Goal: Task Accomplishment & Management: Use online tool/utility

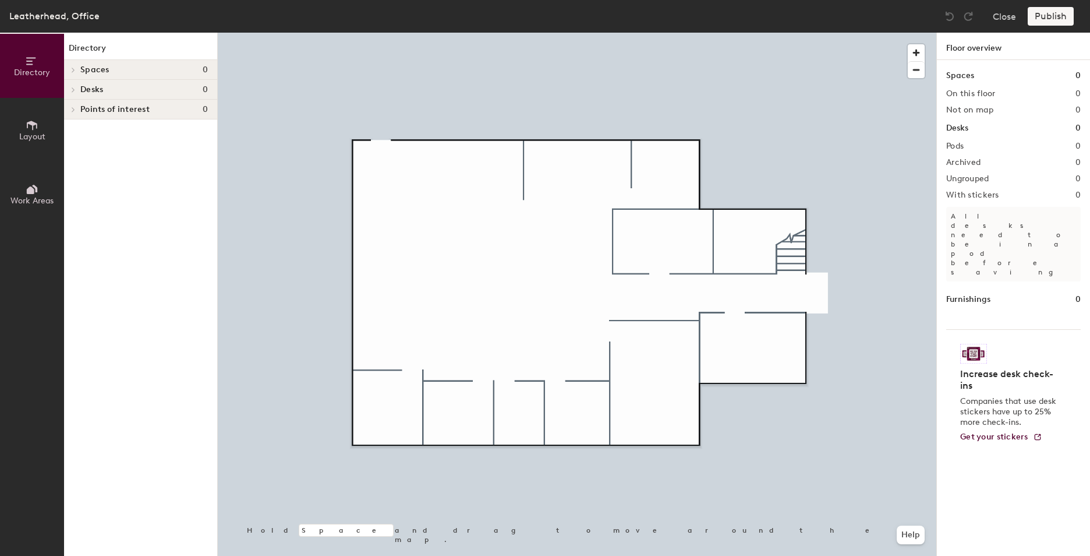
click at [91, 89] on span "Desks" at bounding box center [91, 89] width 23 height 9
click at [114, 91] on h4 "Desks 0" at bounding box center [144, 89] width 128 height 9
click at [31, 128] on icon at bounding box center [32, 125] width 13 height 13
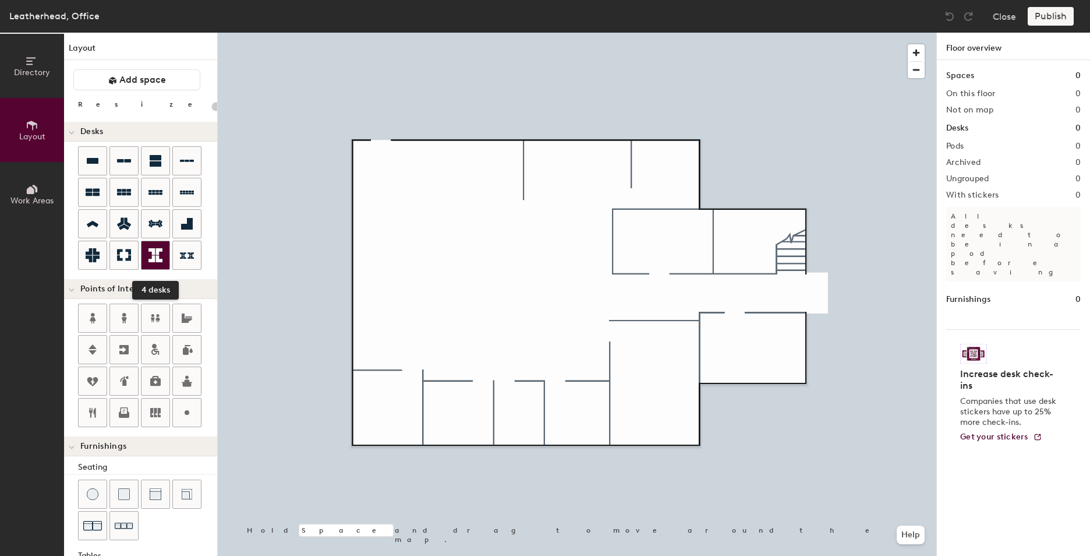
click at [155, 261] on icon at bounding box center [155, 255] width 14 height 14
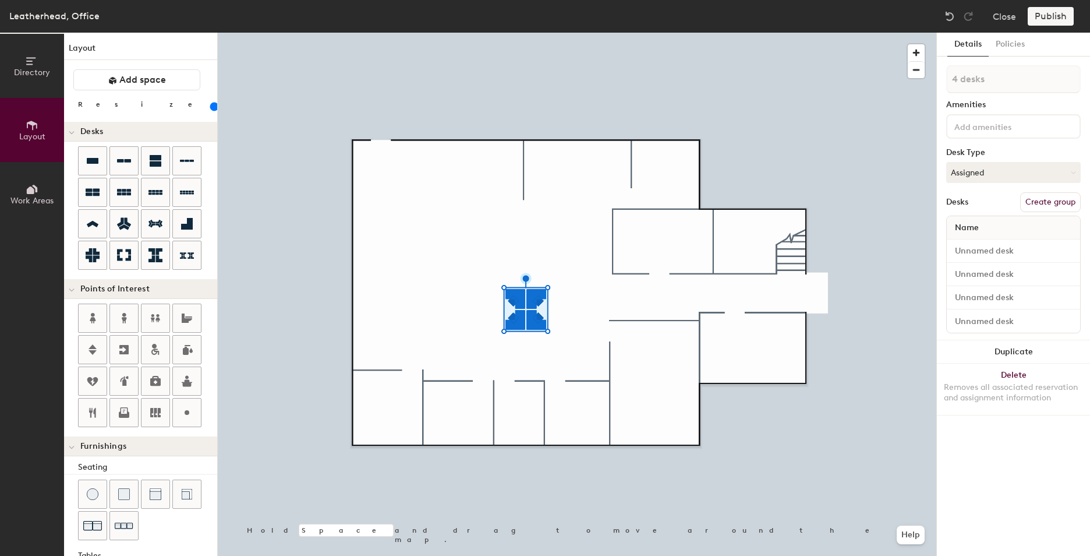
click at [564, 33] on div at bounding box center [577, 33] width 719 height 0
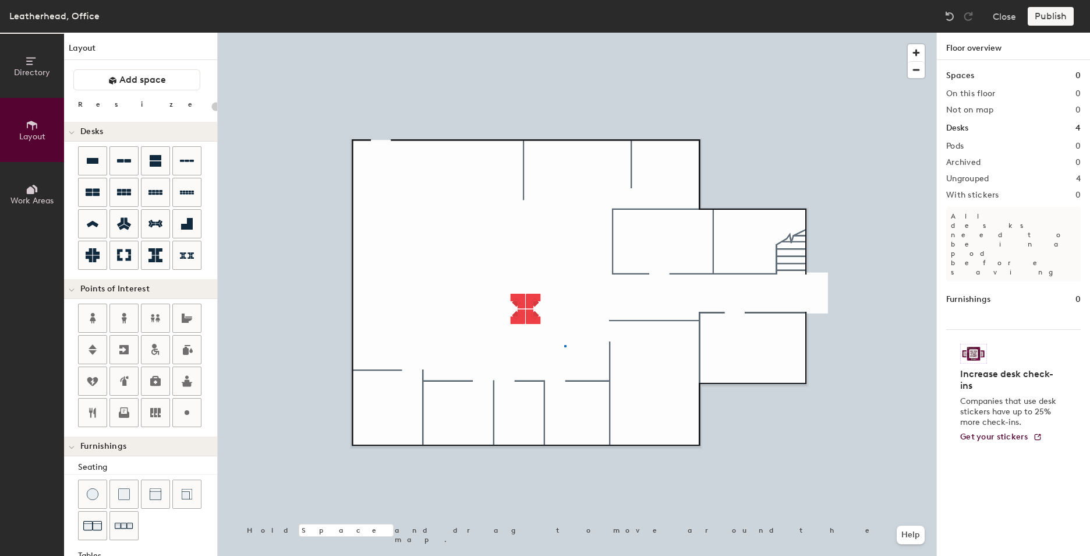
click at [565, 346] on div at bounding box center [565, 346] width 2 height 2
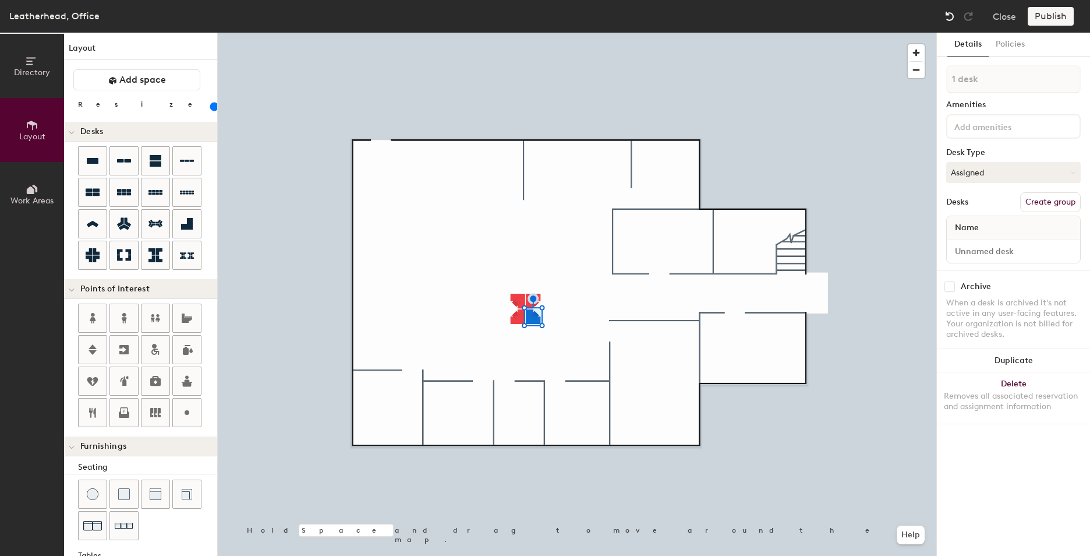
click at [949, 16] on img at bounding box center [950, 16] width 12 height 12
click at [948, 15] on img at bounding box center [950, 16] width 12 height 12
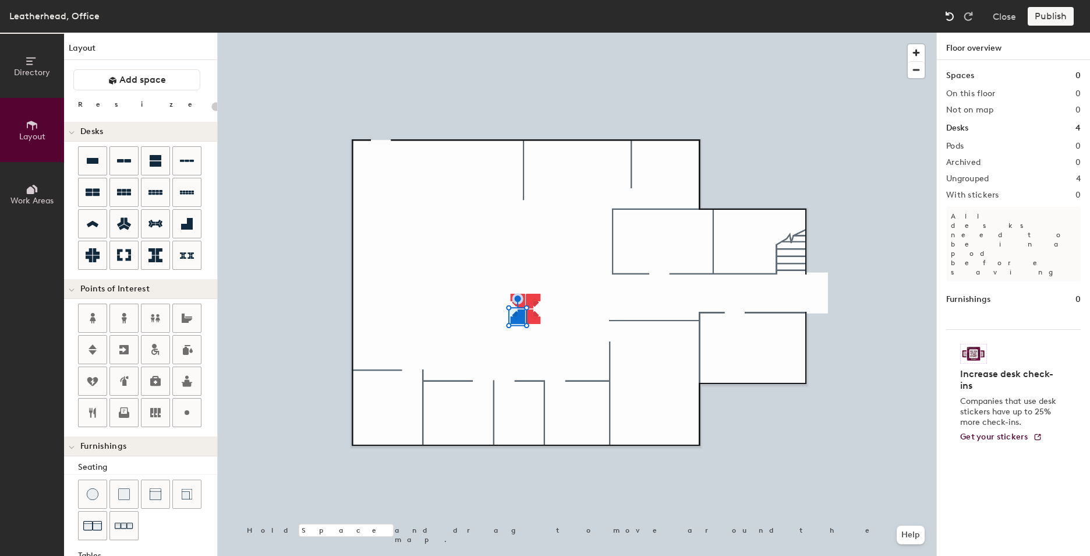
click at [948, 15] on img at bounding box center [950, 16] width 12 height 12
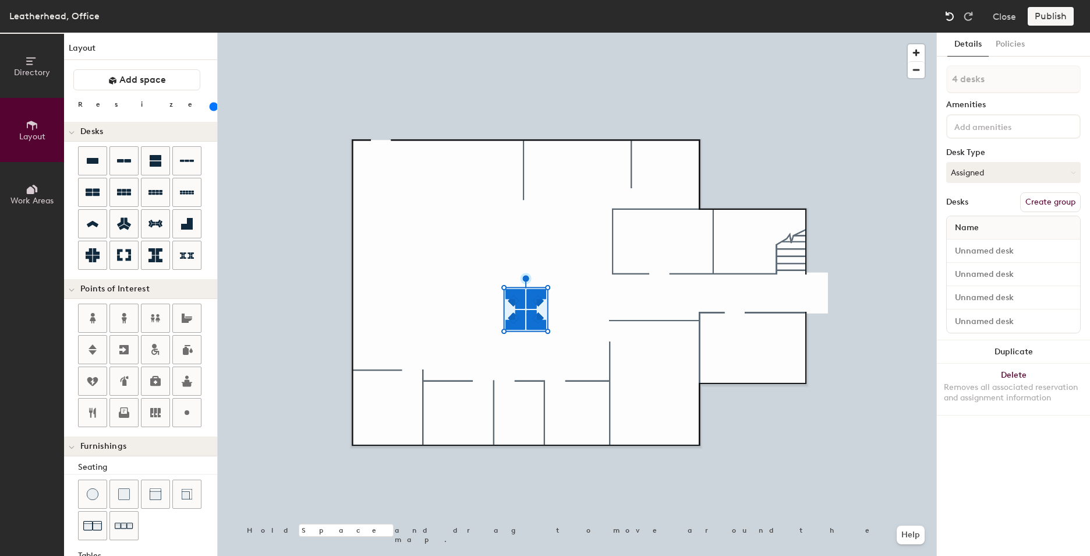
click at [948, 15] on img at bounding box center [950, 16] width 12 height 12
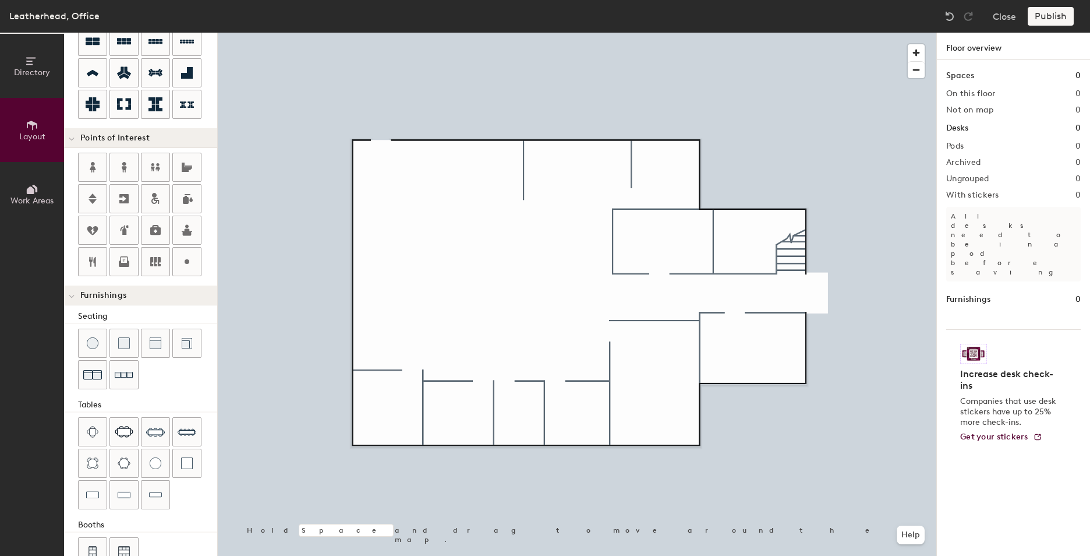
scroll to position [180, 0]
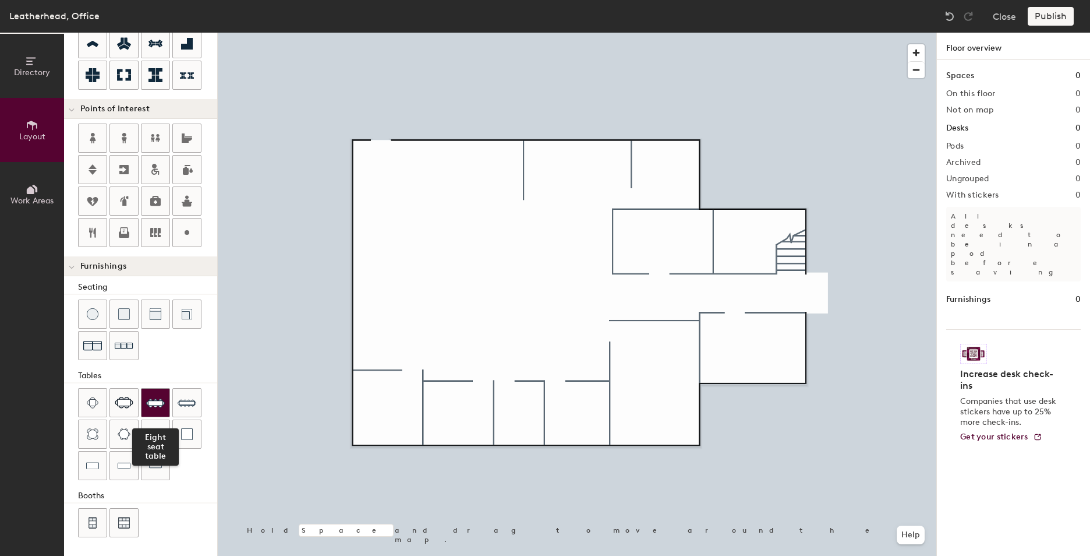
click at [150, 399] on img at bounding box center [155, 402] width 19 height 19
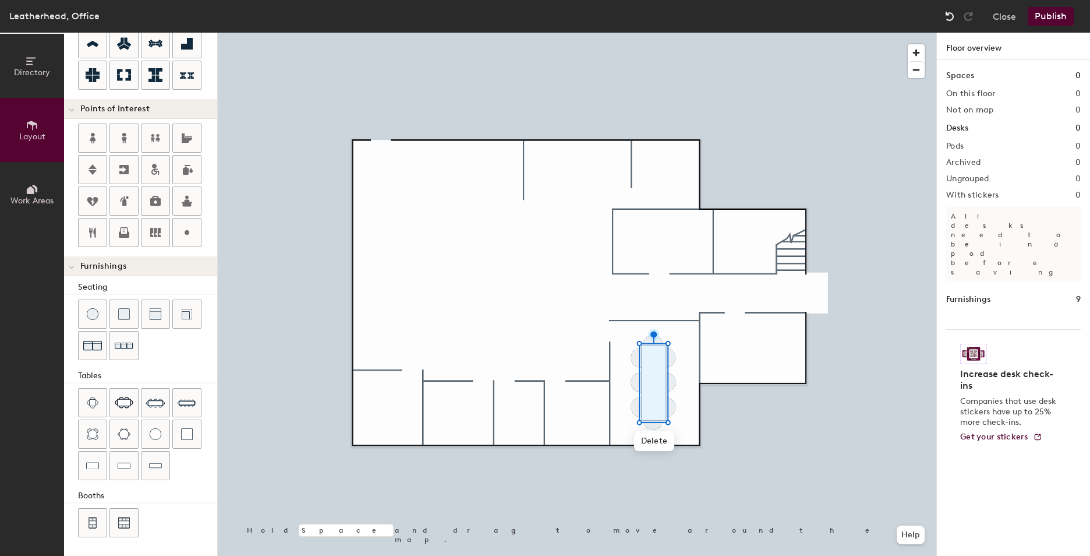
click at [951, 19] on img at bounding box center [950, 16] width 12 height 12
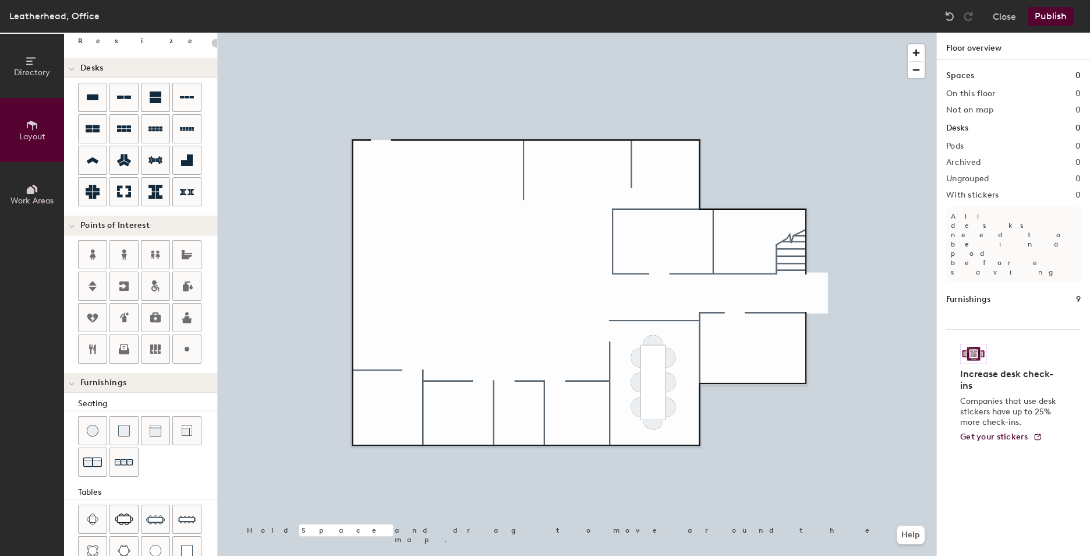
scroll to position [0, 0]
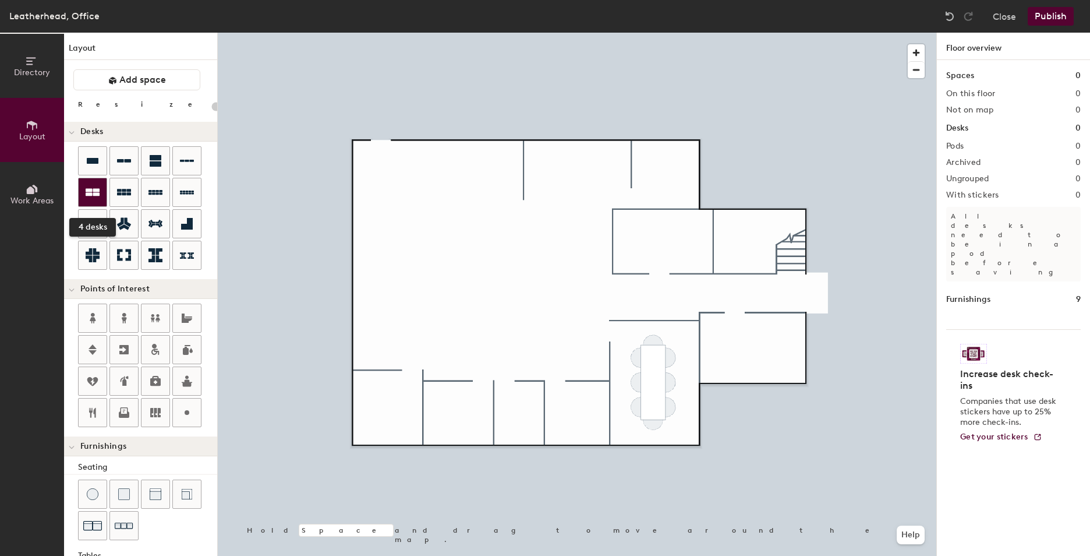
click at [95, 197] on icon at bounding box center [93, 192] width 14 height 14
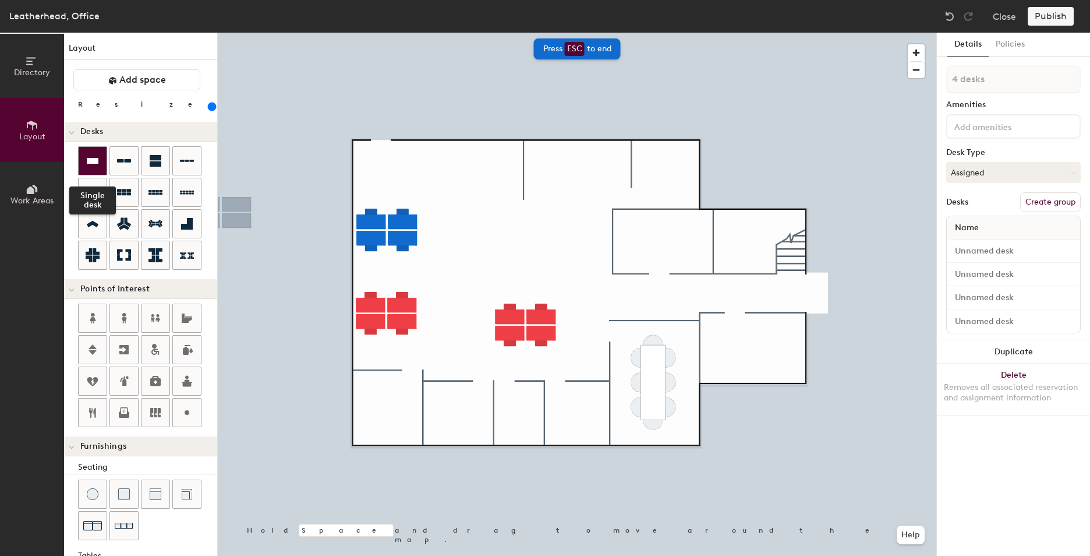
click at [95, 163] on icon at bounding box center [93, 161] width 12 height 6
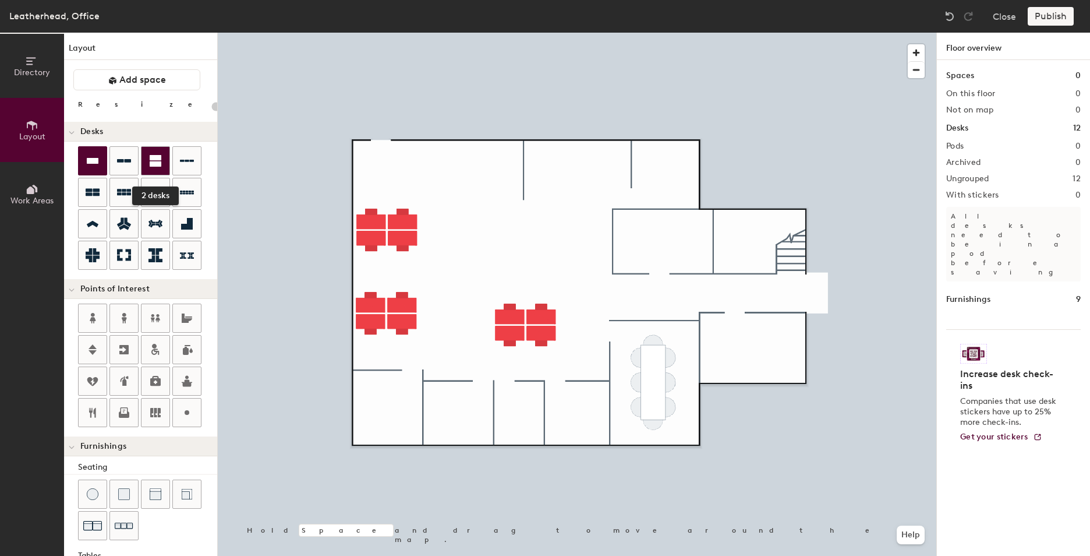
click at [168, 165] on div at bounding box center [156, 161] width 28 height 28
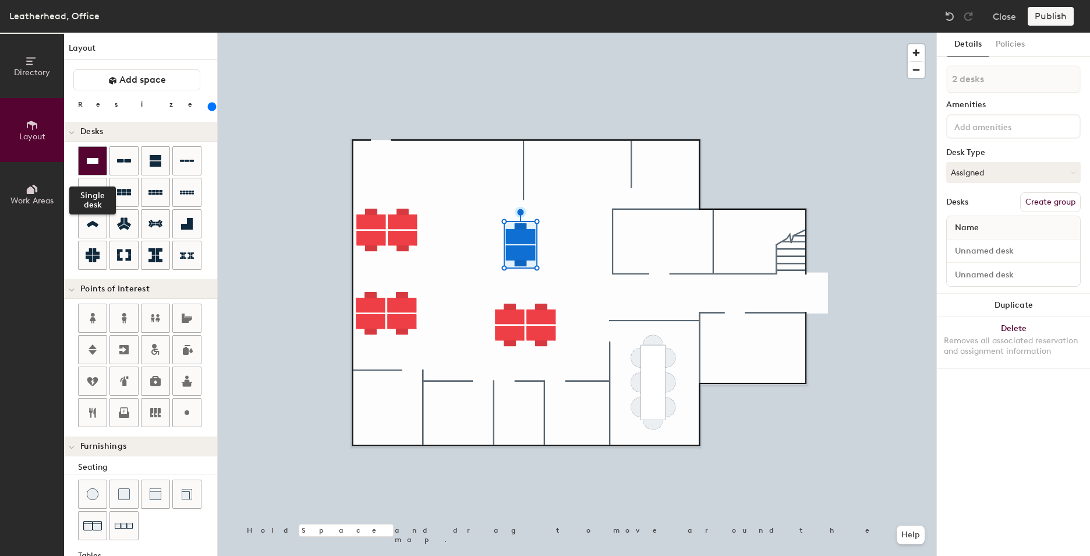
click at [87, 160] on icon at bounding box center [93, 161] width 12 height 6
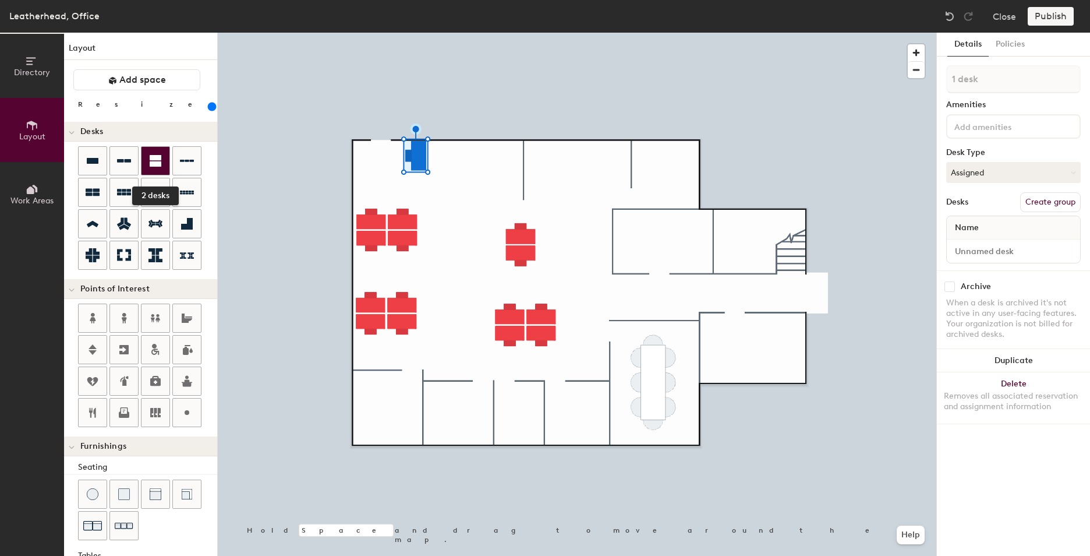
click at [154, 164] on icon at bounding box center [156, 161] width 12 height 12
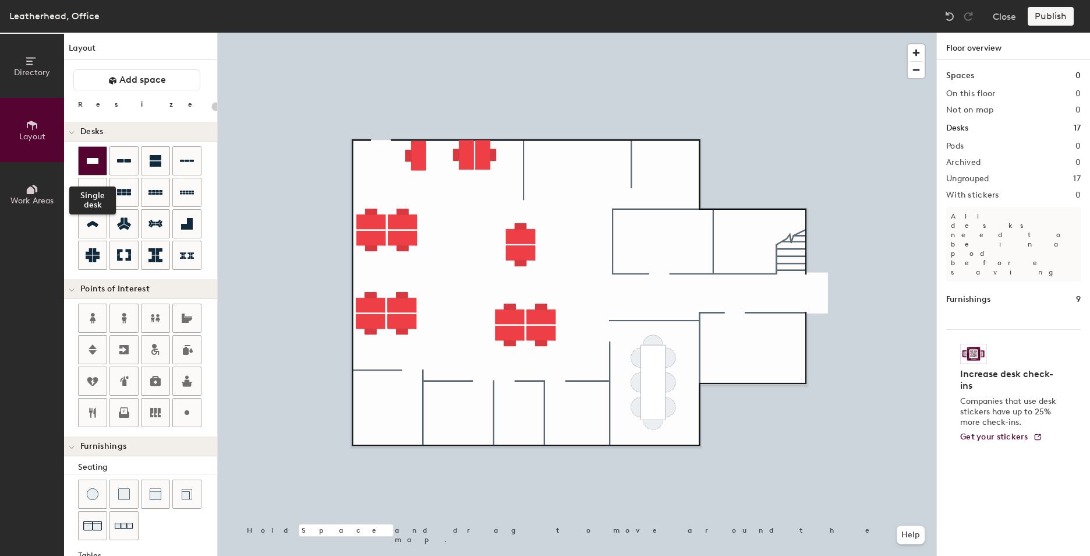
click at [92, 157] on icon at bounding box center [93, 161] width 14 height 14
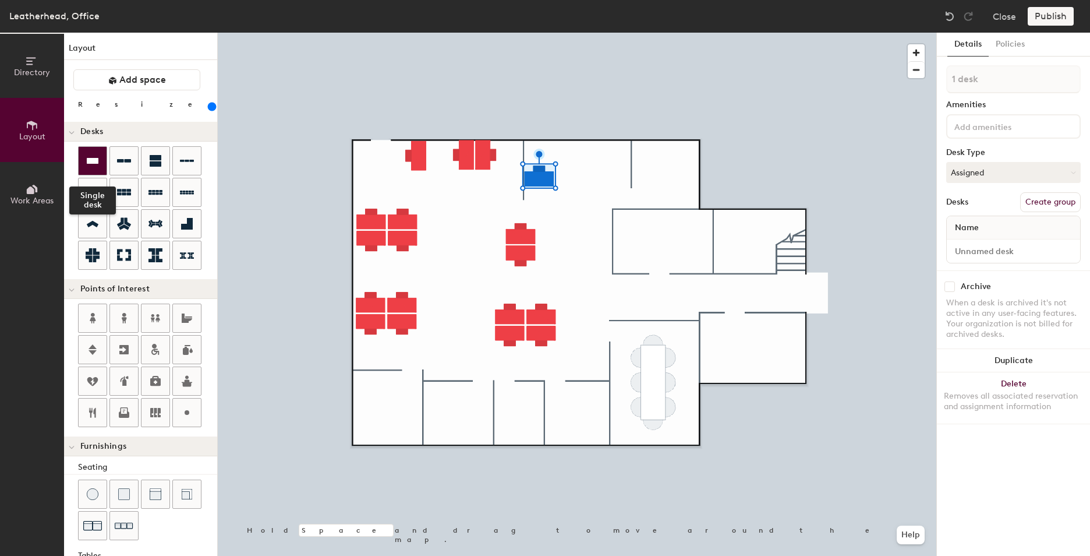
click at [82, 162] on div at bounding box center [93, 161] width 28 height 28
click at [92, 148] on div at bounding box center [93, 161] width 28 height 28
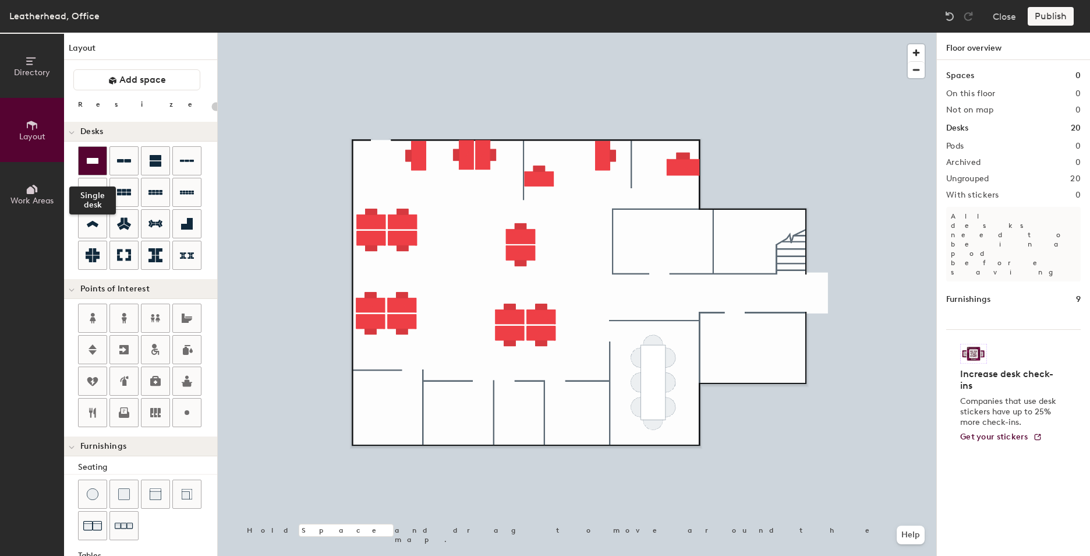
click at [87, 157] on icon at bounding box center [93, 161] width 14 height 14
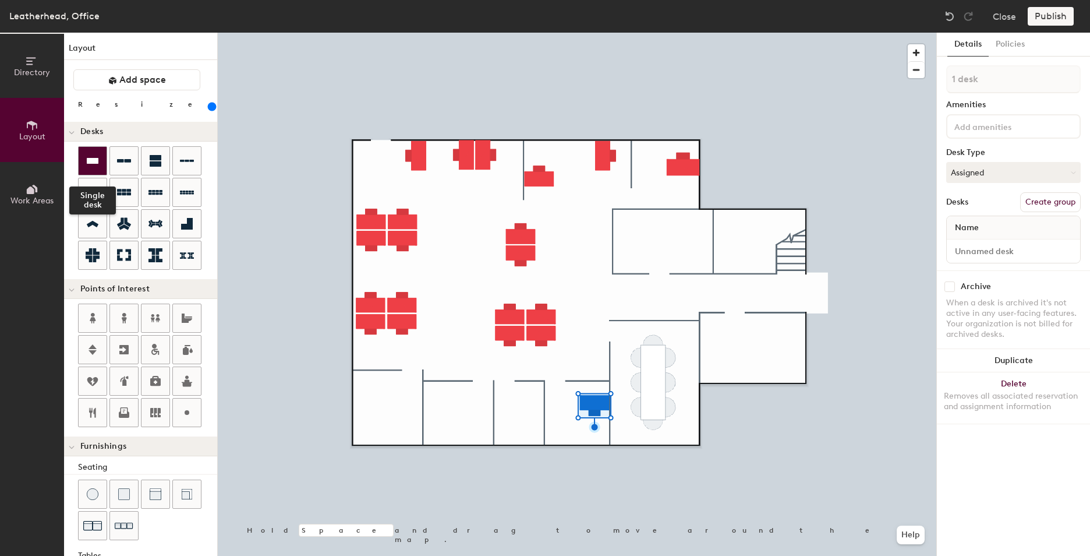
click at [99, 161] on icon at bounding box center [93, 161] width 14 height 14
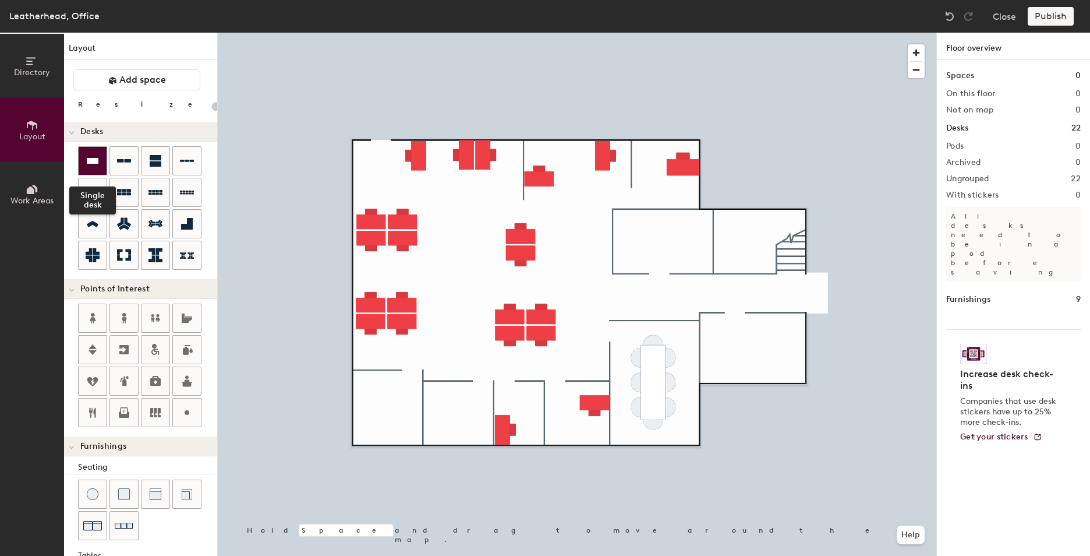
click at [96, 161] on icon at bounding box center [93, 161] width 12 height 6
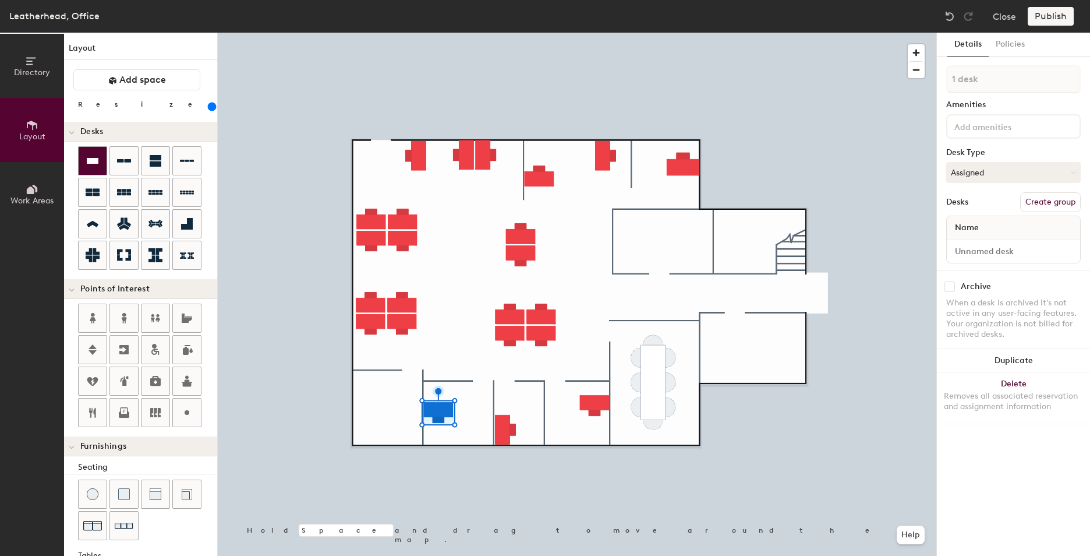
click at [100, 157] on div at bounding box center [93, 161] width 28 height 28
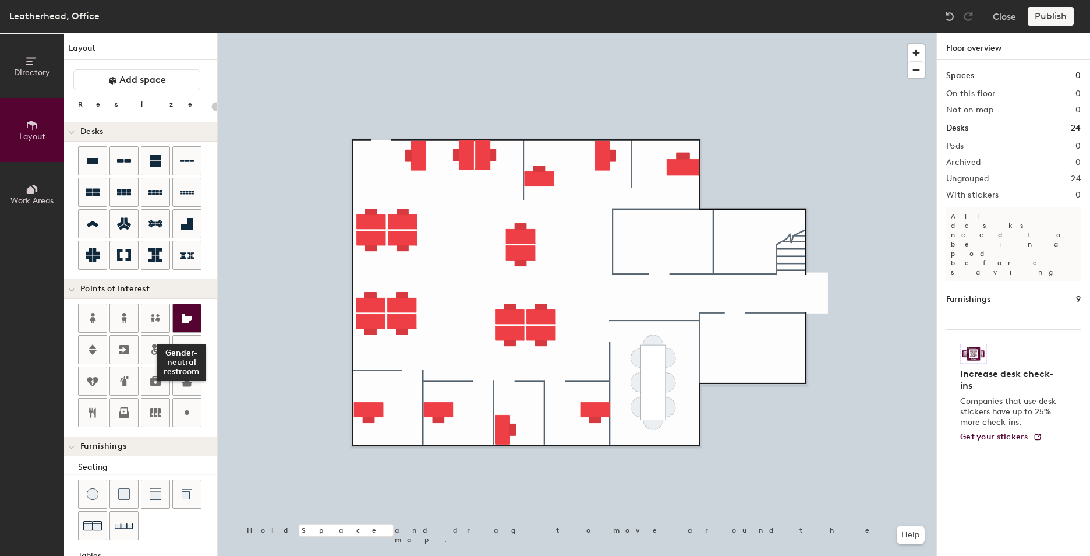
click at [194, 320] on div at bounding box center [187, 318] width 28 height 28
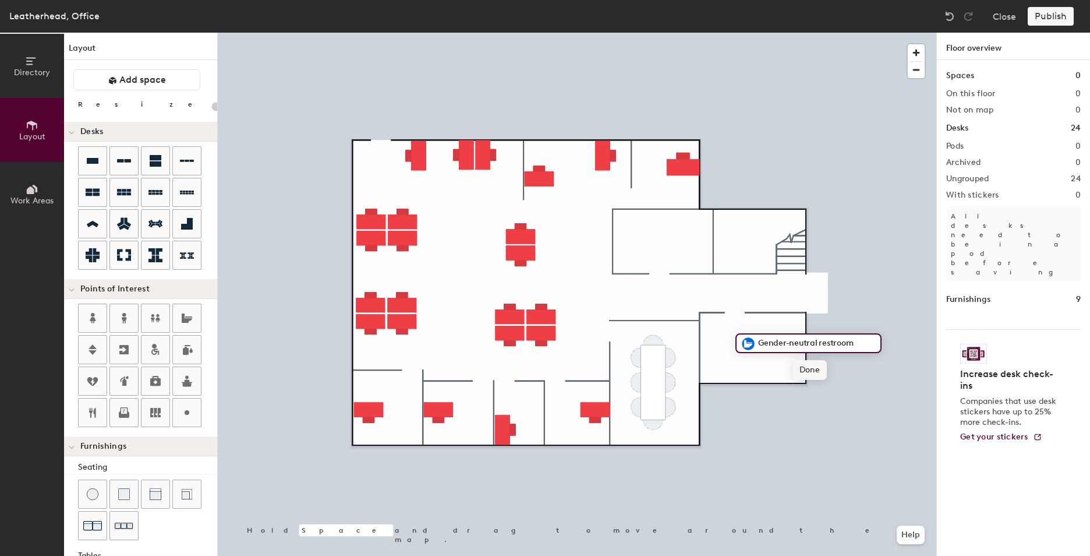
type input "20"
type input "Bathroom"
click at [771, 33] on div at bounding box center [577, 33] width 719 height 0
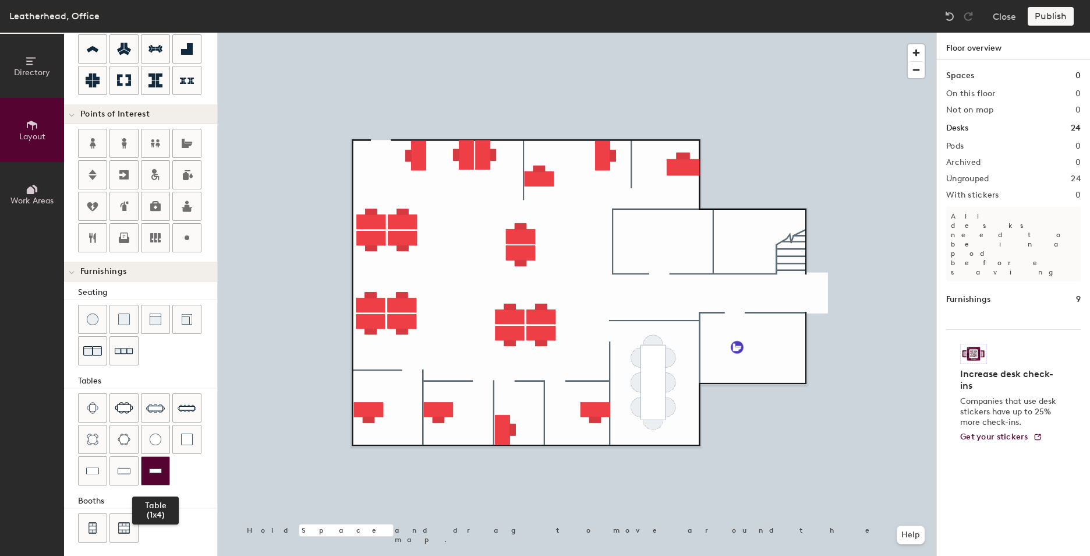
scroll to position [180, 0]
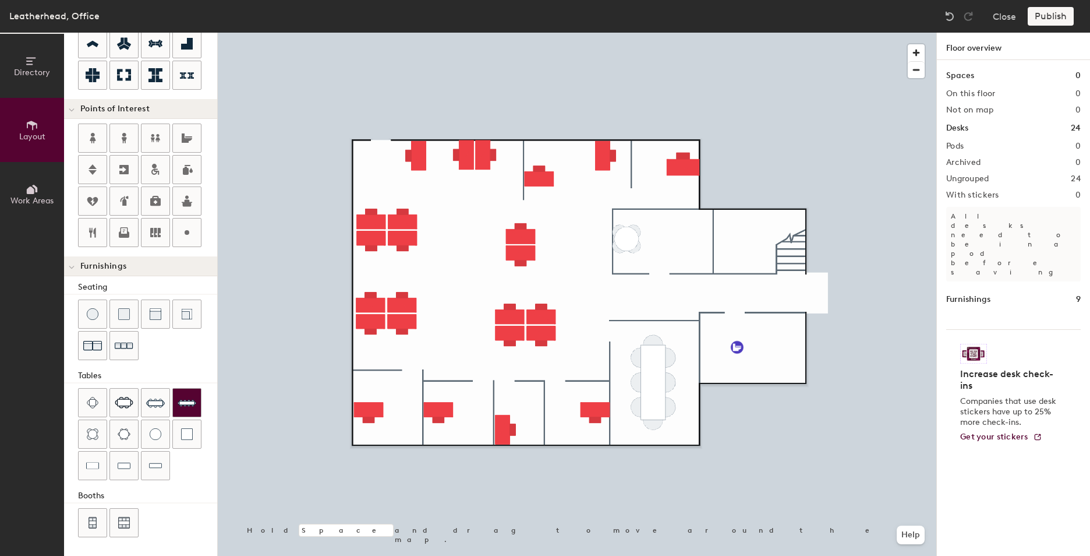
click at [628, 235] on div "Directory Layout Work Areas Layout Add space Resize Desks Points of Interest Fu…" at bounding box center [545, 294] width 1090 height 523
click at [959, 18] on div at bounding box center [968, 16] width 19 height 19
click at [951, 17] on img at bounding box center [950, 16] width 12 height 12
click at [675, 33] on div at bounding box center [577, 33] width 719 height 0
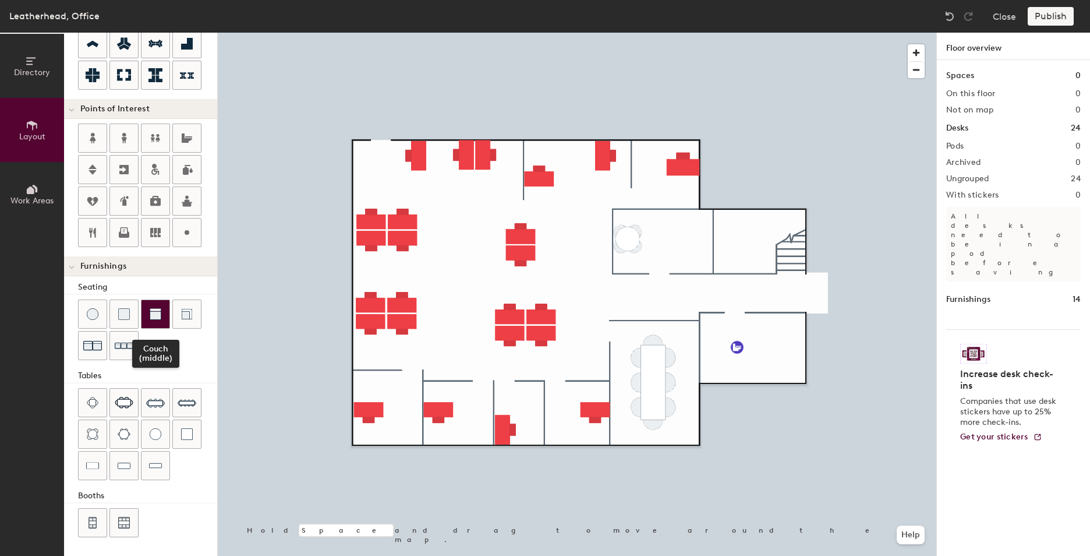
scroll to position [122, 0]
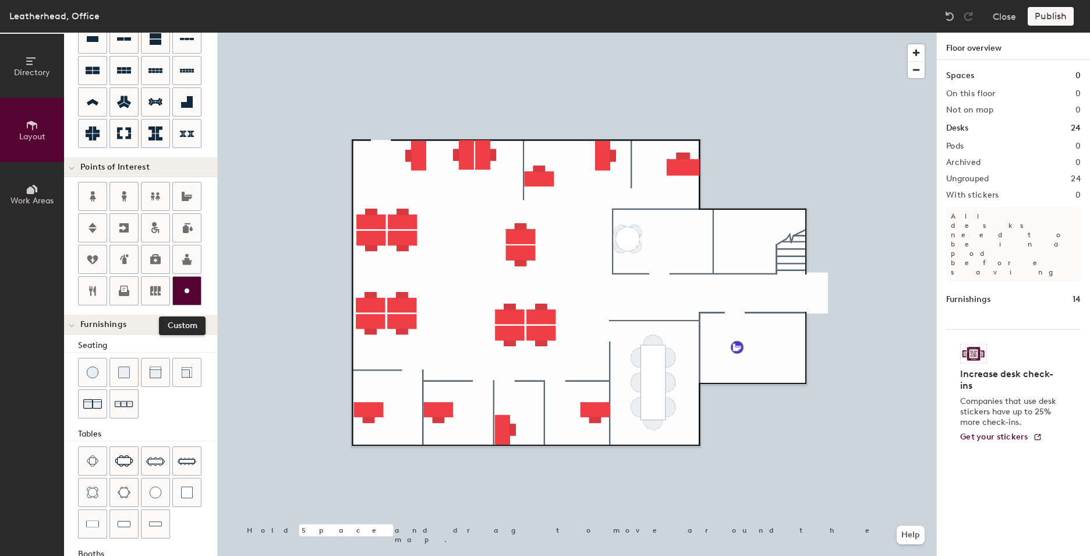
click at [193, 295] on icon at bounding box center [187, 291] width 14 height 14
type input "20"
type input "Tea Point"
type input "20"
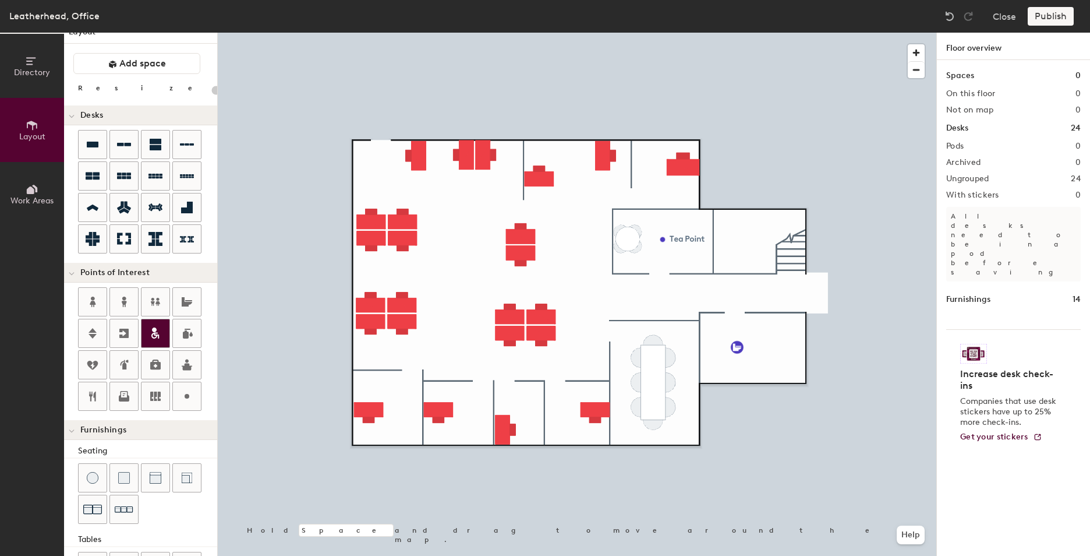
scroll to position [0, 0]
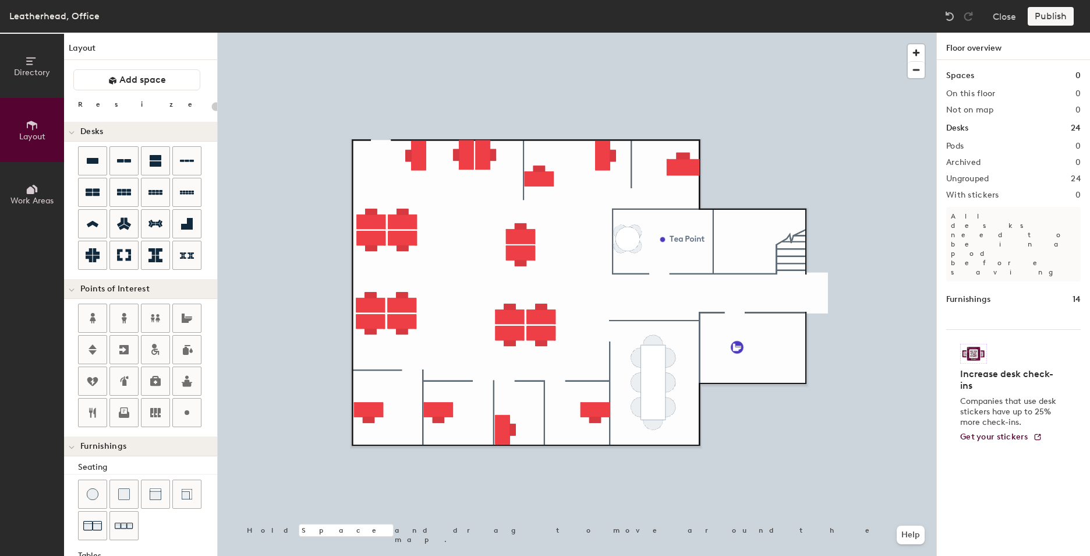
click at [35, 200] on span "Work Areas" at bounding box center [31, 201] width 43 height 10
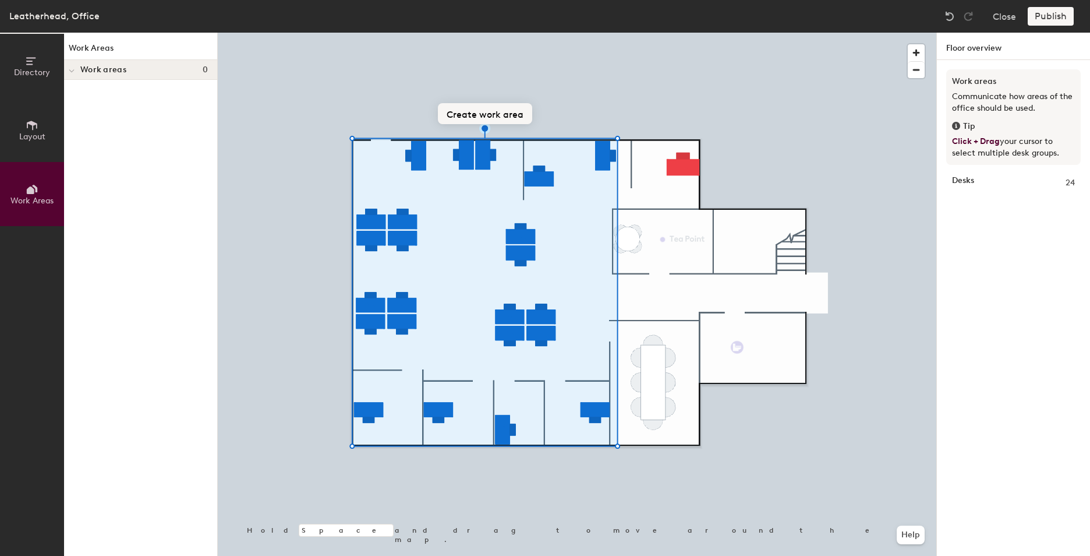
click at [484, 114] on button "Create work area" at bounding box center [485, 113] width 94 height 21
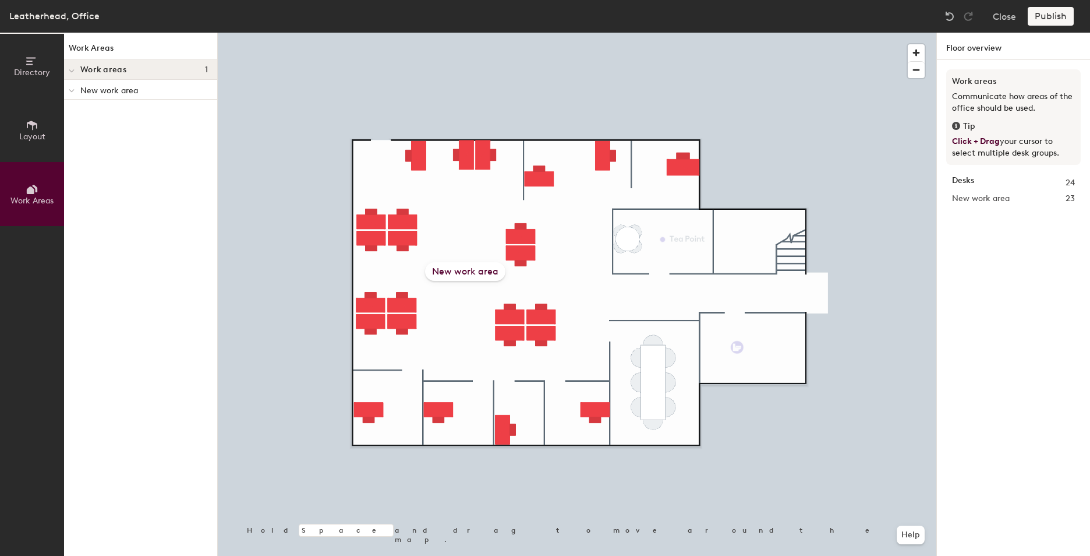
click at [72, 82] on div at bounding box center [71, 89] width 15 height 19
click at [72, 89] on icon at bounding box center [73, 90] width 5 height 6
click at [139, 92] on p "New work area" at bounding box center [144, 89] width 128 height 15
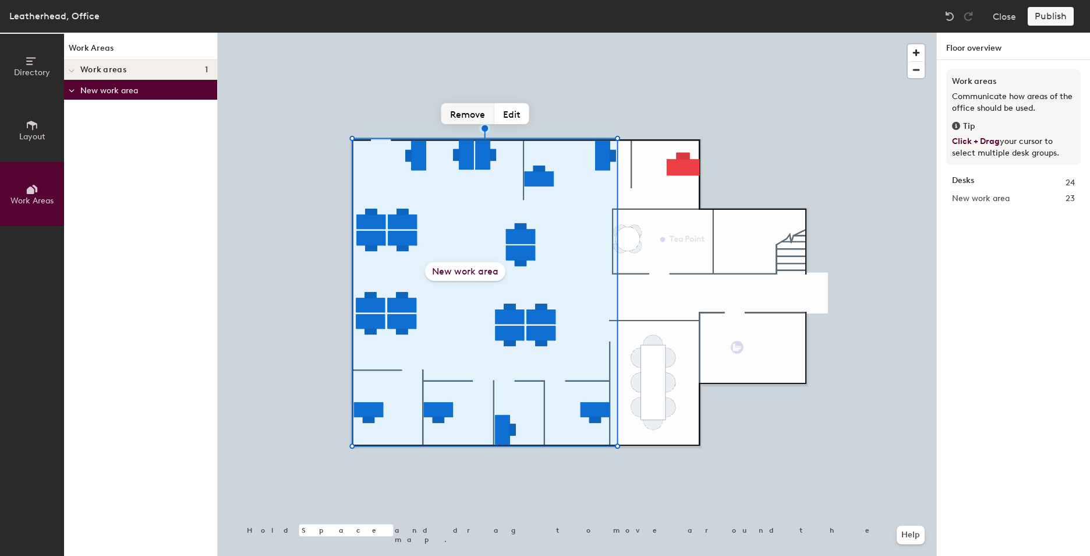
click at [477, 116] on button "Remove" at bounding box center [467, 113] width 53 height 21
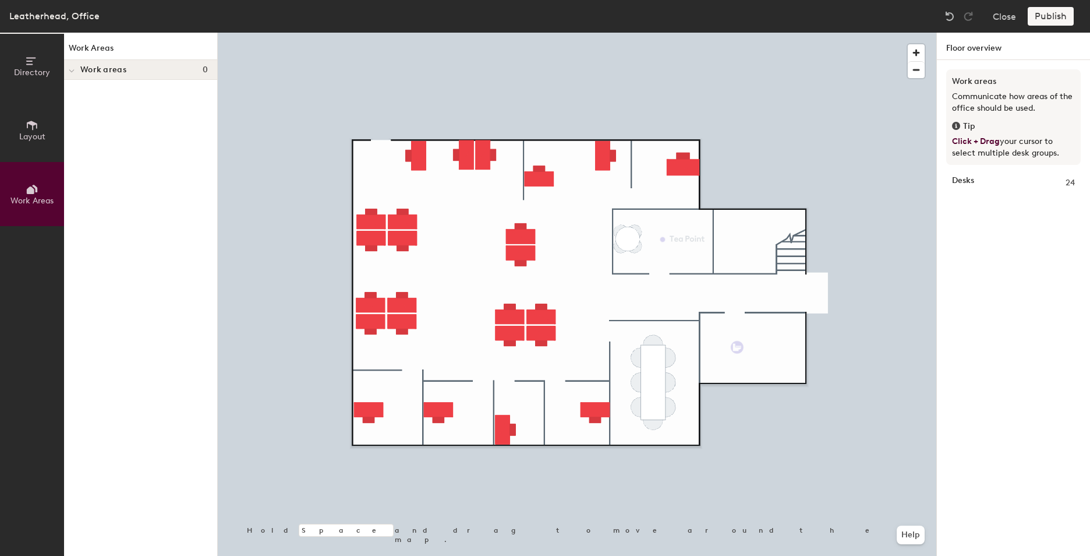
click at [37, 69] on span "Directory" at bounding box center [32, 73] width 36 height 10
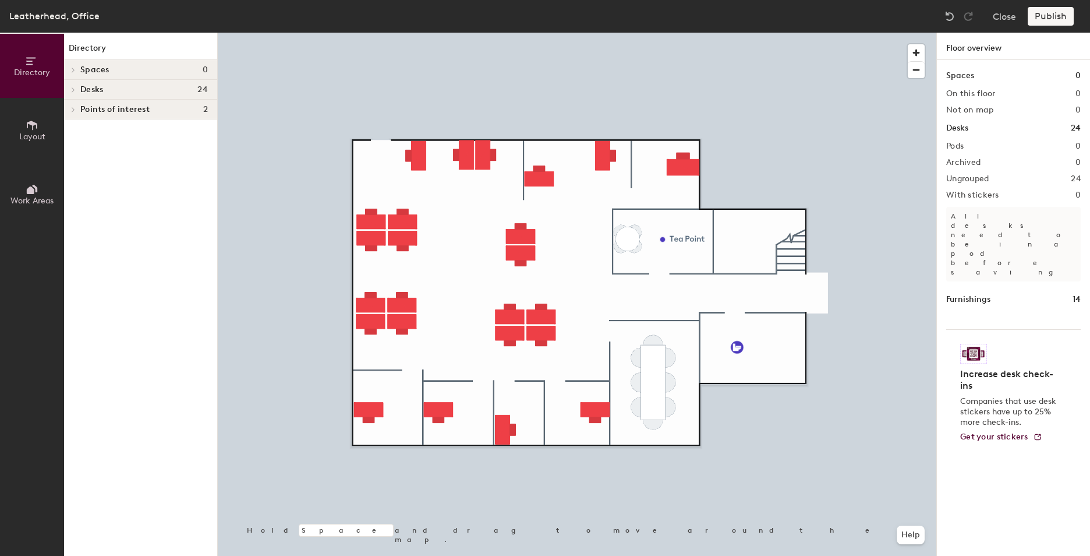
click at [111, 105] on span "Points of interest" at bounding box center [114, 109] width 69 height 9
click at [98, 82] on div "Desks 24" at bounding box center [140, 90] width 153 height 20
click at [101, 85] on span "Desks" at bounding box center [91, 89] width 23 height 9
click at [98, 66] on span "Spaces" at bounding box center [94, 69] width 29 height 9
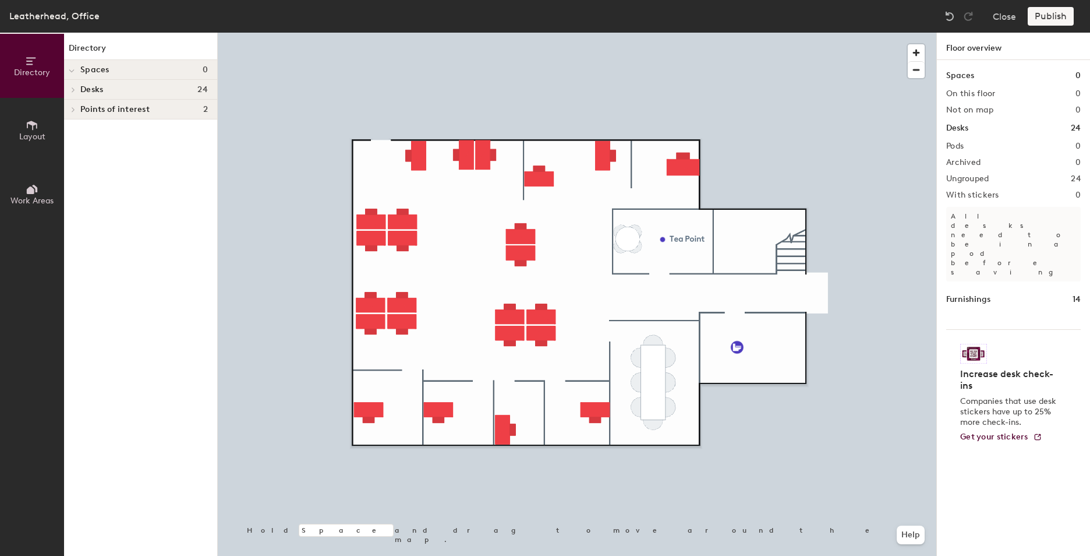
click at [105, 93] on h4 "Desks 24" at bounding box center [144, 89] width 128 height 9
click at [114, 108] on span "Ungrouped" at bounding box center [100, 110] width 41 height 10
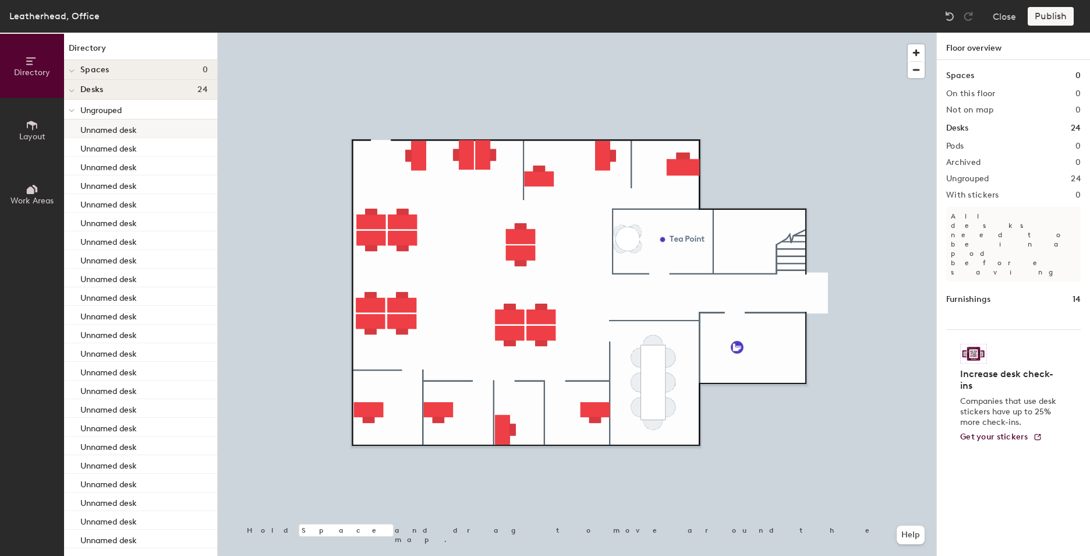
click at [125, 128] on p "Unnamed desk" at bounding box center [108, 128] width 56 height 13
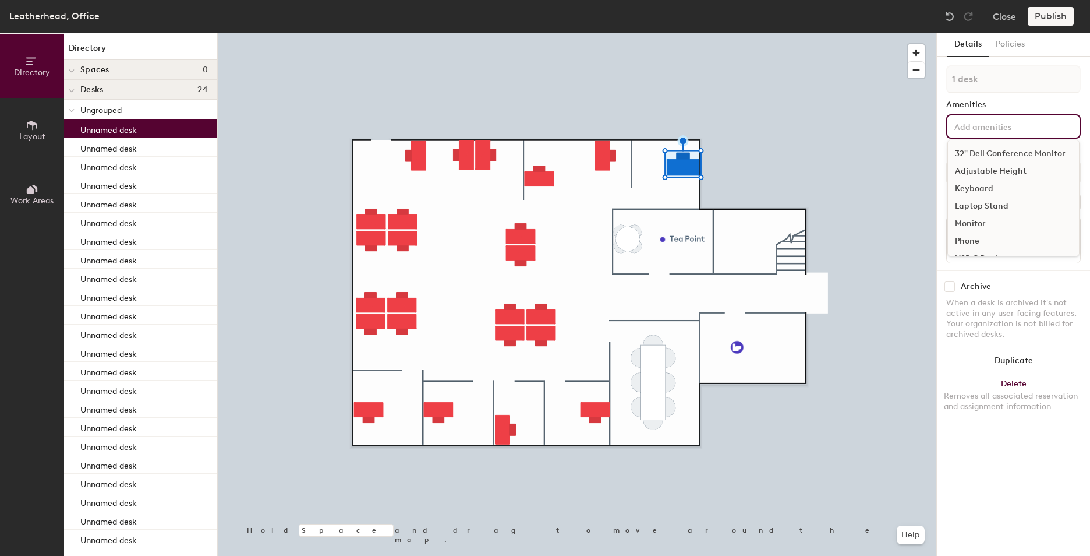
click at [988, 129] on input at bounding box center [1004, 126] width 105 height 14
click at [998, 98] on div "1 desk Amenities 32" Dell Conference Monitor Adjustable Height Keyboard Laptop …" at bounding box center [1013, 167] width 135 height 205
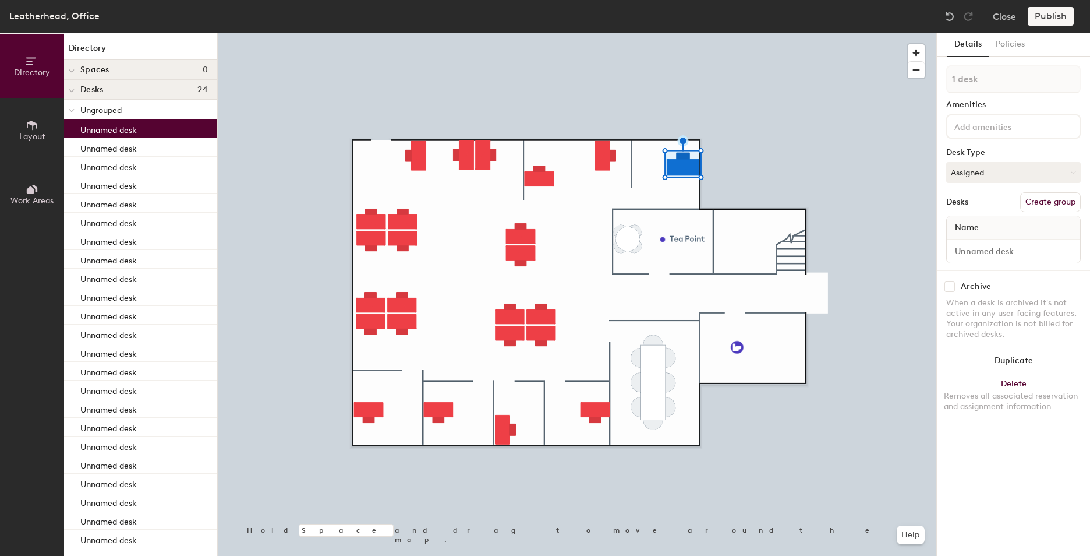
click at [25, 129] on button "Layout" at bounding box center [32, 130] width 64 height 64
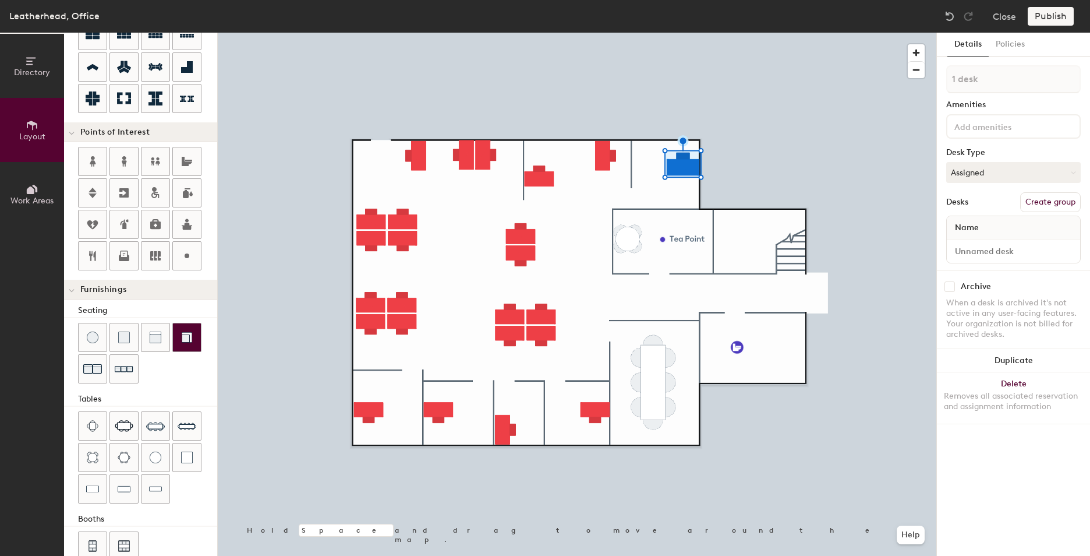
scroll to position [175, 0]
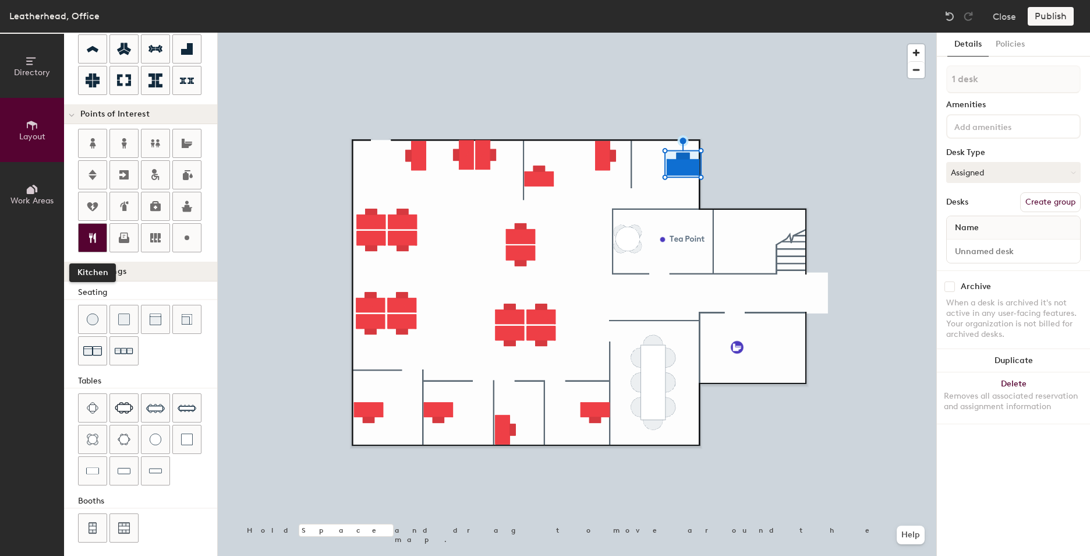
click at [95, 235] on icon at bounding box center [92, 238] width 7 height 10
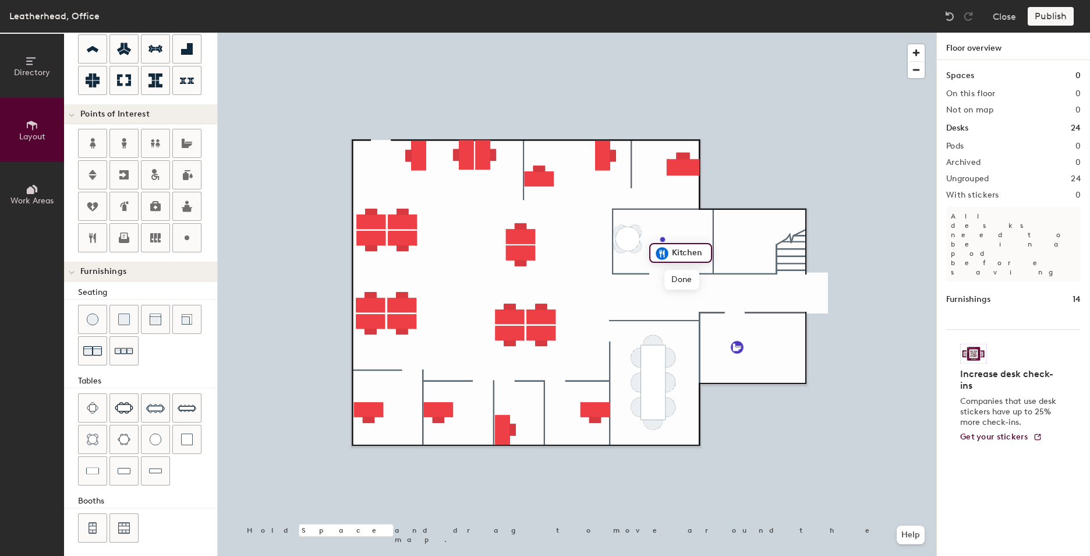
type input "20"
type input "Tea Point"
click at [706, 261] on span "Delete" at bounding box center [702, 266] width 41 height 20
click at [661, 33] on div at bounding box center [577, 33] width 719 height 0
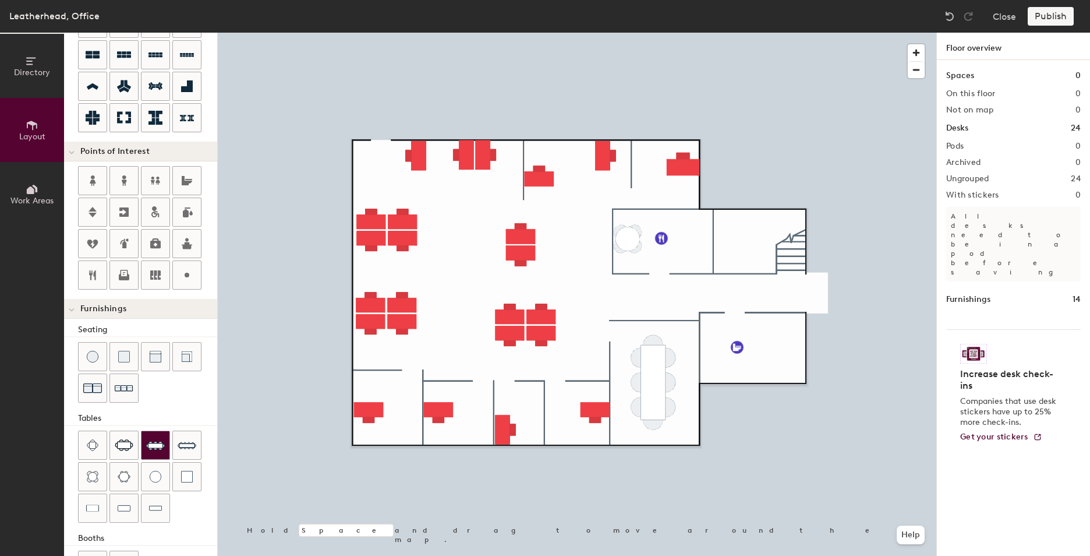
scroll to position [122, 0]
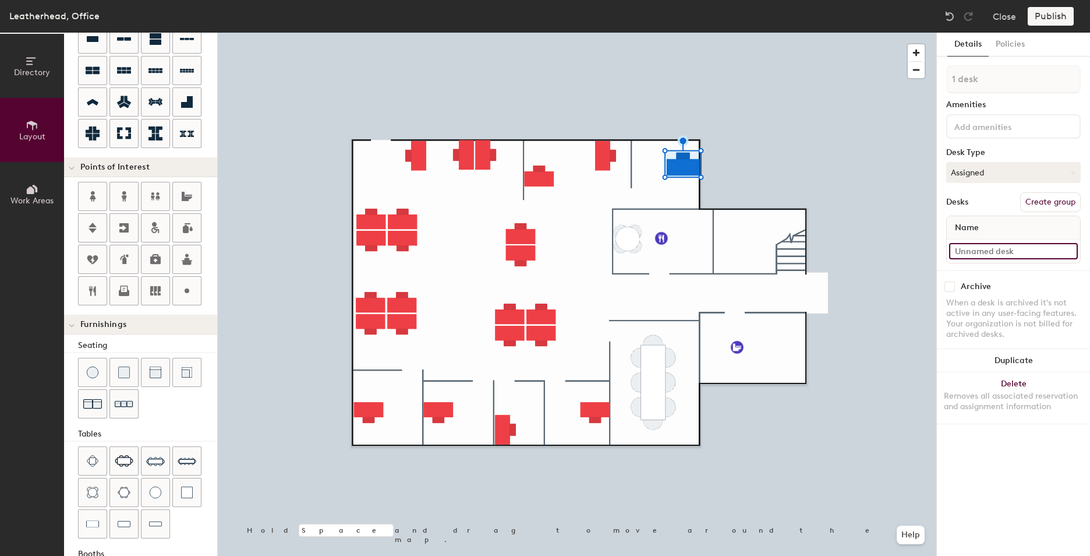
type input "320"
click at [1006, 244] on input at bounding box center [1013, 251] width 129 height 16
type input "H"
type input "320"
type input "Hot"
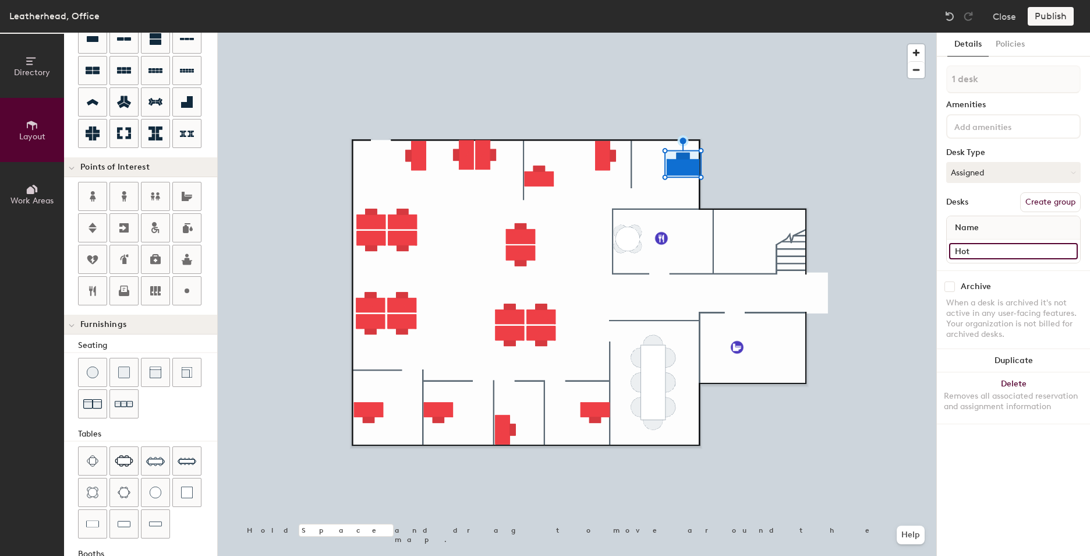
type input "320"
type input "Hotel"
type input "320"
type input "Hote"
type input "320"
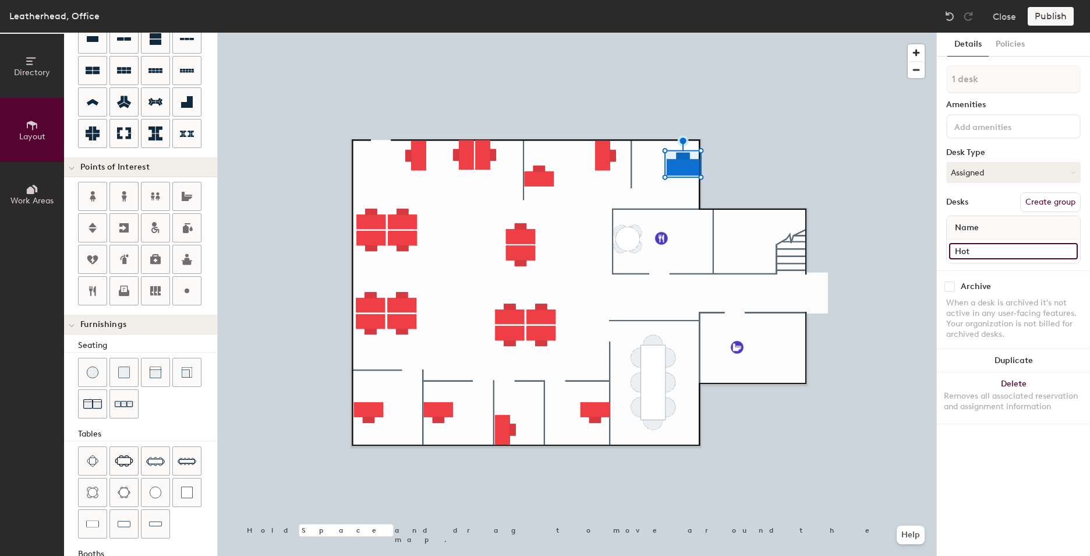
type input "Ho"
type input "320"
type input "Hot"
type input "320"
type input "Hot"
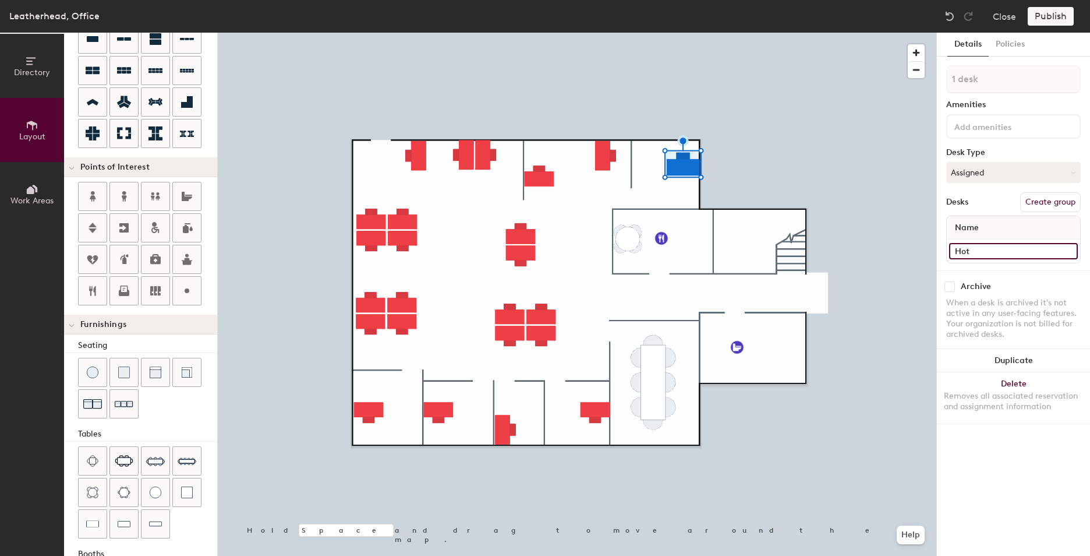
type input "320"
type input "Hot D"
type input "320"
type input "Hot De"
type input "320"
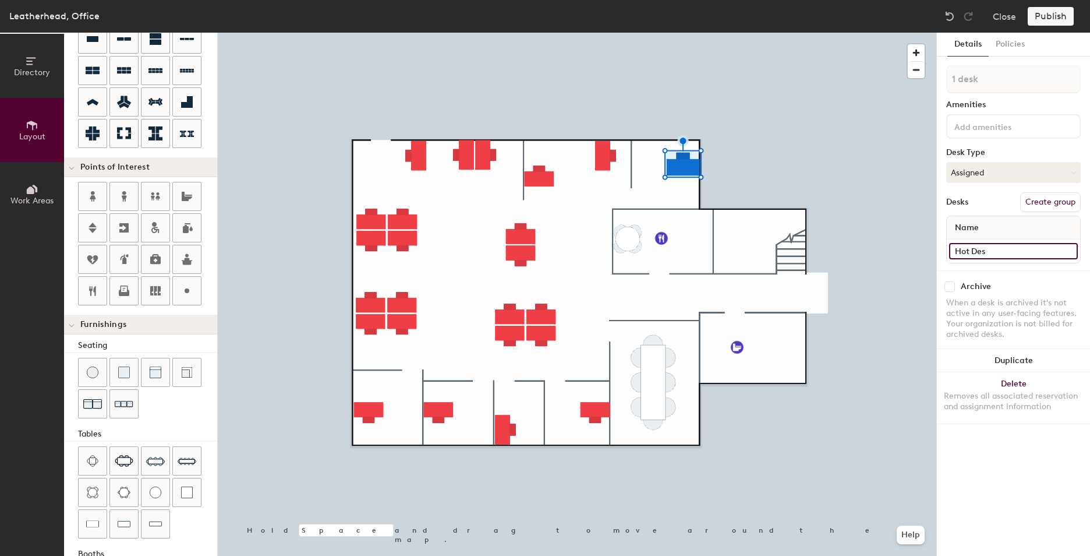
type input "Hot Desk"
type input "320"
type input "Hot Desk"
click at [996, 205] on div "Desks Create group" at bounding box center [1013, 202] width 135 height 20
click at [1030, 199] on button "Create group" at bounding box center [1050, 202] width 61 height 20
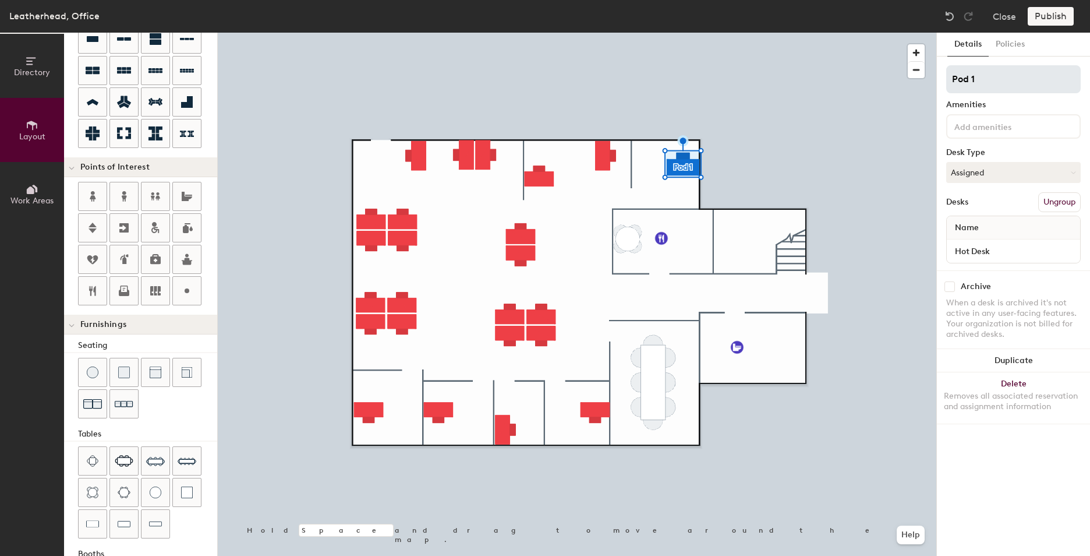
type input "320"
type input "Pod"
type input "320"
type input "Pod"
type input "320"
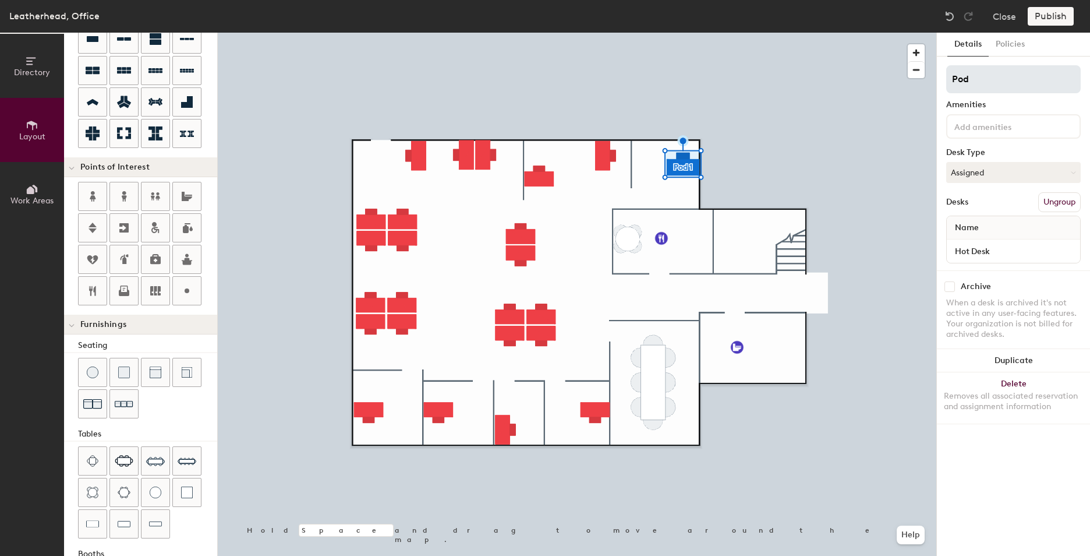
type input "Po"
type input "320"
type input "P"
type input "320"
type input "H"
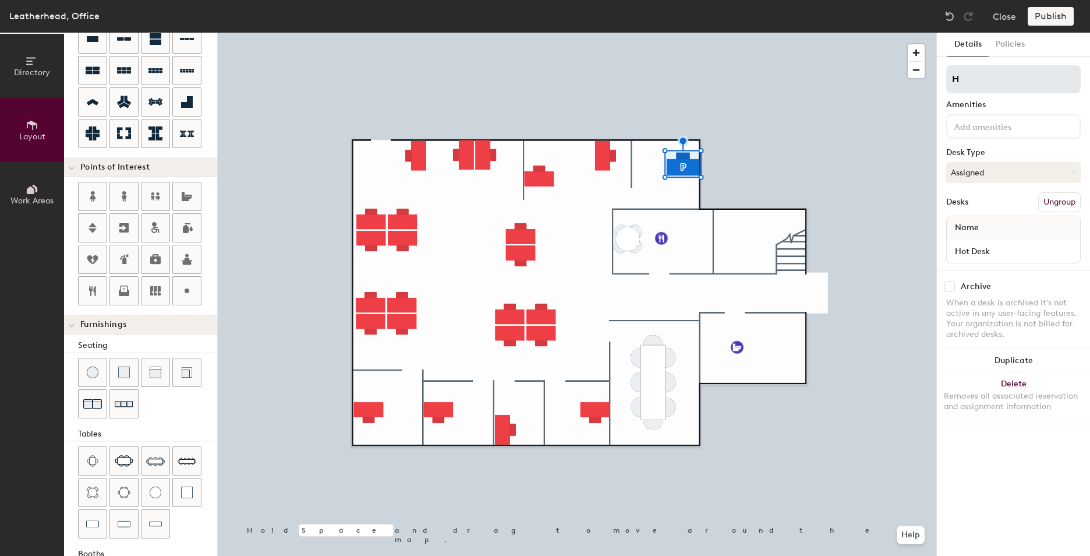
type input "320"
type input "Hot"
type input "320"
type input "Hot D"
type input "320"
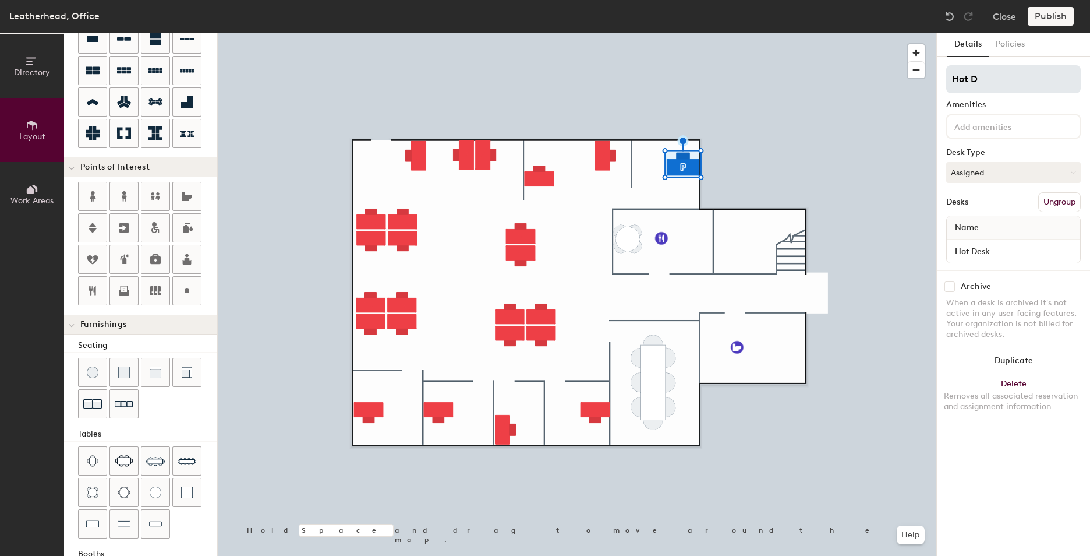
type input "Hot De"
type input "320"
type input "Hot Desk"
type input "320"
type input "Hot Des"
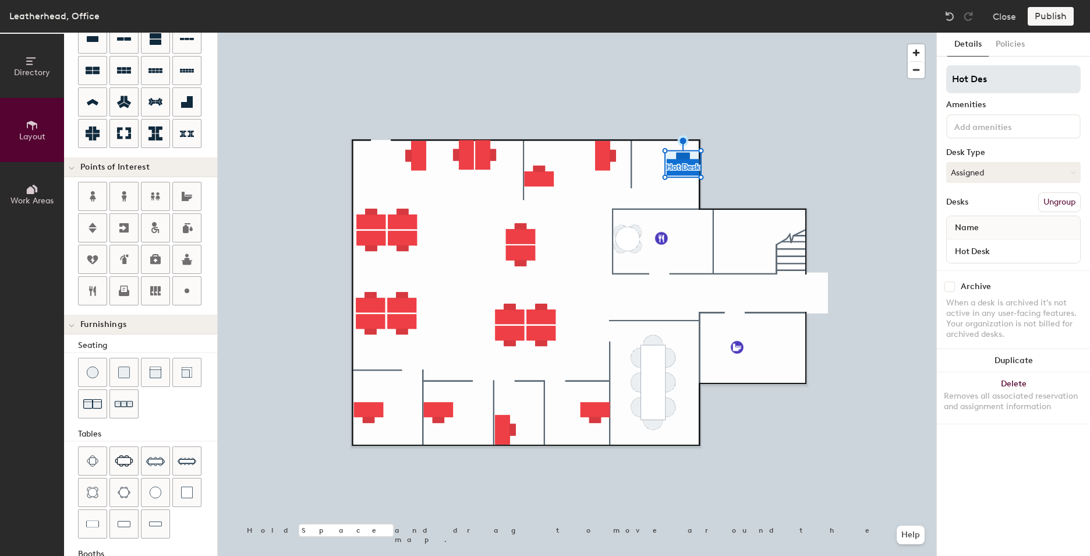
type input "320"
type input "Hot De"
type input "320"
type input "Hot D"
type input "320"
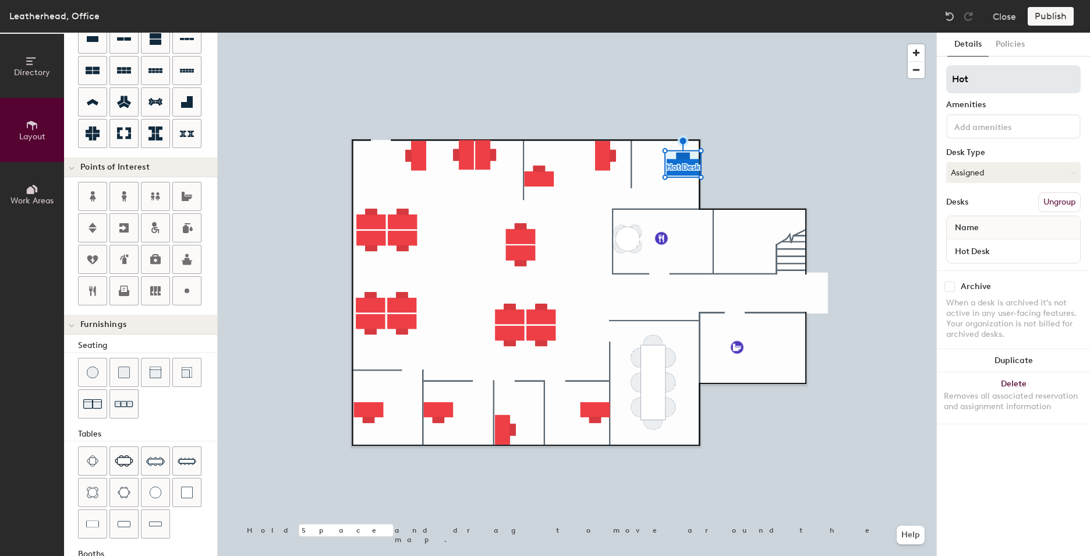
type input "Hot"
type input "320"
type input "Hotel"
type input "320"
type input "Hotel"
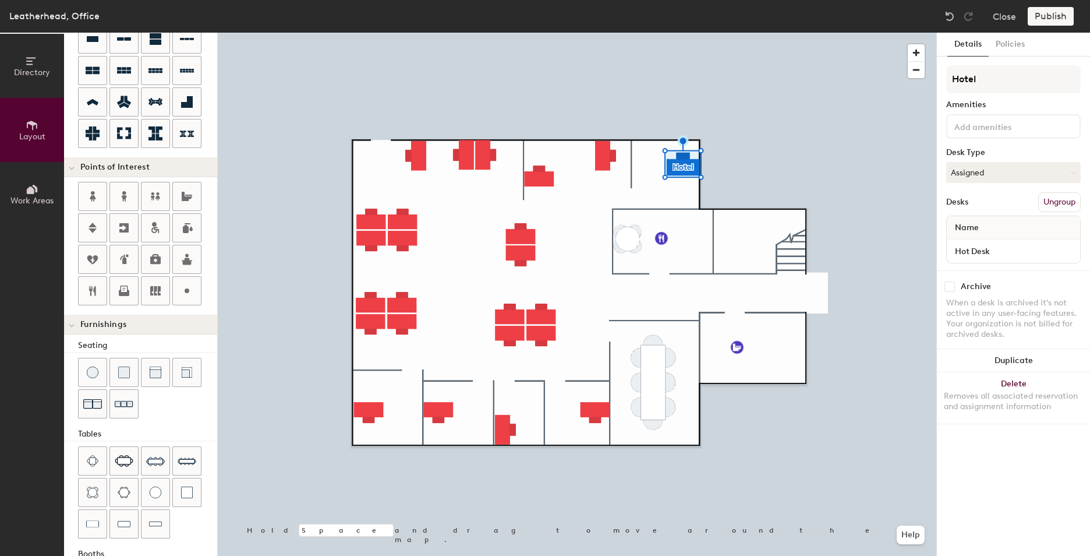
click at [1011, 95] on div "Hotel Amenities Desk Type Assigned Desks Ungroup Name Hot Desk" at bounding box center [1013, 167] width 135 height 205
type input "320"
click at [987, 243] on input "Hot Desk" at bounding box center [1013, 251] width 129 height 16
type input "320"
type input "J"
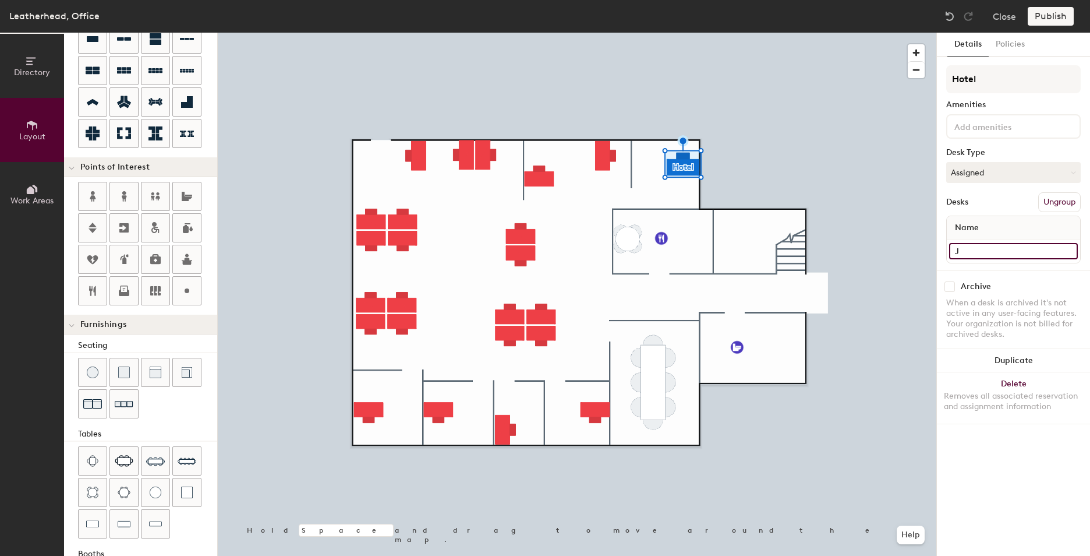
type input "320"
type input "H"
type input "320"
type input "Hotel"
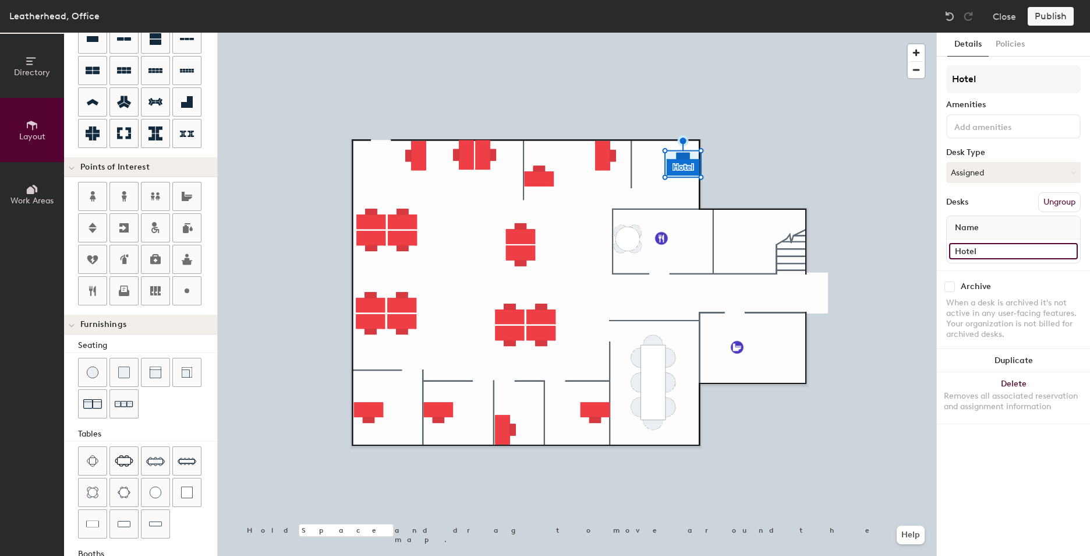
type input "320"
type input "Hotel"
click at [1007, 41] on button "Policies" at bounding box center [1010, 45] width 43 height 24
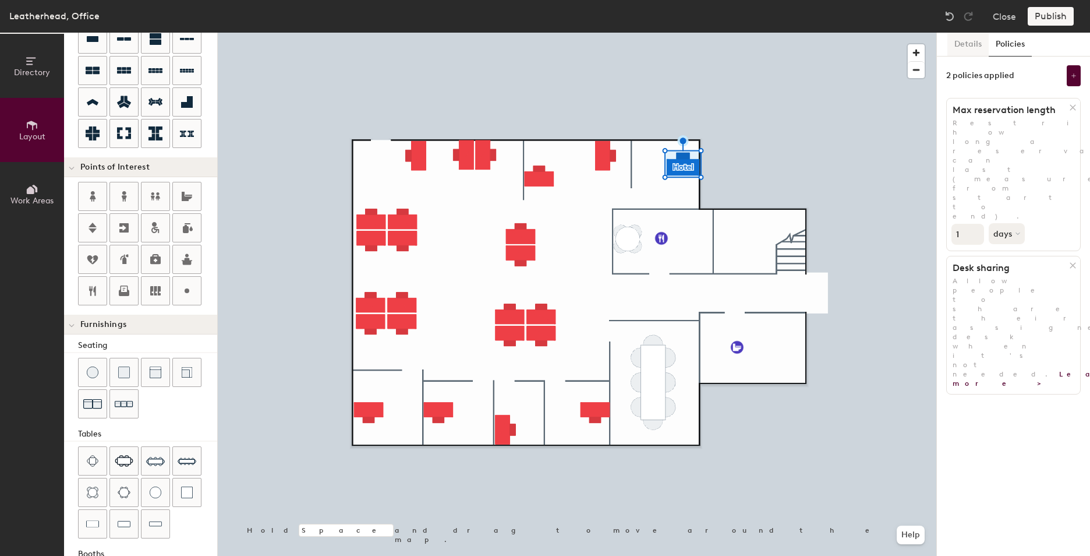
click at [968, 51] on button "Details" at bounding box center [967, 45] width 41 height 24
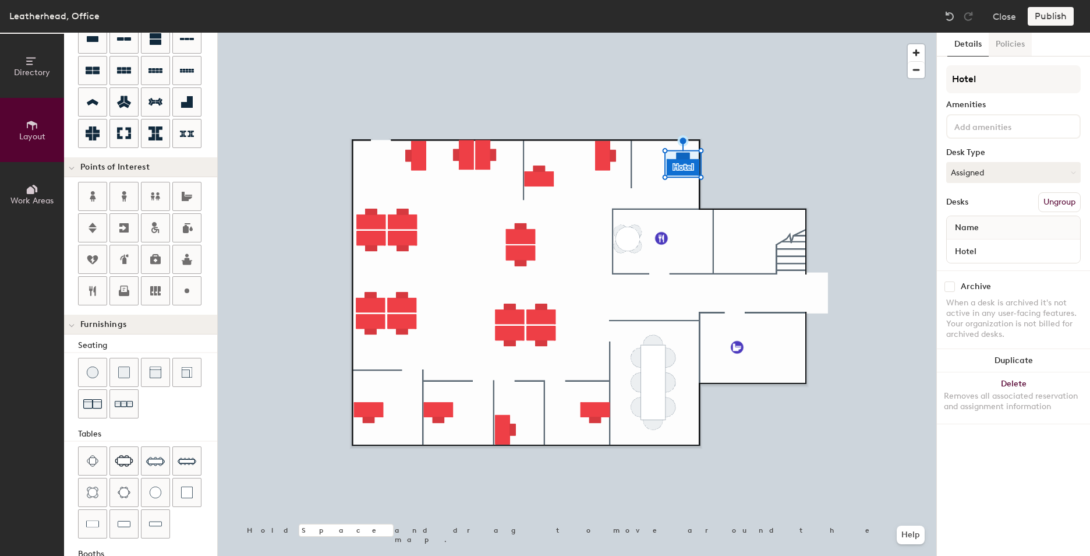
click at [1006, 45] on button "Policies" at bounding box center [1010, 45] width 43 height 24
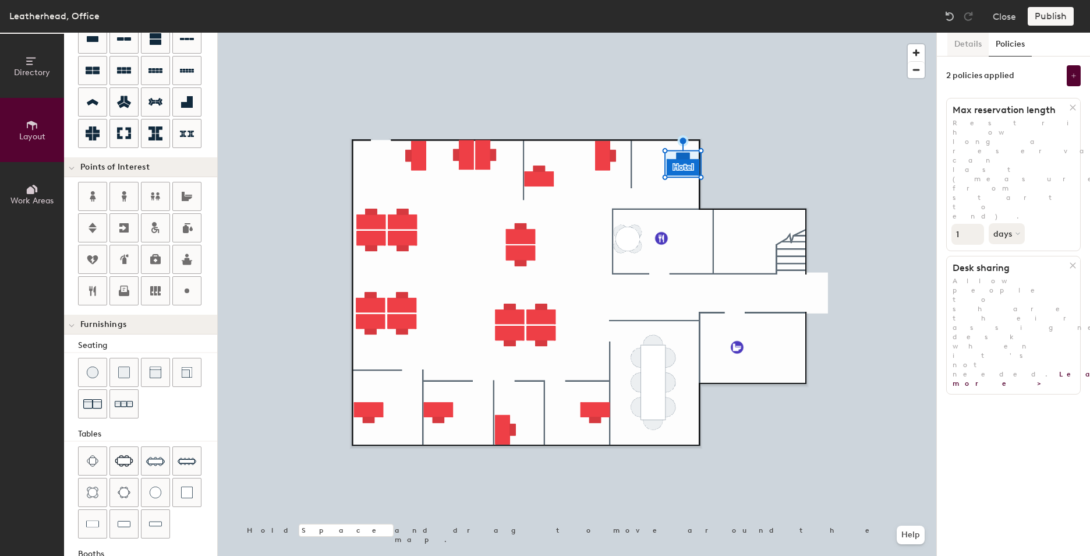
click at [971, 43] on button "Details" at bounding box center [967, 45] width 41 height 24
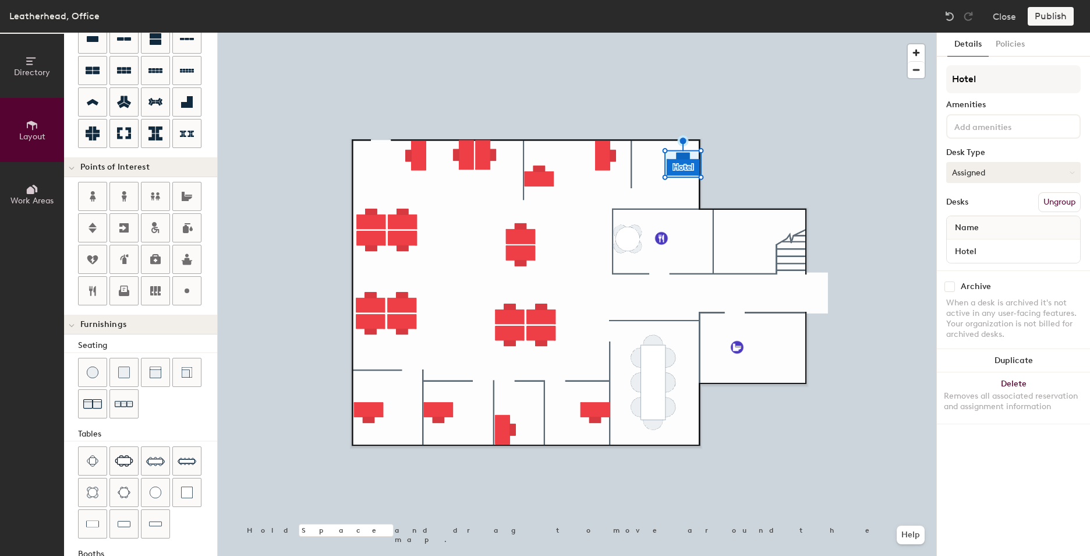
click at [990, 169] on button "Assigned" at bounding box center [1013, 172] width 135 height 21
click at [963, 244] on div "Hoteled" at bounding box center [1005, 243] width 116 height 17
click at [982, 253] on input "Hotel" at bounding box center [1013, 251] width 129 height 16
click at [980, 290] on div "Archive" at bounding box center [976, 286] width 30 height 9
click at [983, 178] on button "Hoteled" at bounding box center [1013, 172] width 135 height 21
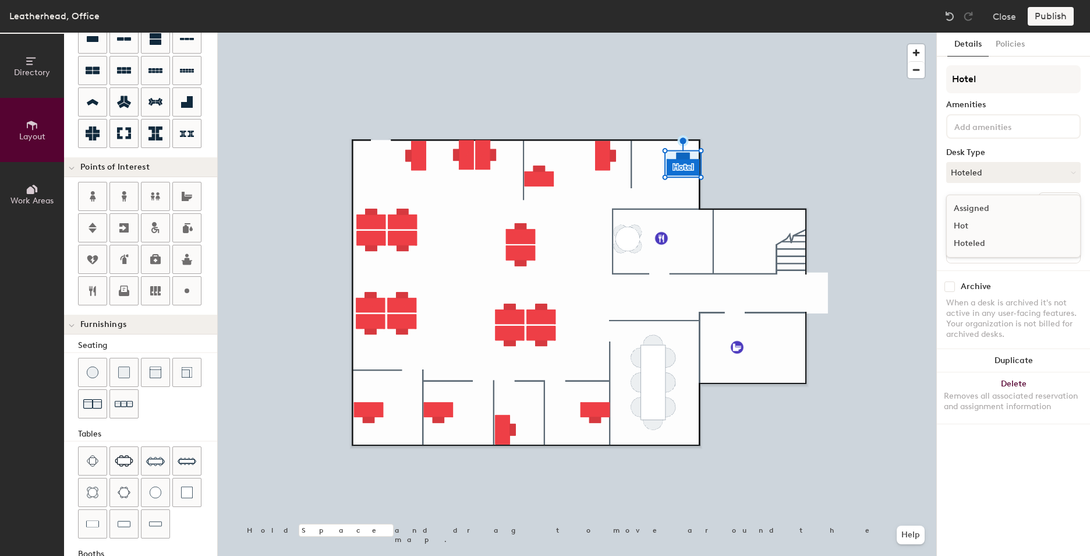
click at [970, 225] on div "Hot" at bounding box center [1005, 225] width 116 height 17
click at [988, 190] on div "Hotel Amenities Desk Type Hot Desks Ungroup Name Hotel" at bounding box center [1013, 167] width 135 height 205
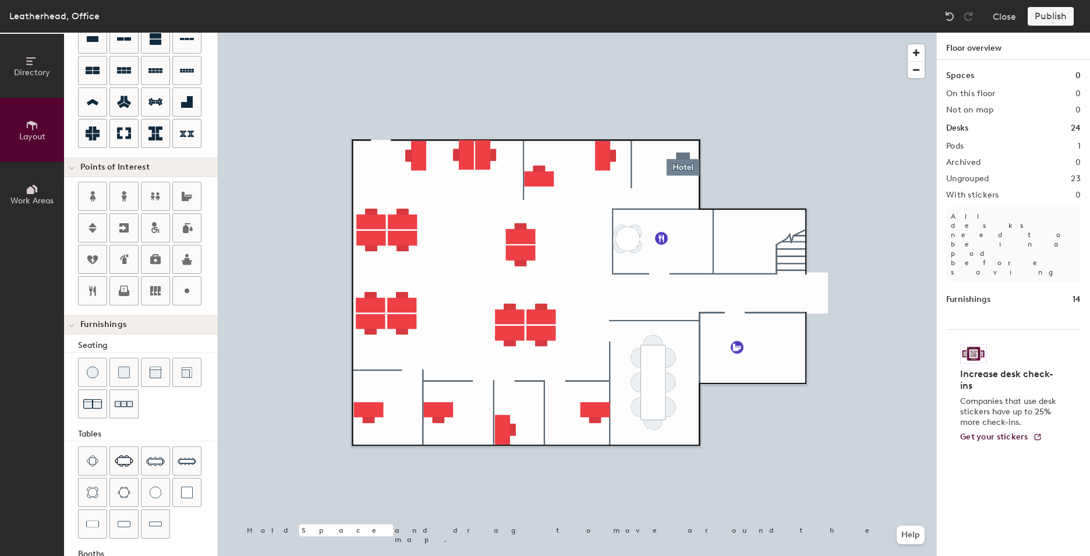
click at [956, 128] on h1 "Desks" at bounding box center [957, 128] width 22 height 13
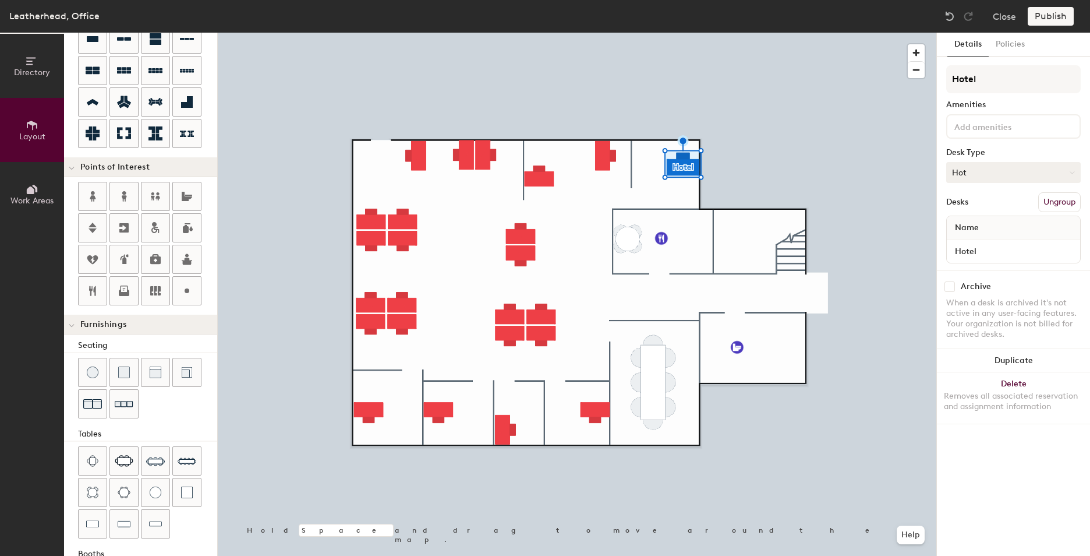
type input "320"
click at [983, 174] on button "Hot" at bounding box center [1013, 172] width 135 height 21
click at [990, 77] on input "Hotel" at bounding box center [1013, 79] width 135 height 28
type input "Hote"
type input "320"
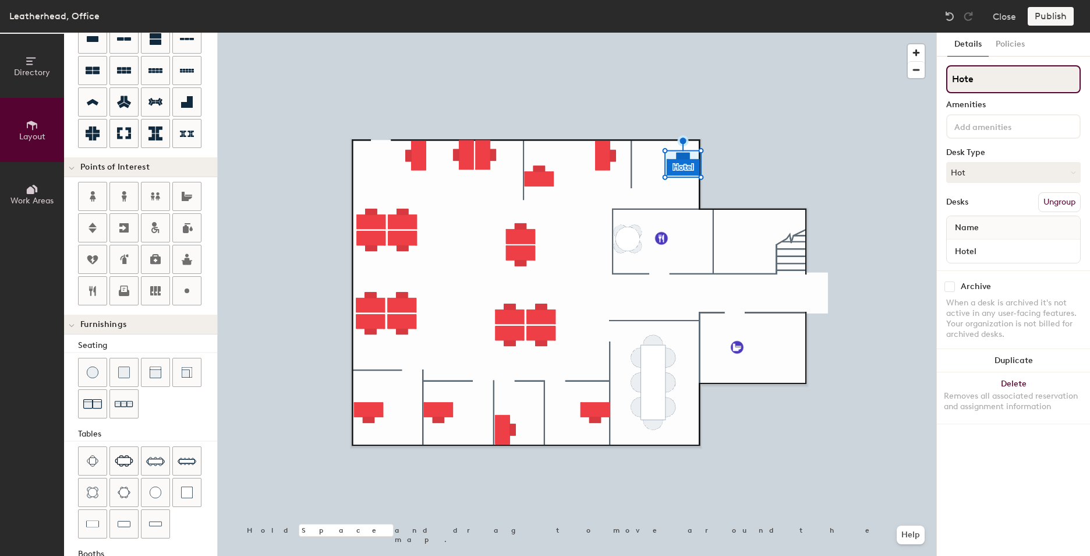
type input "Hot"
type input "320"
type input "Hot"
type input "320"
type input "Hot D"
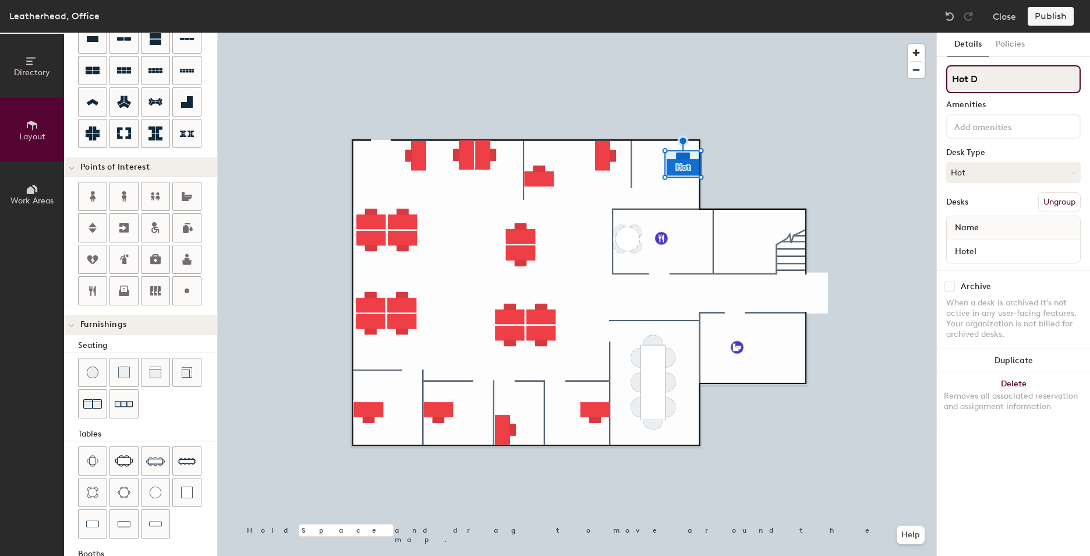
type input "320"
type input "Hot De"
type input "320"
type input "Hot Desk"
type input "320"
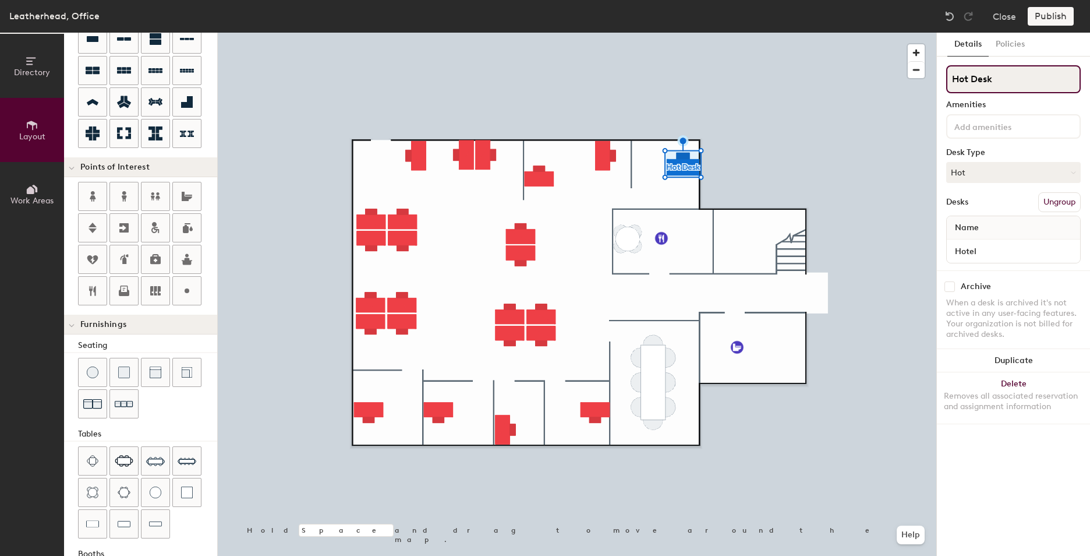
type input "Hot Desk"
click at [993, 116] on div at bounding box center [1013, 126] width 135 height 24
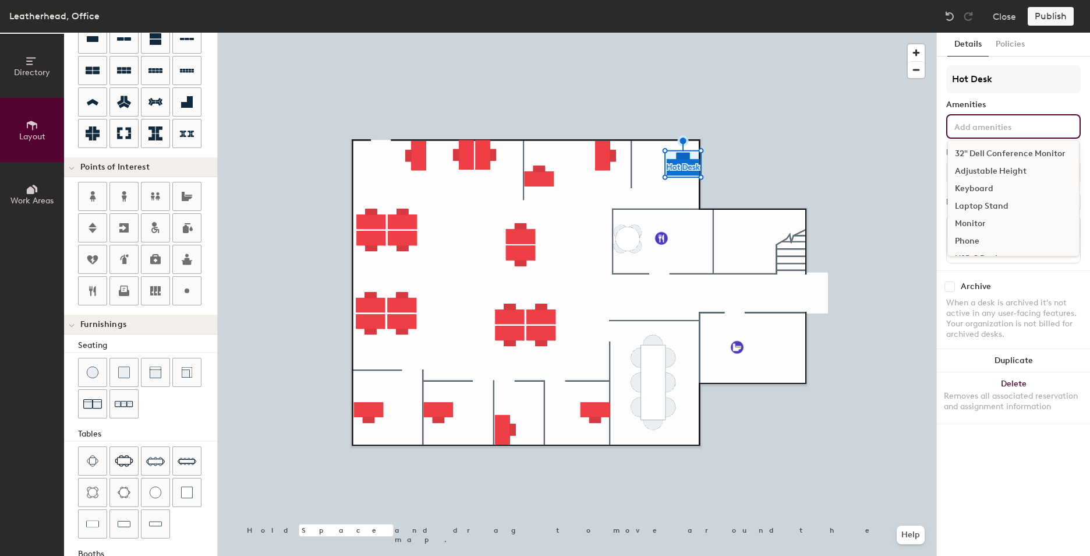
click at [1014, 108] on div "Amenities" at bounding box center [1013, 104] width 135 height 9
click at [989, 121] on input at bounding box center [1004, 126] width 105 height 14
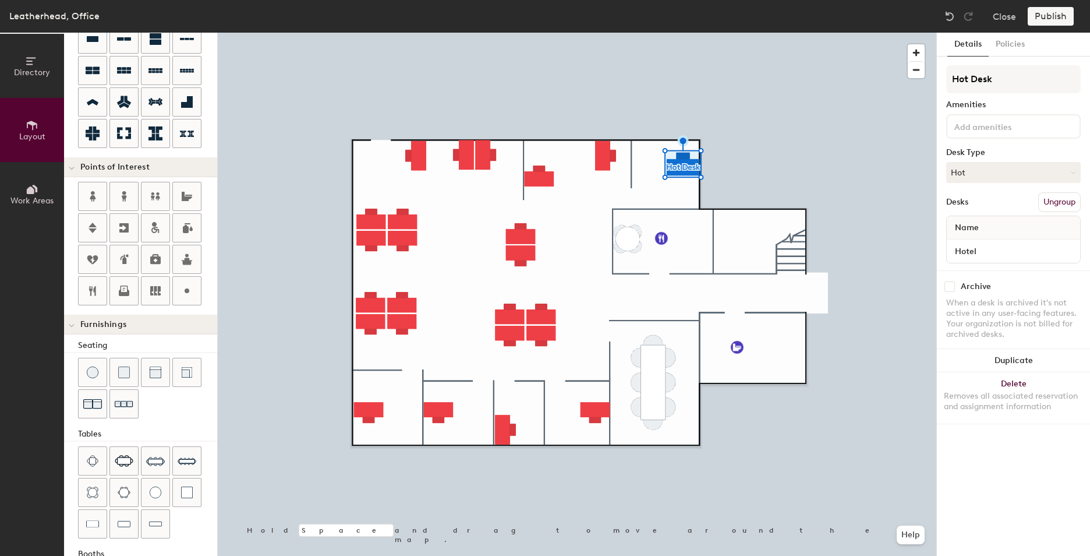
click at [1003, 100] on div "Amenities" at bounding box center [1013, 104] width 135 height 9
click at [1007, 178] on button "Assigned" at bounding box center [1013, 172] width 135 height 21
click at [962, 226] on div "Hot" at bounding box center [1005, 225] width 116 height 17
click at [1034, 203] on button "Create group" at bounding box center [1050, 202] width 61 height 20
click at [1059, 204] on button "Ungroup" at bounding box center [1059, 202] width 43 height 20
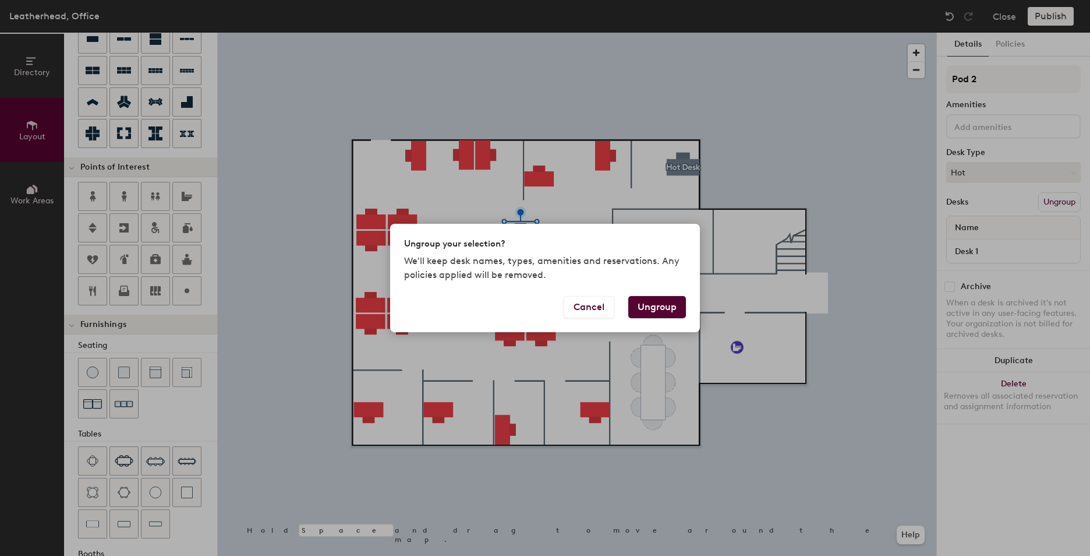
click at [651, 309] on button "Ungroup" at bounding box center [657, 307] width 58 height 22
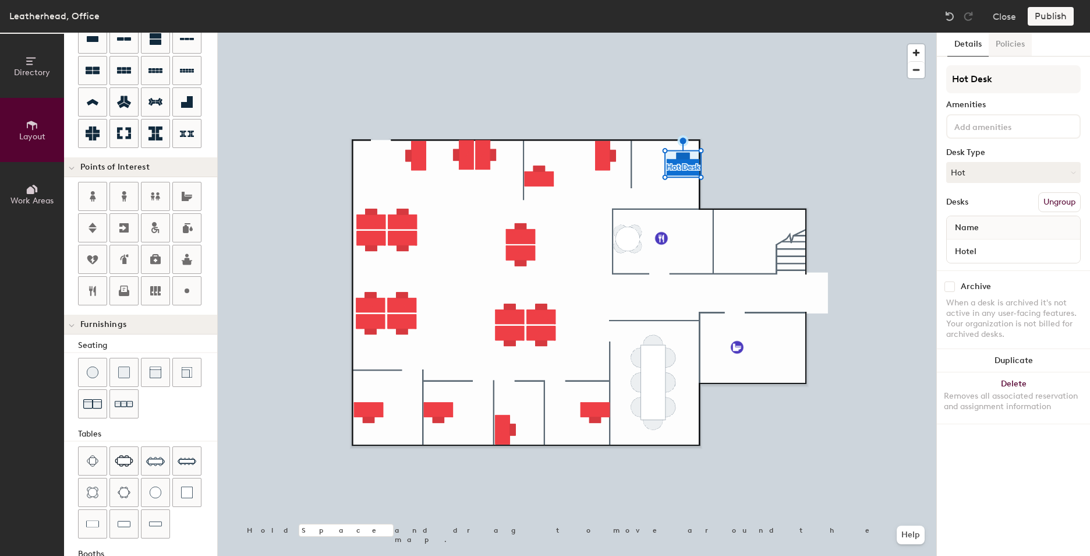
click at [1014, 48] on button "Policies" at bounding box center [1010, 45] width 43 height 24
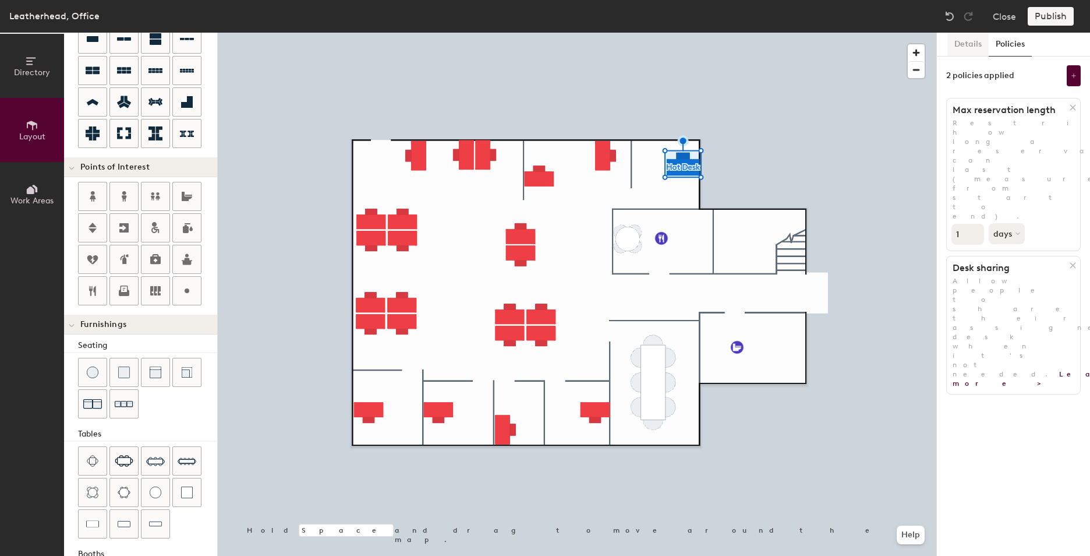
click at [973, 43] on button "Details" at bounding box center [967, 45] width 41 height 24
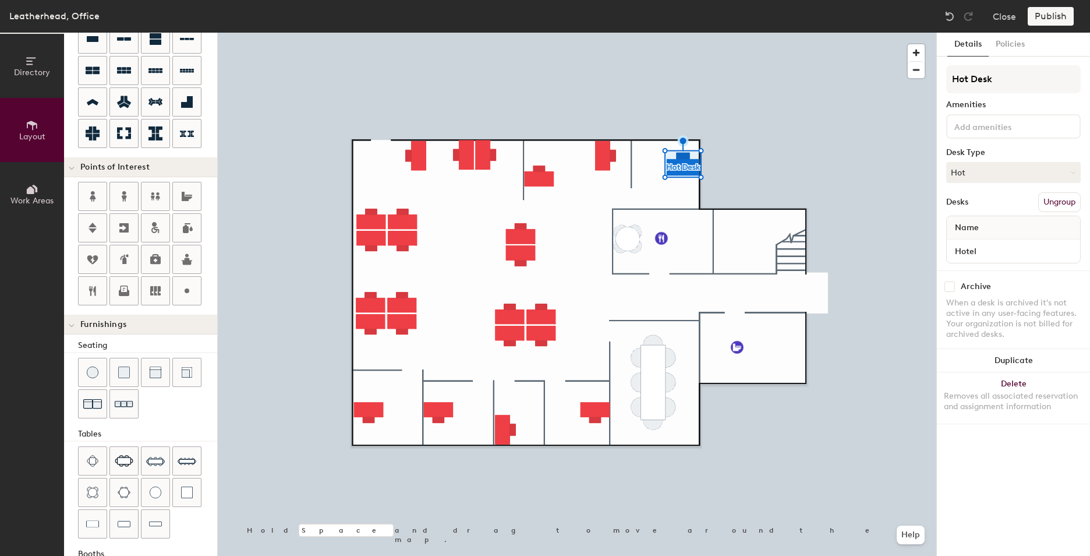
click at [581, 33] on div at bounding box center [577, 33] width 719 height 0
click at [1050, 192] on button "Ungroup" at bounding box center [1059, 202] width 43 height 20
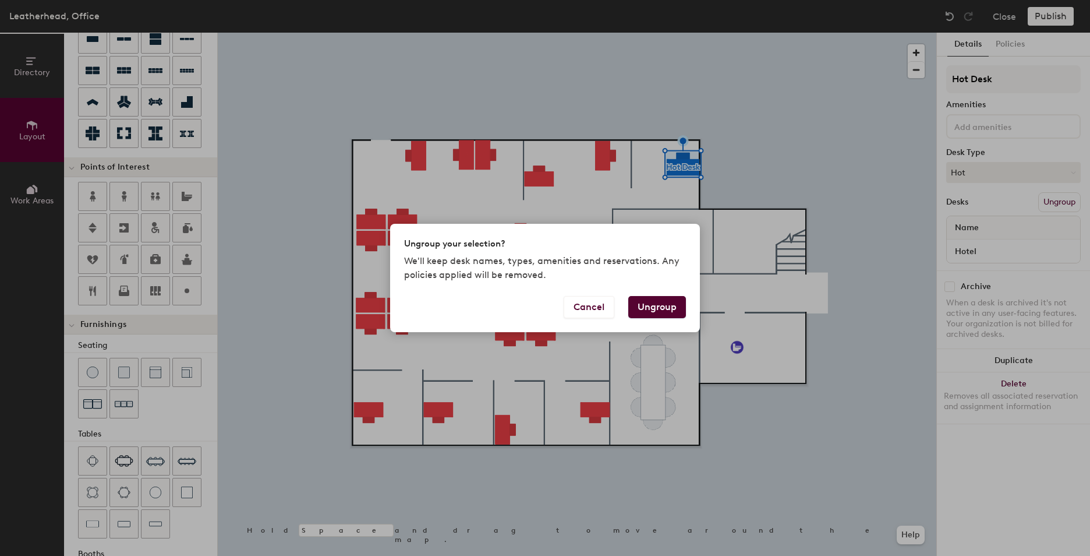
click at [650, 314] on button "Ungroup" at bounding box center [657, 307] width 58 height 22
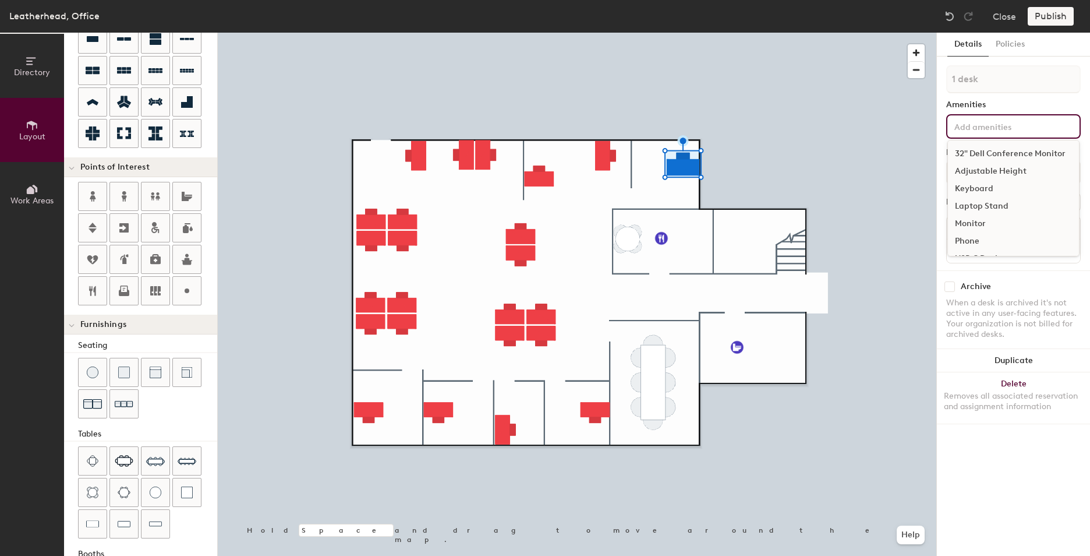
click at [979, 134] on div "32" Dell Conference Monitor Adjustable Height Keyboard Laptop Stand Monitor Pho…" at bounding box center [1013, 126] width 135 height 24
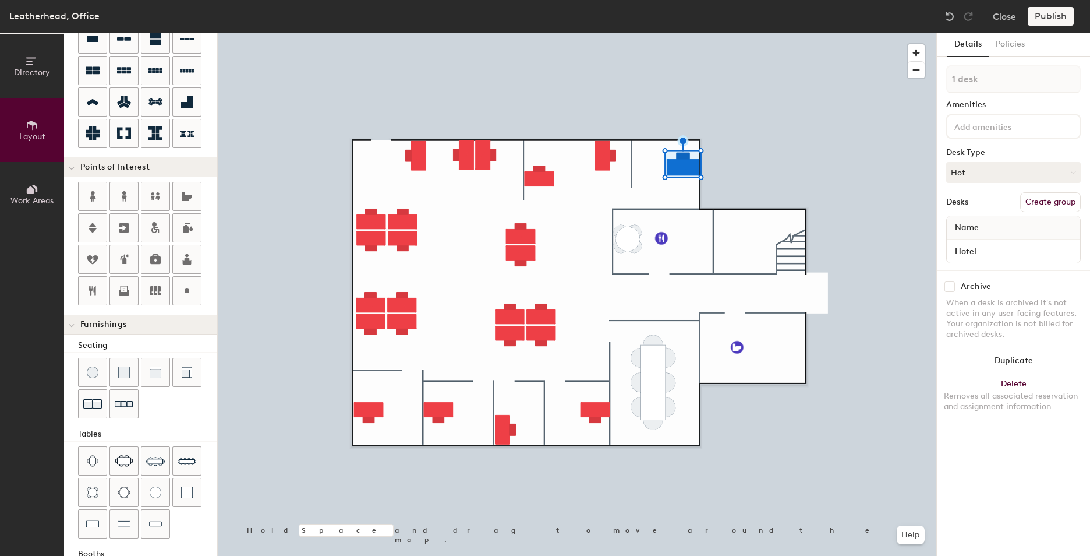
click at [988, 100] on div "Amenities" at bounding box center [1013, 104] width 135 height 9
type input "280"
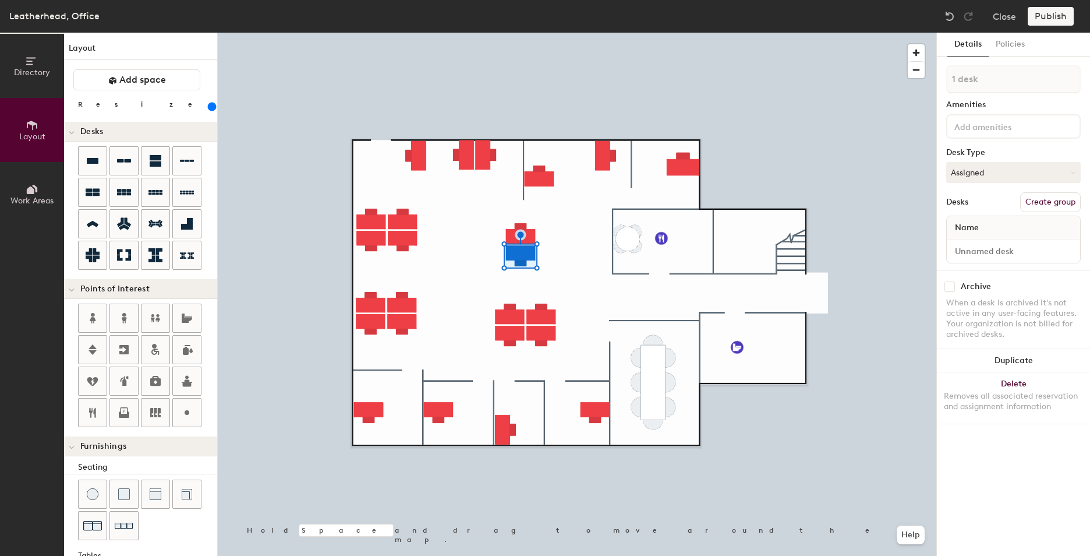
click at [989, 172] on button "Assigned" at bounding box center [1013, 172] width 135 height 21
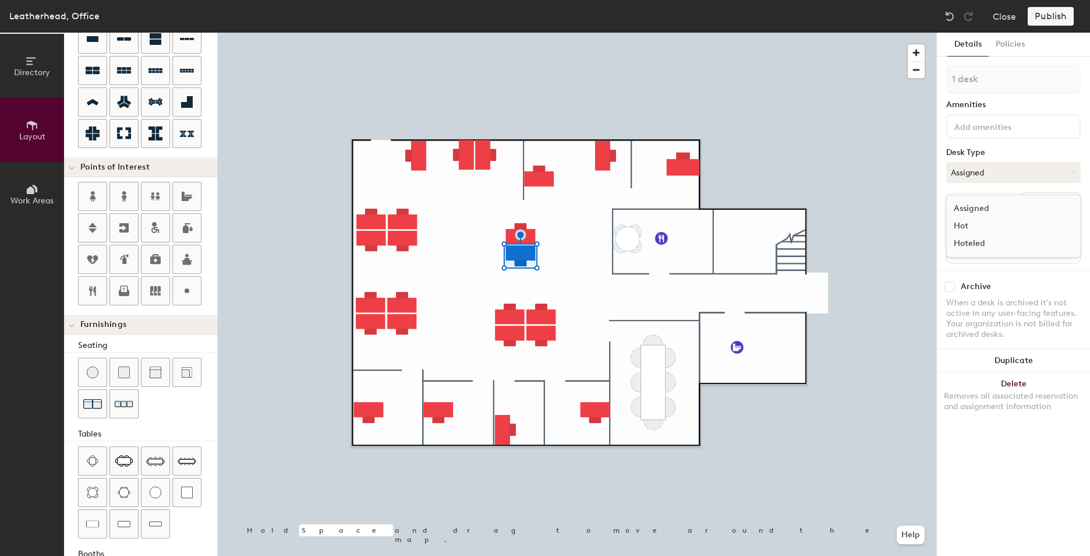
click at [960, 228] on div "Hot" at bounding box center [1005, 225] width 116 height 17
click at [1021, 167] on button "Hot" at bounding box center [1013, 172] width 135 height 21
click at [1004, 149] on div "Desk Type" at bounding box center [1013, 152] width 135 height 9
type input "320"
click at [991, 255] on input "Hotel" at bounding box center [1013, 251] width 129 height 16
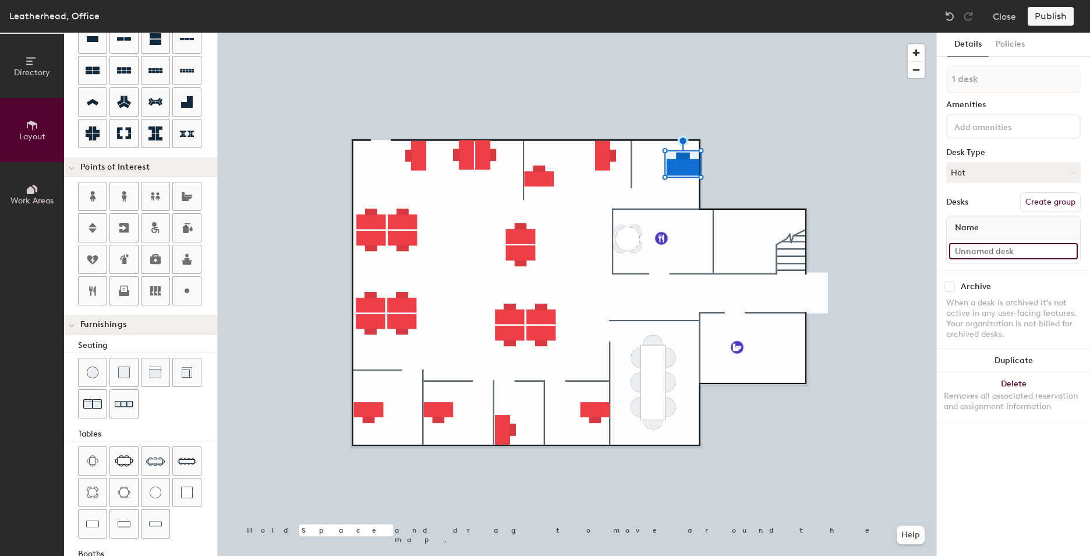
type input "320"
type input "H"
type input "320"
type input "Hot"
type input "320"
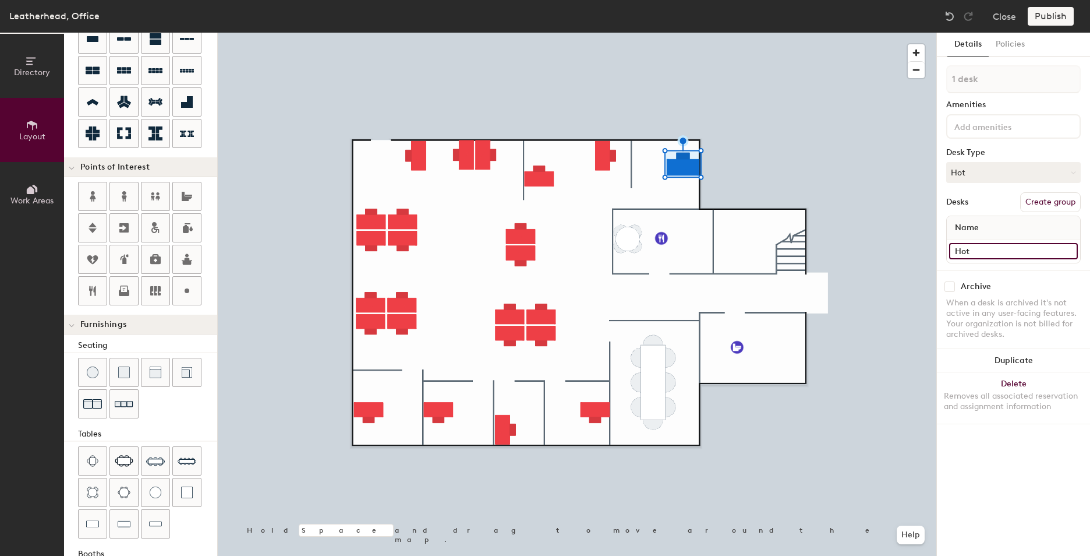
type input "Hot"
type input "320"
type input "Hot O"
type input "320"
type input "Hot Office"
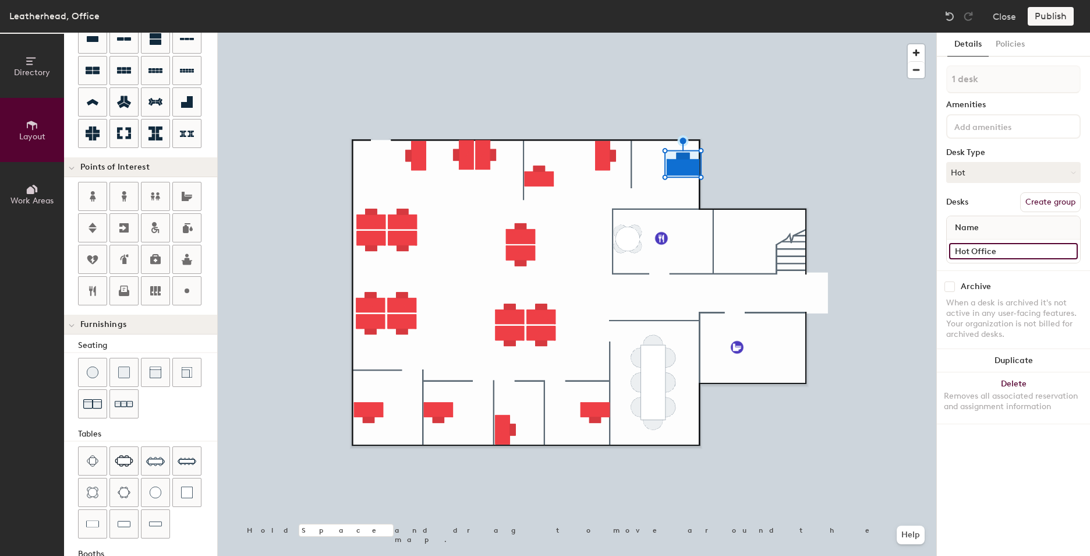
type input "320"
type input "Hot Office"
type input "320"
type input "Hot Office 0"
type input "320"
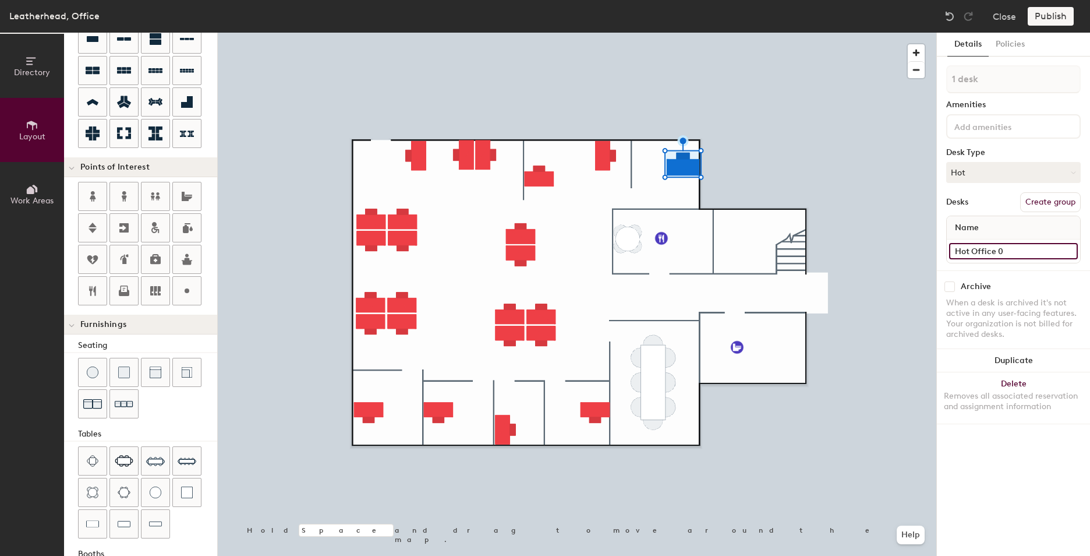
type input "Hot Office 05"
type input "320"
type input "Hot Office 05"
type input "280"
click at [1008, 264] on div "1 desk Amenities Desk Type Hot Desks Create group Name Desk 1" at bounding box center [1013, 167] width 135 height 205
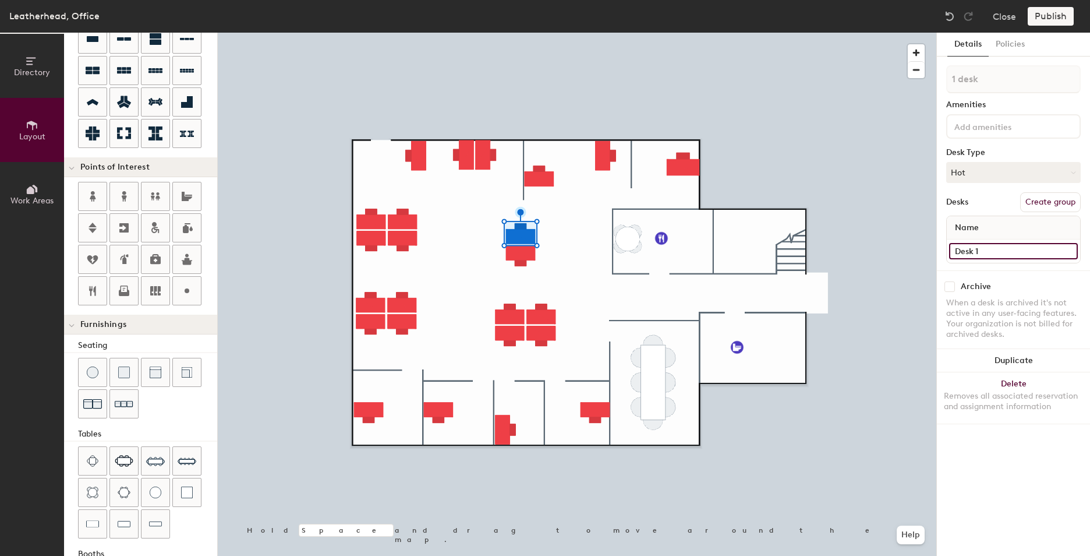
click at [993, 247] on input "Desk 1" at bounding box center [1013, 251] width 129 height 16
type input "Hot Desk 04"
click at [1029, 244] on input at bounding box center [1013, 251] width 129 height 16
type input "Hot Desk 05"
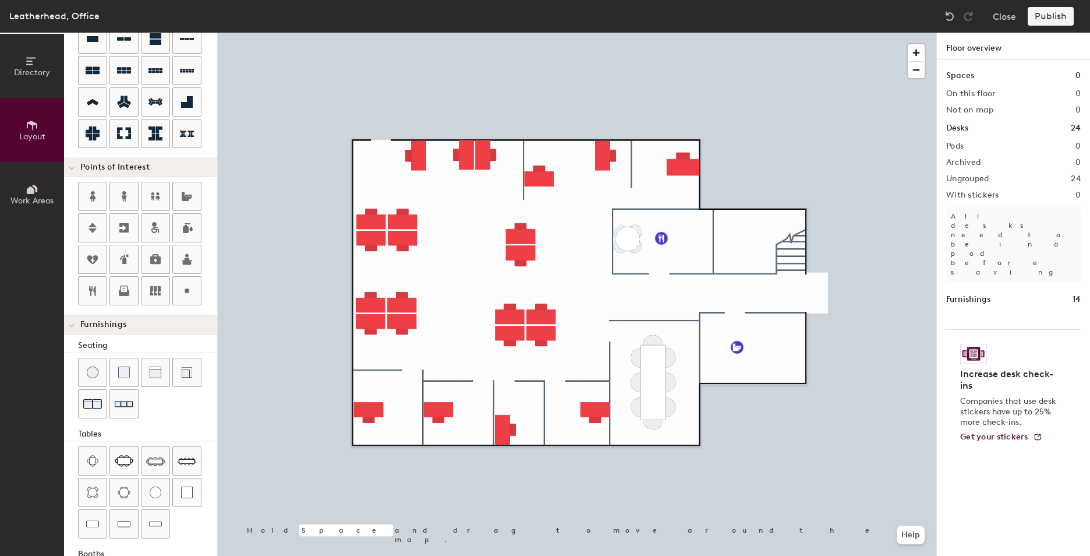
click at [1040, 16] on div "Publish" at bounding box center [1054, 16] width 53 height 19
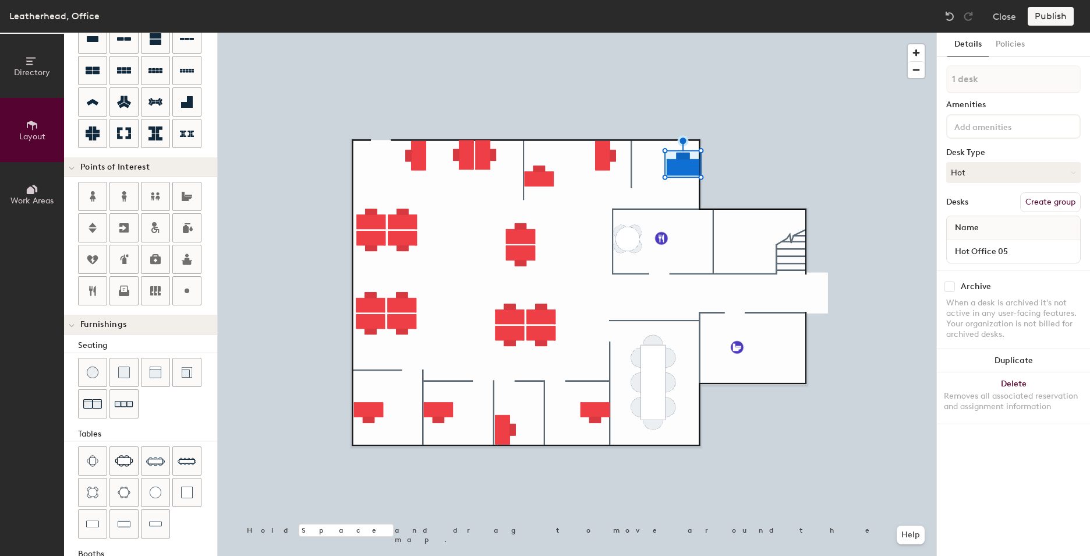
type input "280"
click at [44, 76] on span "Directory" at bounding box center [32, 73] width 36 height 10
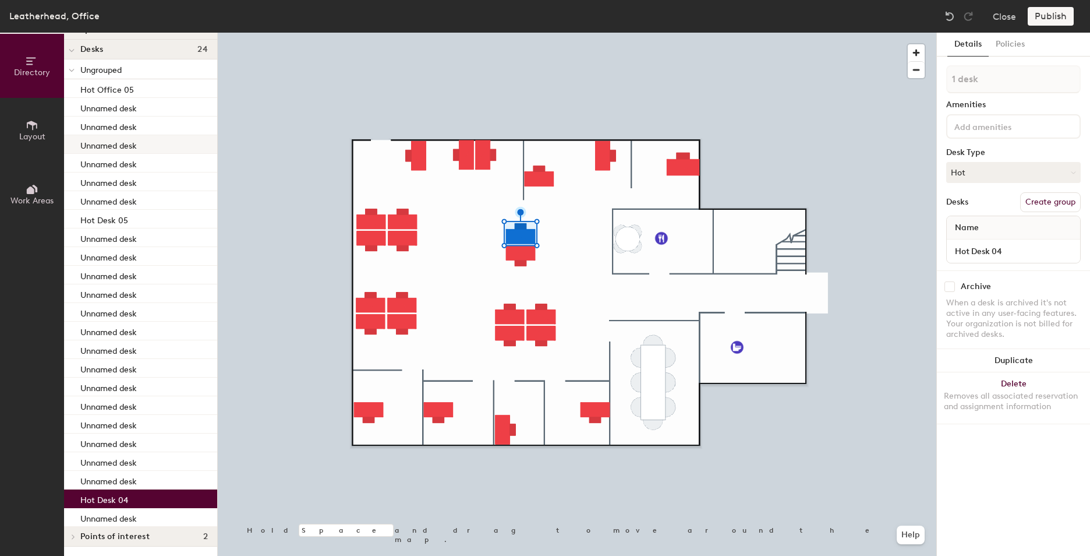
scroll to position [0, 0]
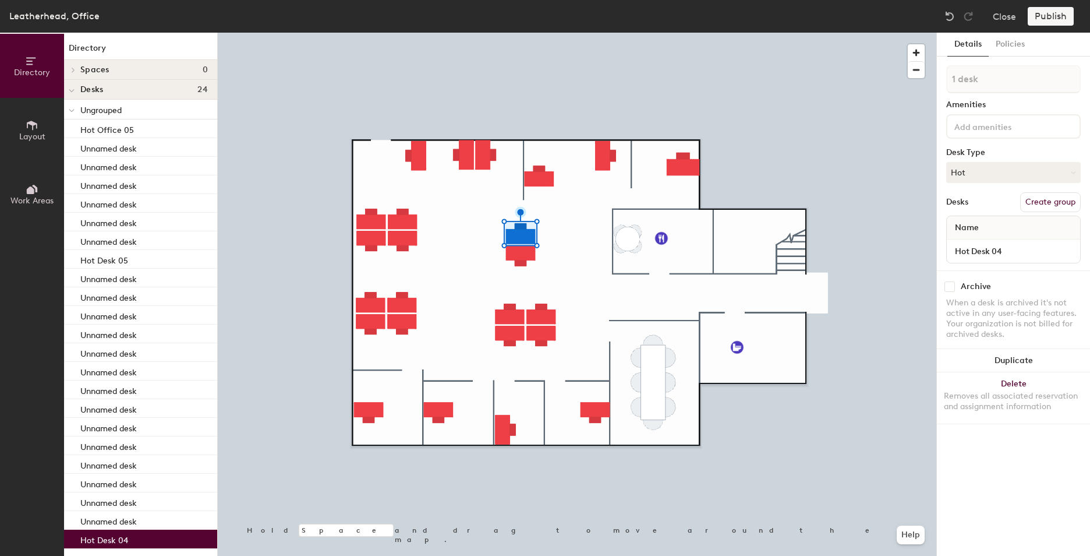
click at [77, 108] on div at bounding box center [71, 109] width 15 height 19
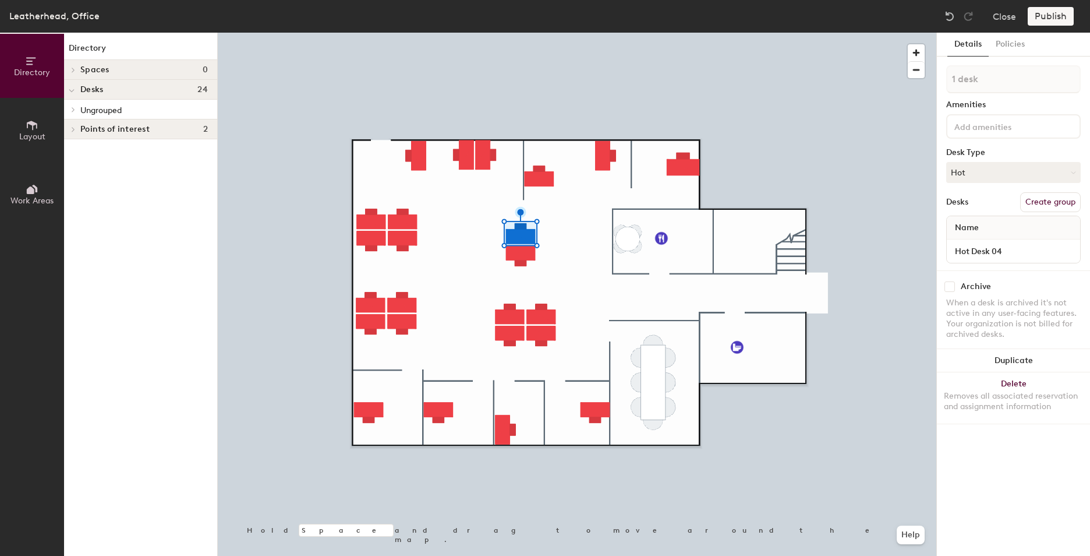
click at [73, 110] on icon at bounding box center [73, 109] width 2 height 5
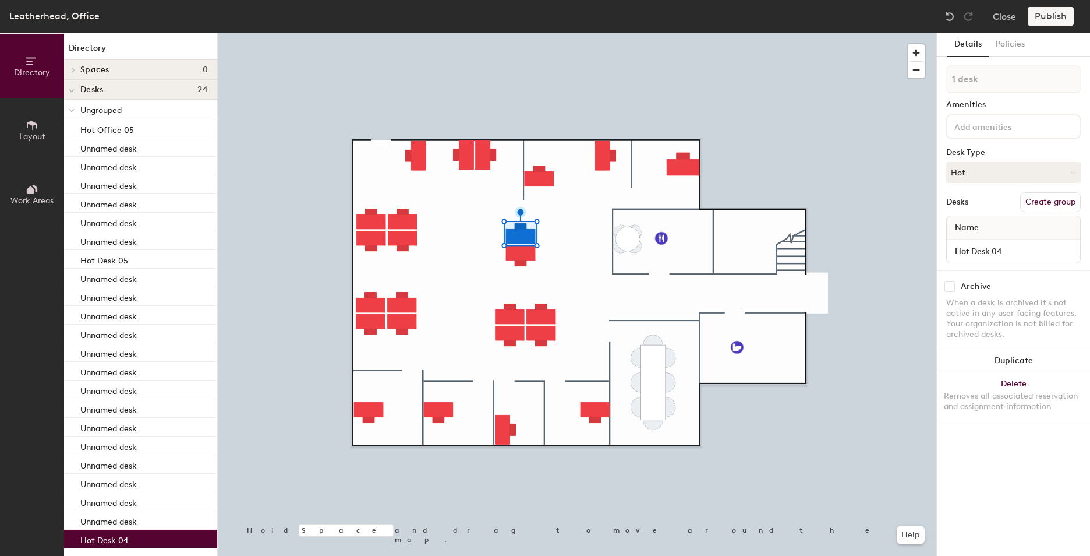
click at [73, 110] on icon at bounding box center [71, 110] width 5 height 2
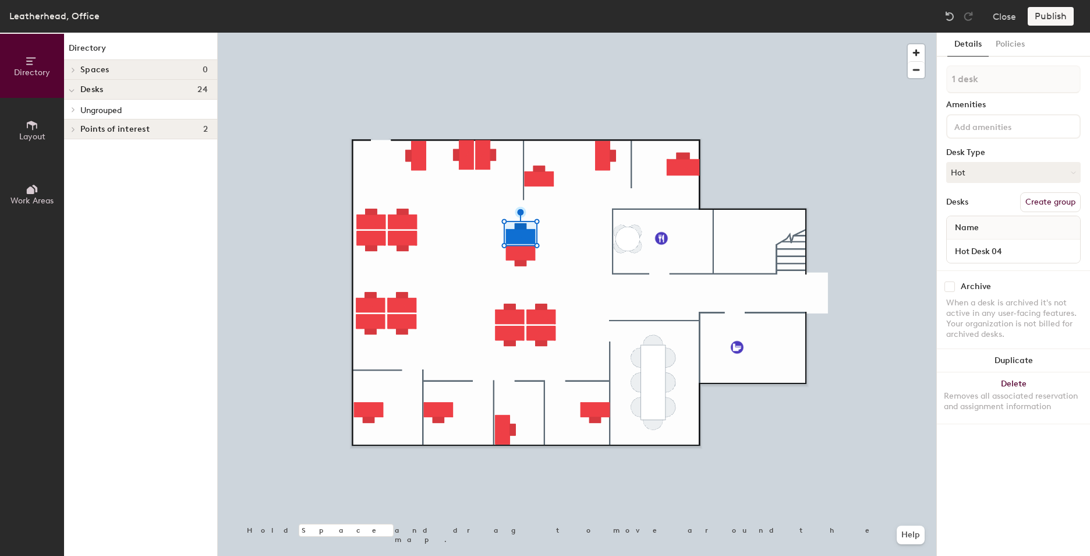
click at [74, 111] on icon at bounding box center [73, 110] width 5 height 6
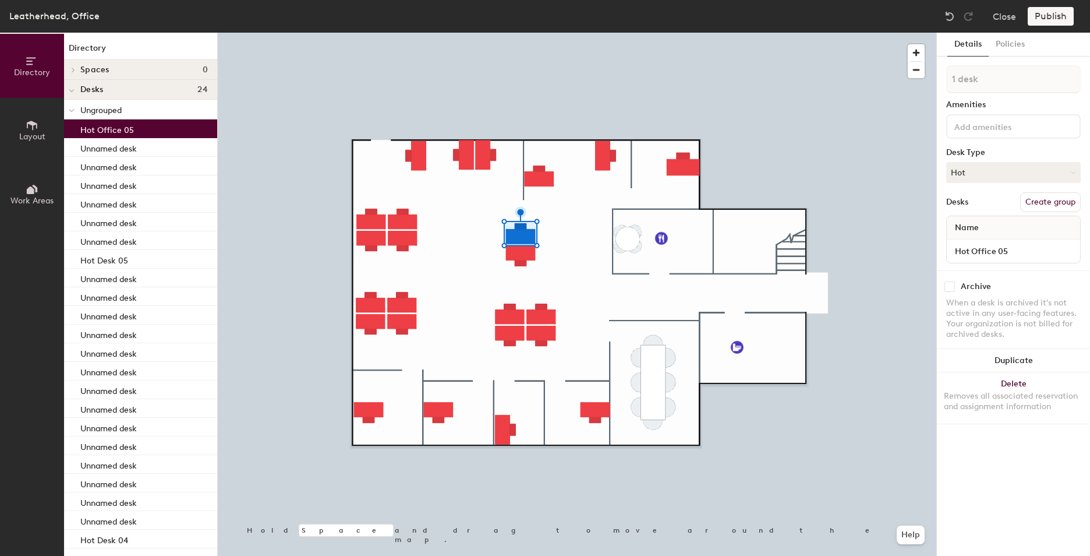
click at [87, 136] on div "Hot Office 05" at bounding box center [140, 128] width 153 height 19
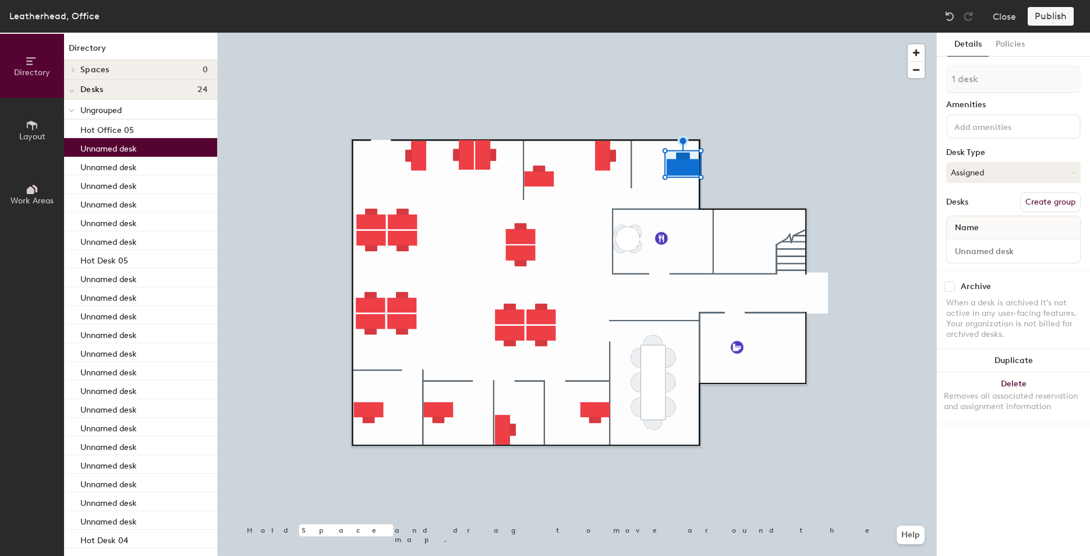
click at [93, 153] on p "Unnamed desk" at bounding box center [108, 146] width 56 height 13
click at [95, 101] on div "Ungrouped" at bounding box center [140, 110] width 153 height 20
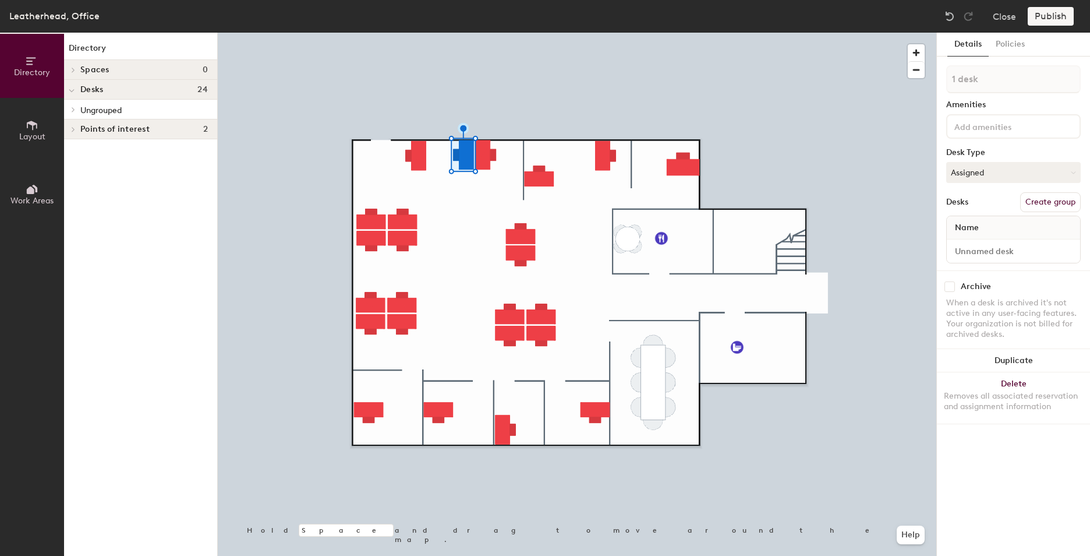
drag, startPoint x: 97, startPoint y: 108, endPoint x: 91, endPoint y: 108, distance: 6.4
click at [91, 108] on span "Ungrouped" at bounding box center [100, 110] width 41 height 10
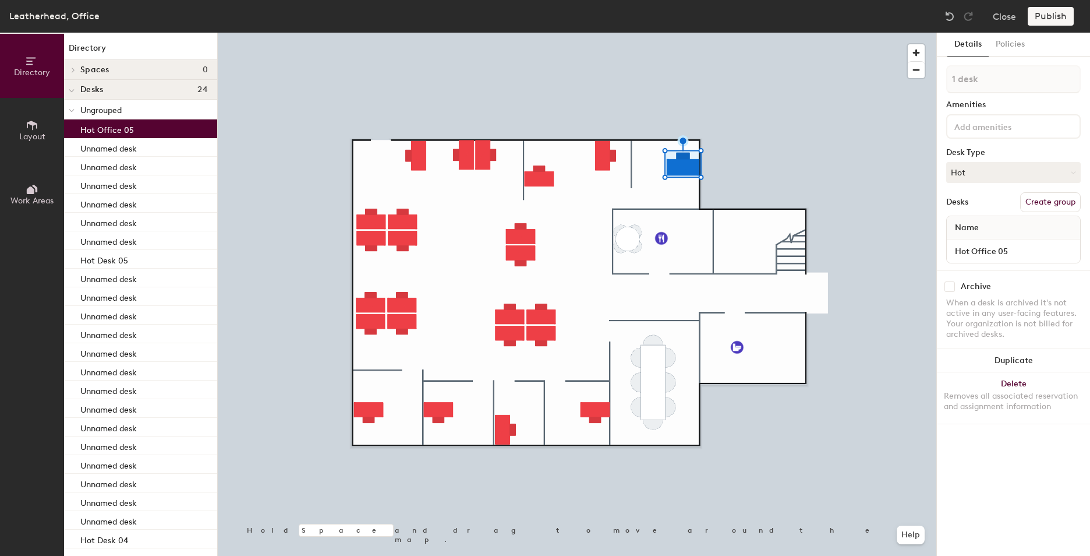
click at [1047, 207] on button "Create group" at bounding box center [1050, 202] width 61 height 20
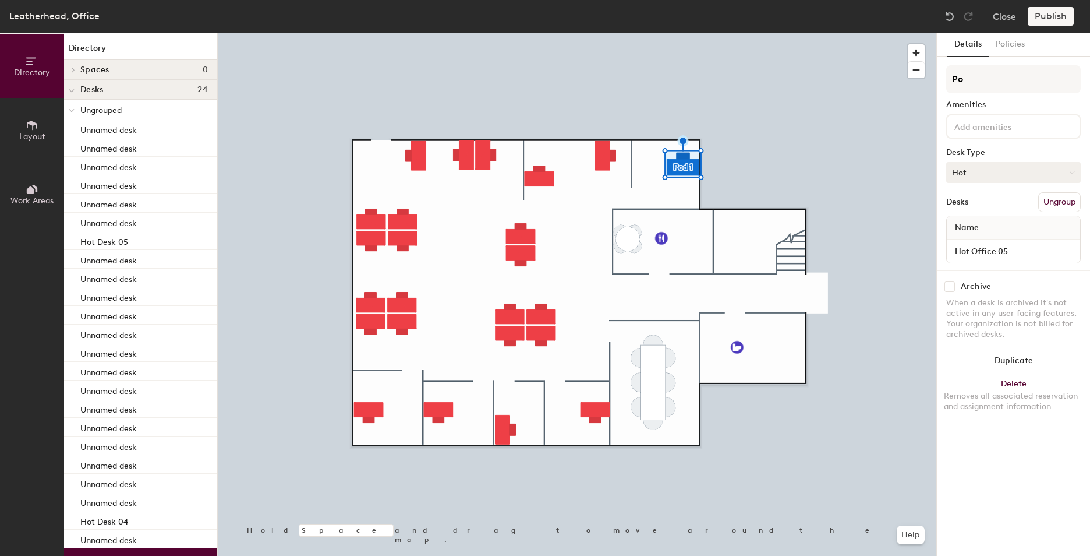
type input "P"
type input "Hot Desks"
click at [992, 148] on div "Desk Type" at bounding box center [1013, 152] width 135 height 9
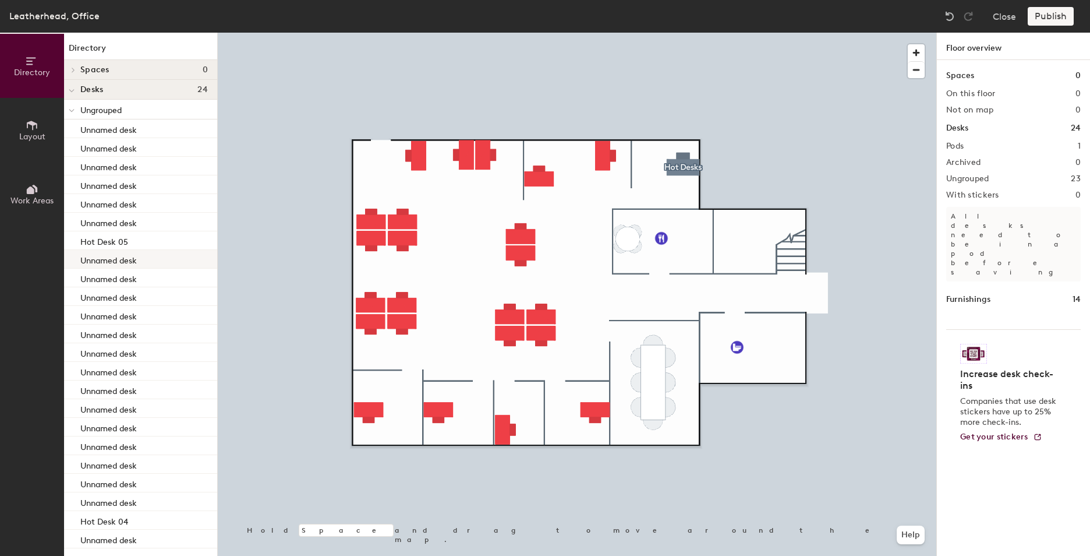
scroll to position [60, 0]
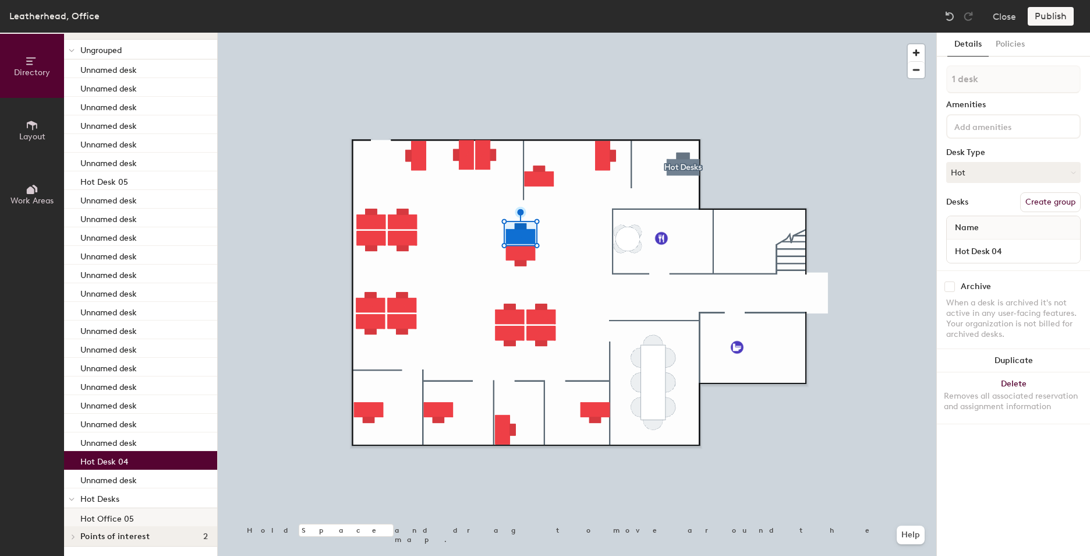
drag, startPoint x: 128, startPoint y: 452, endPoint x: 90, endPoint y: 512, distance: 70.1
click at [90, 512] on div "Ungrouped Unnamed desk Unnamed desk Unnamed desk Unnamed desk Unnamed desk Unna…" at bounding box center [140, 283] width 153 height 487
click at [986, 252] on input "Hot Desk 04" at bounding box center [1013, 251] width 129 height 16
click at [980, 199] on div "Desks Create group" at bounding box center [1013, 202] width 135 height 20
click at [114, 520] on p "Hot Office 05" at bounding box center [107, 516] width 54 height 13
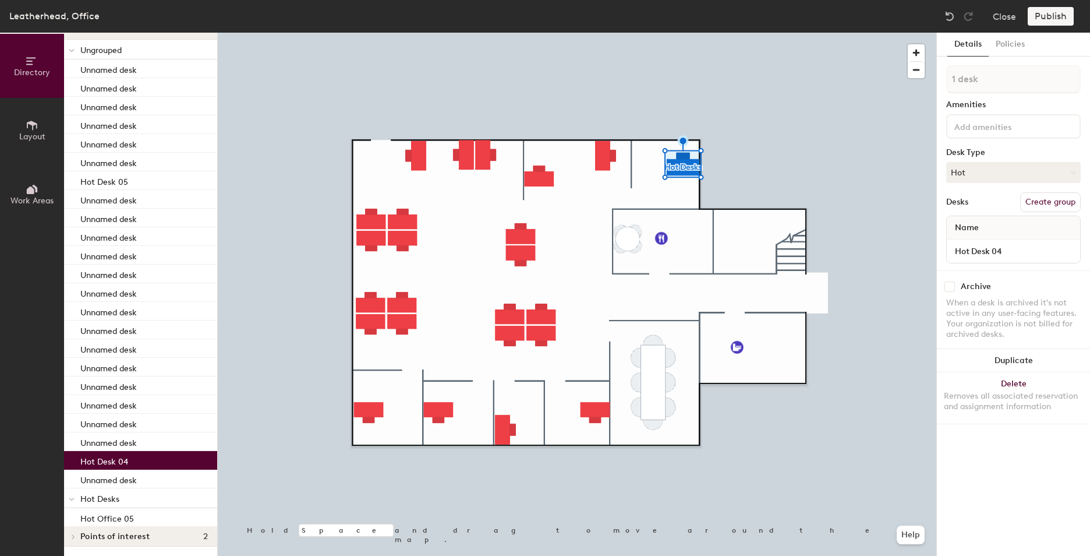
click at [123, 464] on p "Hot Desk 04" at bounding box center [104, 459] width 48 height 13
drag, startPoint x: 126, startPoint y: 460, endPoint x: 116, endPoint y: 459, distance: 10.5
click at [116, 459] on p "Hot Desk 04" at bounding box center [104, 459] width 48 height 13
click at [995, 45] on button "Policies" at bounding box center [1010, 45] width 43 height 24
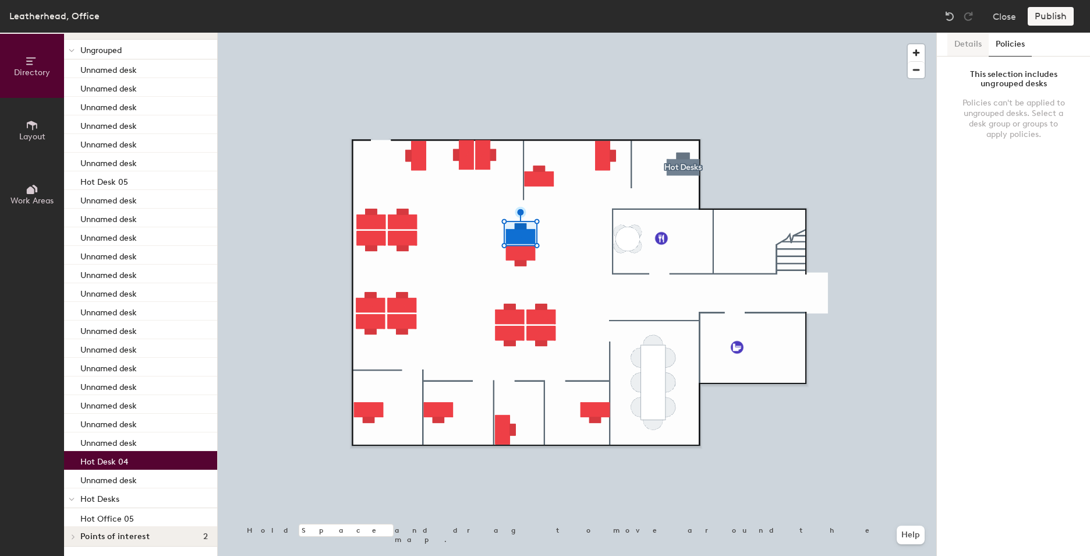
click at [964, 44] on button "Details" at bounding box center [967, 45] width 41 height 24
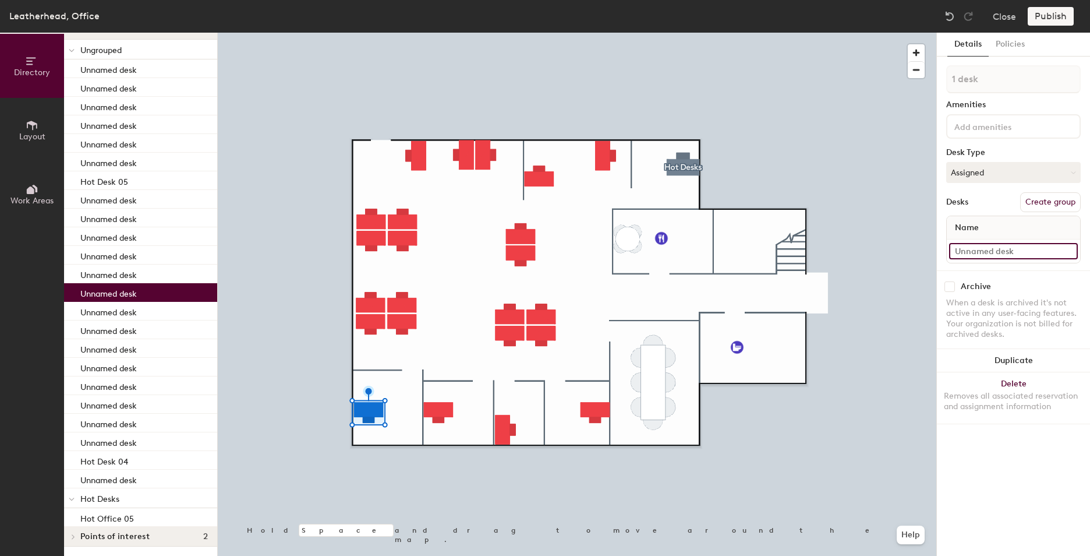
click at [1032, 249] on input at bounding box center [1013, 251] width 129 height 16
type input "Hot Office 01"
click at [1000, 267] on div "1 desk Amenities Desk Type Assigned Desks Create group Name Hot Office 01" at bounding box center [1013, 167] width 135 height 205
click at [1042, 206] on button "Create group" at bounding box center [1050, 202] width 61 height 20
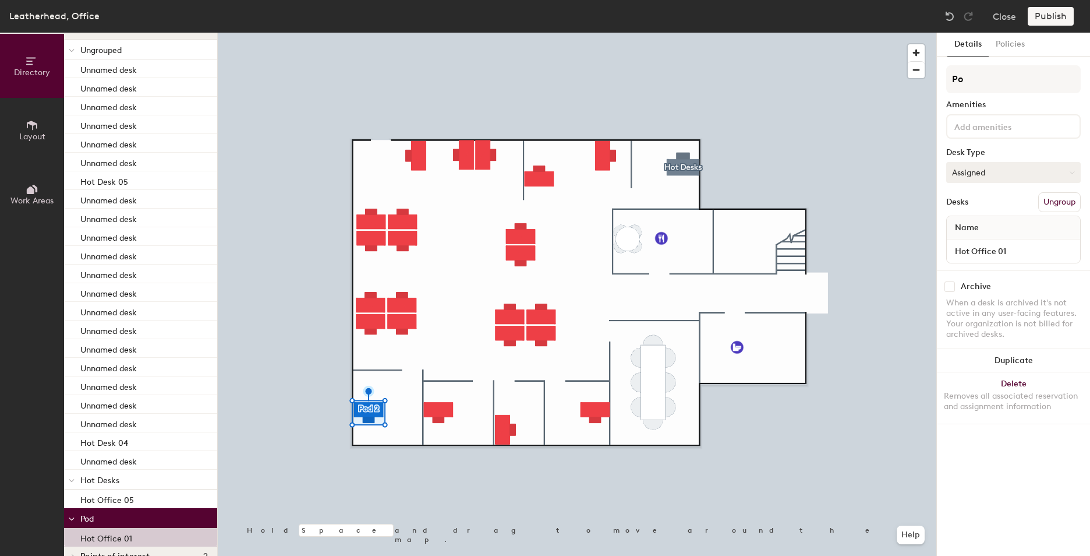
type input "P"
type input "Hot Desks"
click at [989, 203] on div "Desks Ungroup" at bounding box center [1013, 202] width 135 height 20
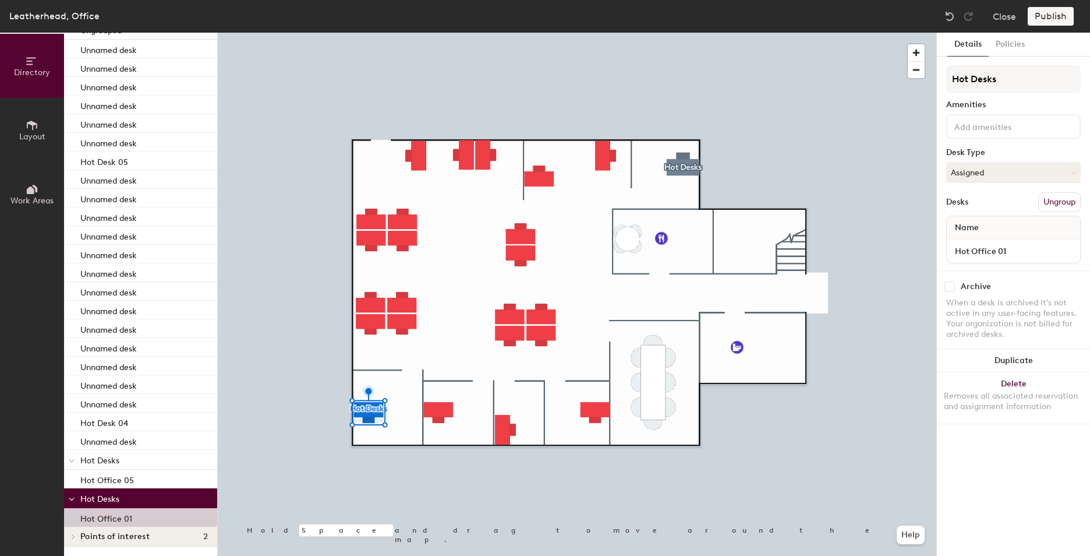
click at [98, 492] on p "Hot Desks" at bounding box center [144, 497] width 128 height 15
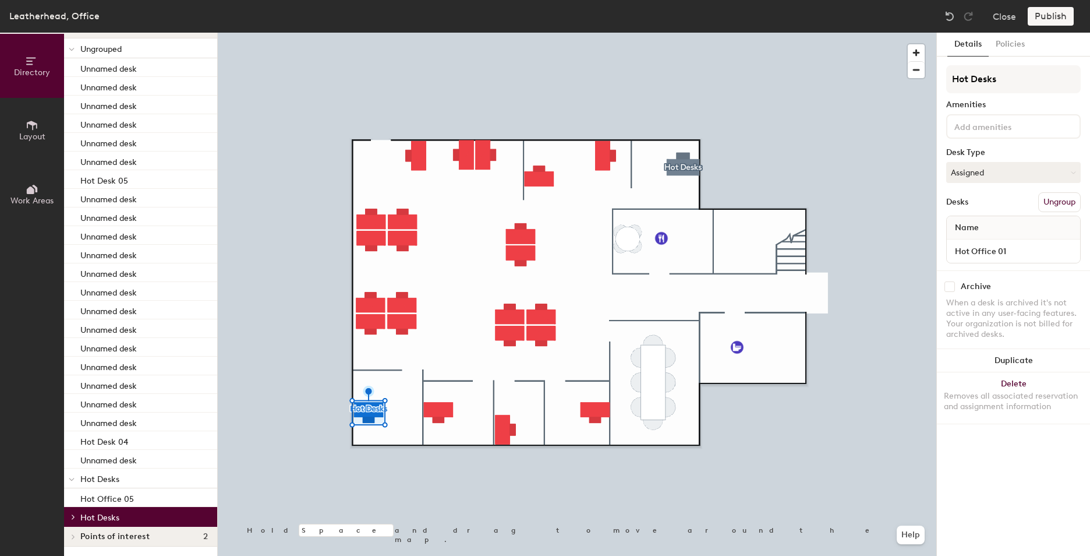
scroll to position [61, 0]
click at [95, 513] on span "Hot Desks" at bounding box center [99, 517] width 39 height 10
drag, startPoint x: 108, startPoint y: 533, endPoint x: 126, endPoint y: 496, distance: 41.7
click at [126, 496] on div "Ungrouped Unnamed desk Unnamed desk Unnamed desk Unnamed desk Unnamed desk Unna…" at bounding box center [140, 291] width 153 height 507
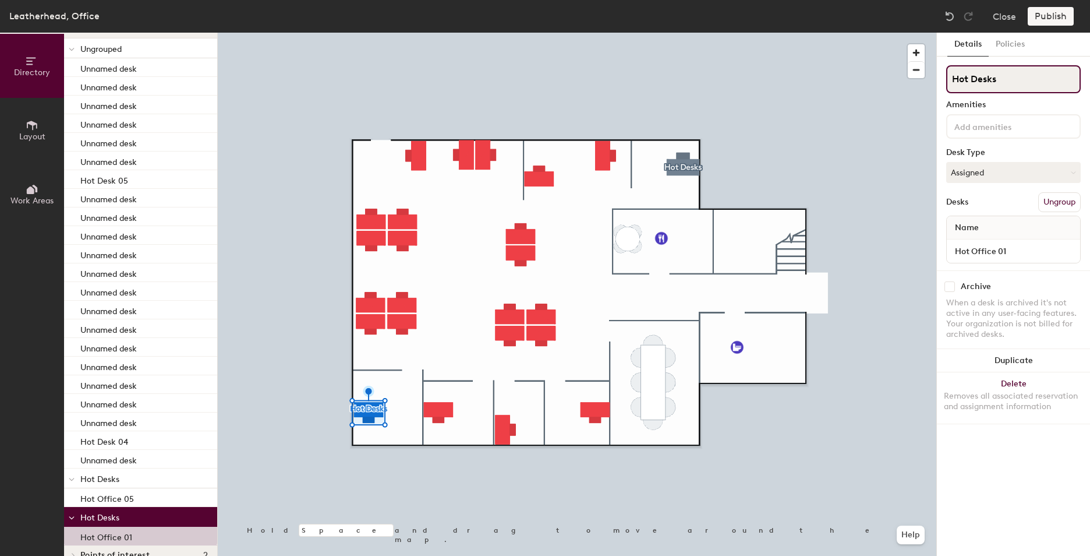
click at [1004, 68] on input "Hot Desks" at bounding box center [1013, 79] width 135 height 28
click at [913, 87] on div "Directory Layout Work Areas Directory Spaces 0 Desks 24 Ungrouped Unnamed desk …" at bounding box center [545, 294] width 1090 height 523
click at [1069, 200] on button "Ungroup" at bounding box center [1059, 202] width 43 height 20
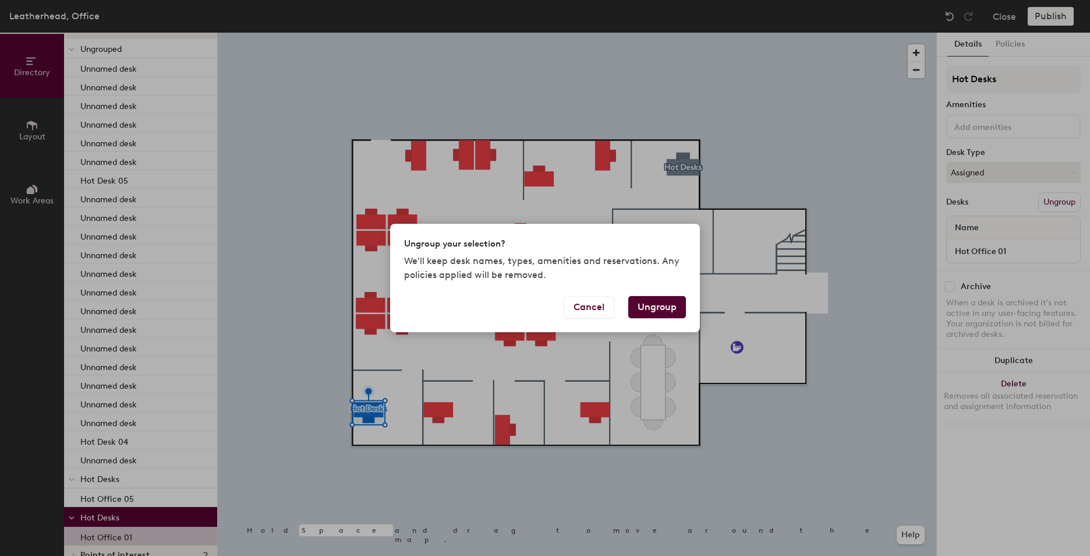
click at [670, 303] on button "Ungroup" at bounding box center [657, 307] width 58 height 22
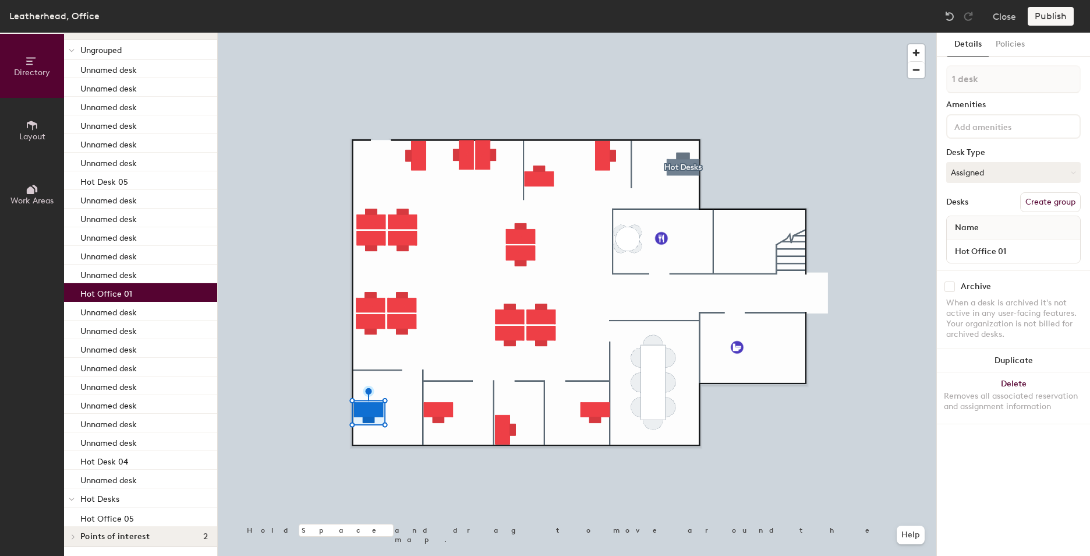
click at [956, 201] on div "Desks" at bounding box center [957, 201] width 22 height 9
click at [977, 256] on input "Hot Office 01" at bounding box center [1013, 251] width 129 height 16
click at [985, 202] on div "Desks Create group" at bounding box center [1013, 202] width 135 height 20
click at [987, 174] on button "Assigned" at bounding box center [1013, 172] width 135 height 21
click at [991, 139] on div "1 desk Amenities Desk Type Assigned Assigned Hot Hoteled Desks Create group Nam…" at bounding box center [1013, 167] width 135 height 205
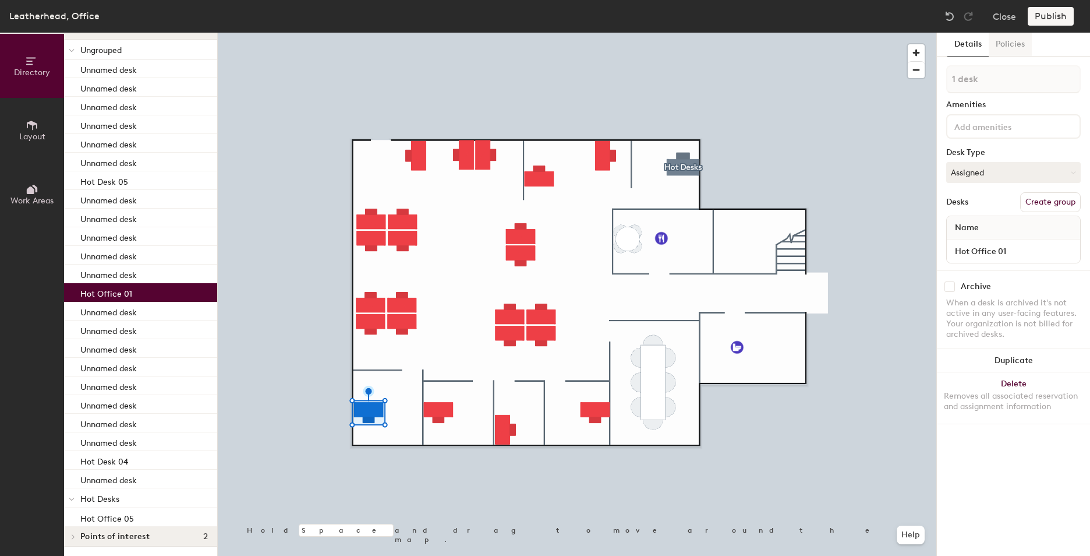
click at [1008, 42] on button "Policies" at bounding box center [1010, 45] width 43 height 24
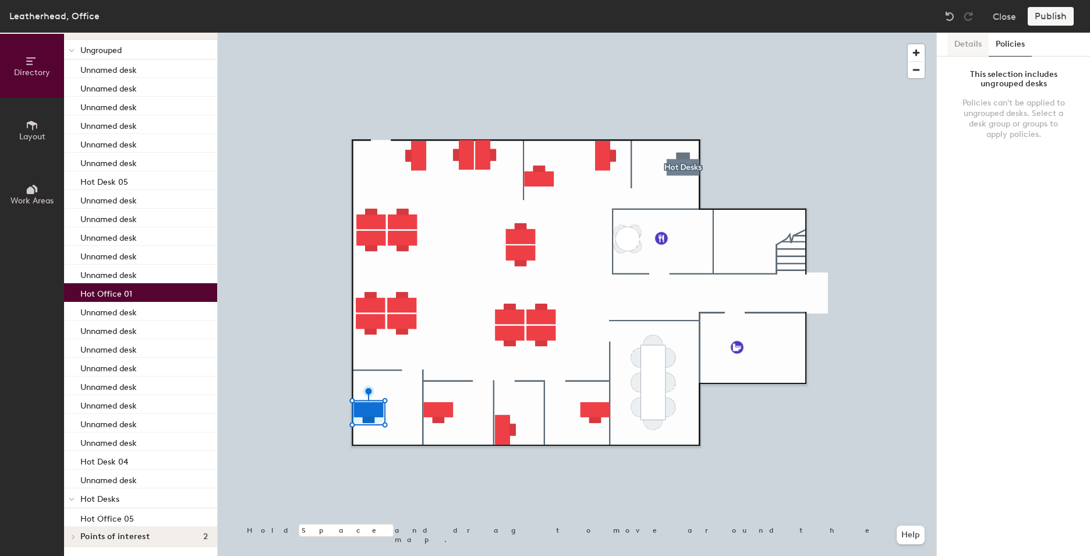
click at [966, 48] on button "Details" at bounding box center [967, 45] width 41 height 24
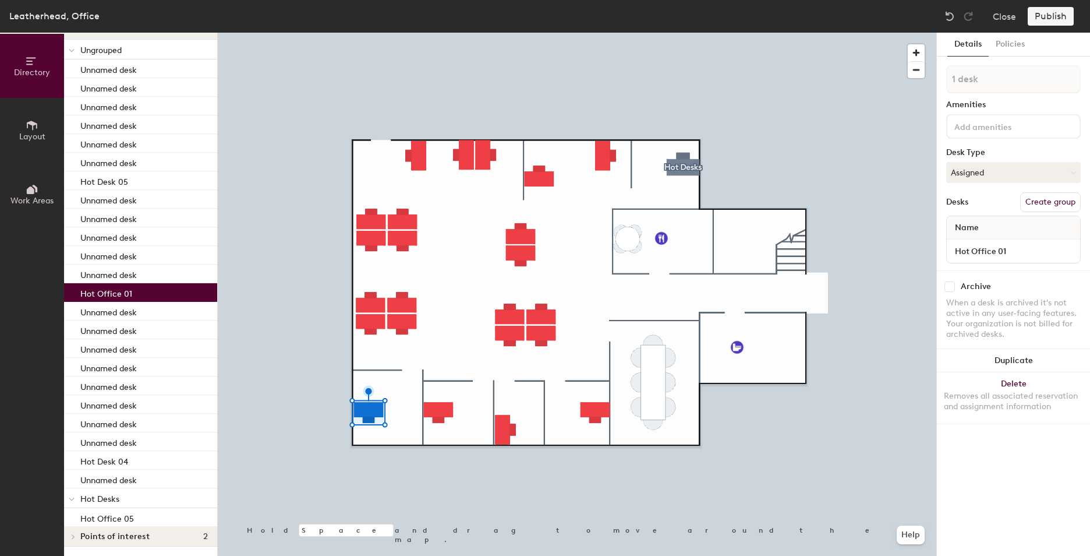
click at [485, 243] on div "Directory Layout Work Areas Directory Spaces 0 Desks 24 Ungrouped Unnamed desk …" at bounding box center [545, 294] width 1090 height 523
click at [73, 498] on icon at bounding box center [72, 499] width 6 height 5
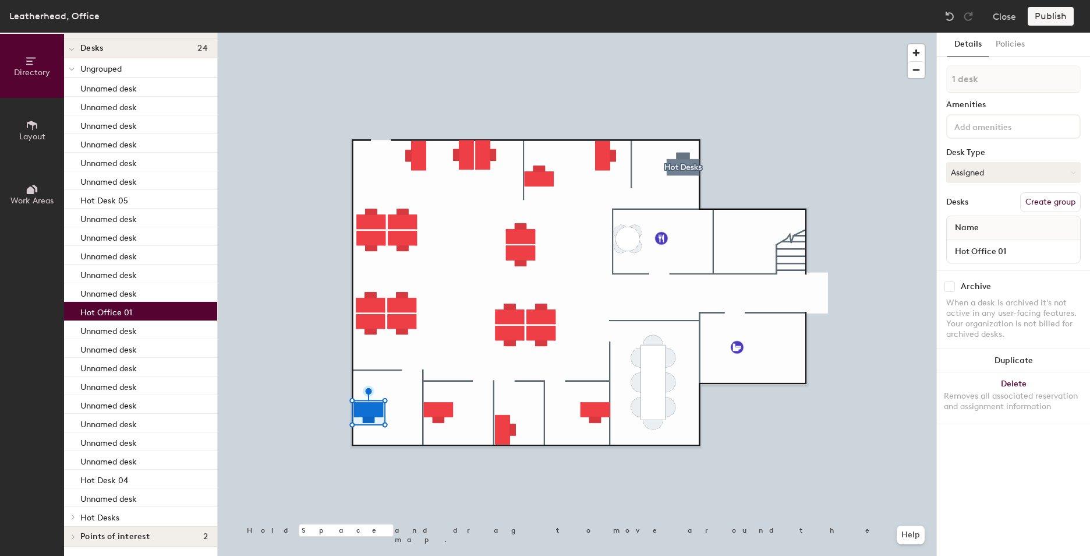
click at [80, 518] on div "Hot Desks" at bounding box center [140, 517] width 153 height 20
click at [71, 518] on icon at bounding box center [73, 517] width 5 height 6
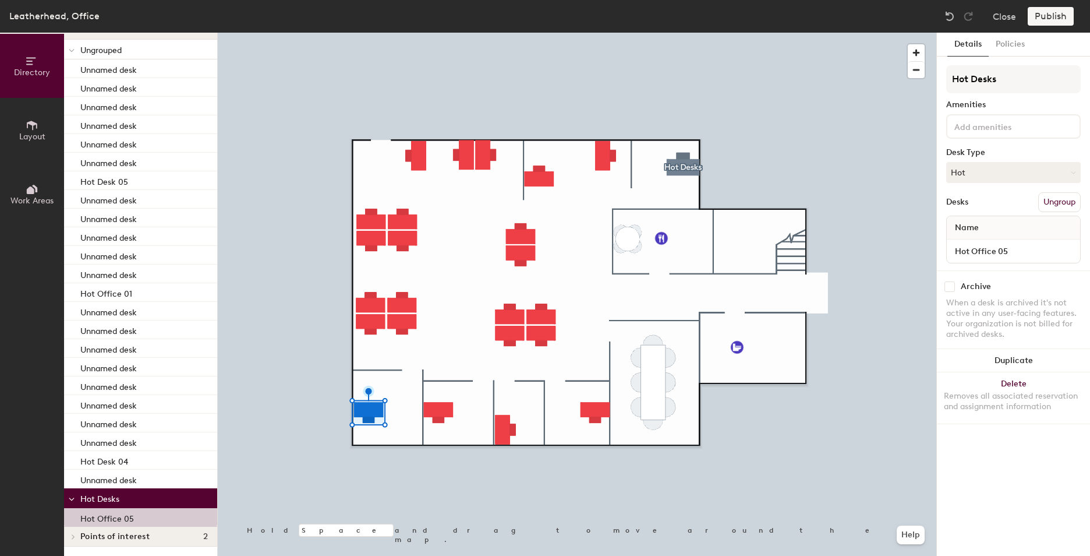
drag, startPoint x: 121, startPoint y: 516, endPoint x: 186, endPoint y: 501, distance: 66.3
click at [186, 501] on div "Ungrouped Unnamed desk Unnamed desk Unnamed desk Unnamed desk Unnamed desk Unna…" at bounding box center [140, 283] width 153 height 487
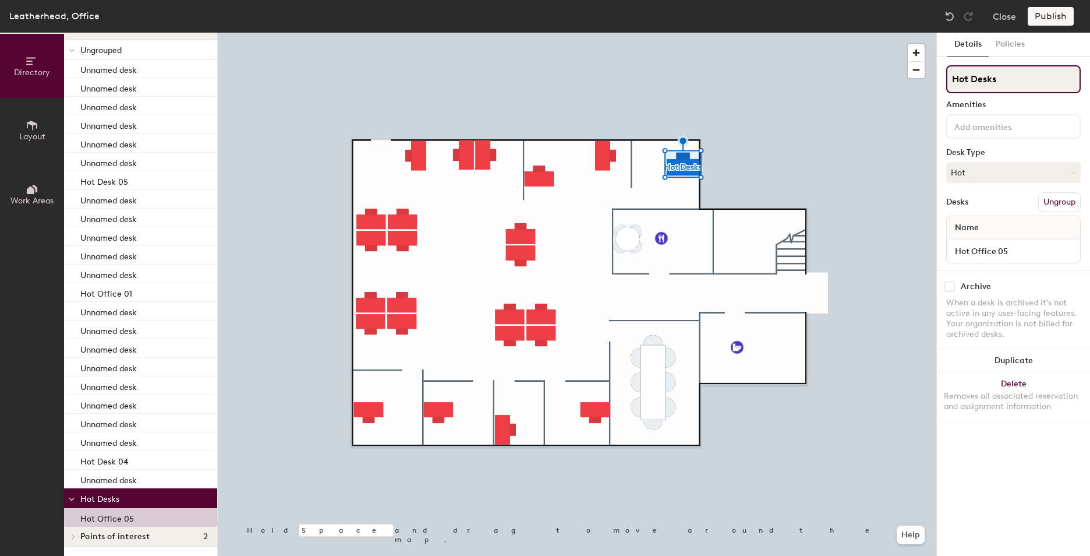
click at [1003, 75] on input "Hot Desks" at bounding box center [1013, 79] width 135 height 28
click at [986, 168] on button "Hot" at bounding box center [1013, 172] width 135 height 21
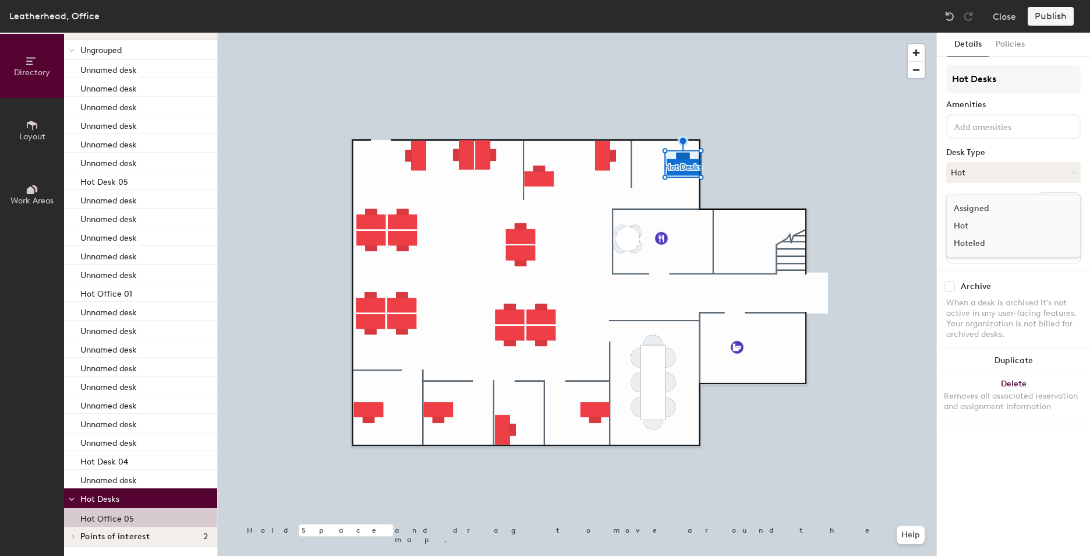
click at [1006, 148] on div "Desk Type" at bounding box center [1013, 152] width 135 height 9
click at [144, 463] on div "Hot Desk 04" at bounding box center [140, 460] width 153 height 19
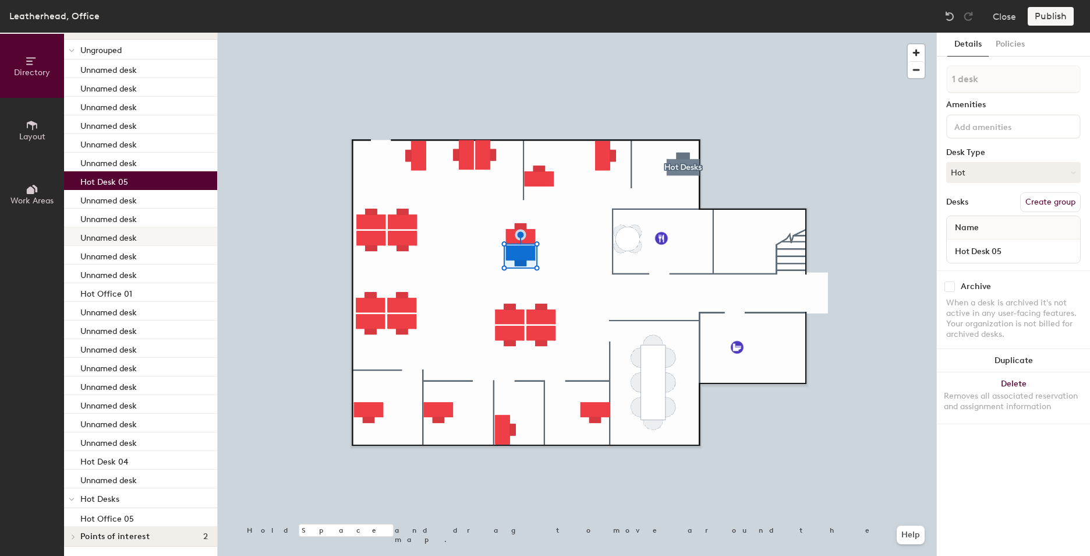
drag, startPoint x: 124, startPoint y: 186, endPoint x: 143, endPoint y: 242, distance: 58.9
click at [143, 242] on div "Unnamed desk Unnamed desk Unnamed desk Unnamed desk Unnamed desk Unnamed desk H…" at bounding box center [140, 273] width 153 height 429
drag, startPoint x: 132, startPoint y: 183, endPoint x: 139, endPoint y: 247, distance: 64.5
click at [139, 247] on div "Unnamed desk Unnamed desk Unnamed desk Unnamed desk Unnamed desk Unnamed desk H…" at bounding box center [140, 273] width 153 height 429
click at [955, 203] on div "Desks" at bounding box center [957, 201] width 22 height 9
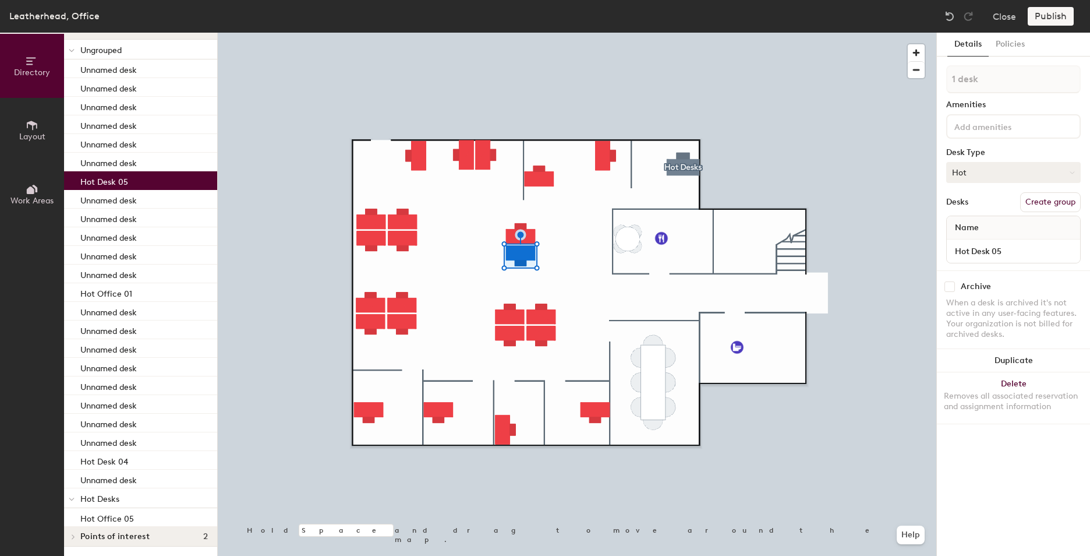
click at [970, 182] on button "Hot" at bounding box center [1013, 172] width 135 height 21
click at [1000, 146] on div "1 desk Amenities Desk Type Hot Assigned Hot Hoteled Desks Create group Name Hot…" at bounding box center [1013, 167] width 135 height 205
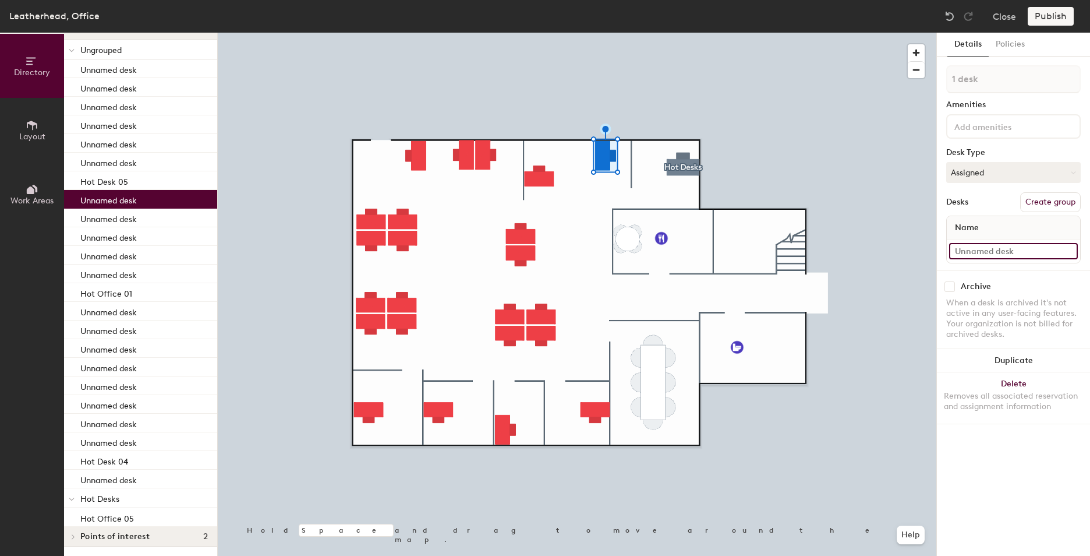
click at [981, 246] on input at bounding box center [1013, 251] width 129 height 16
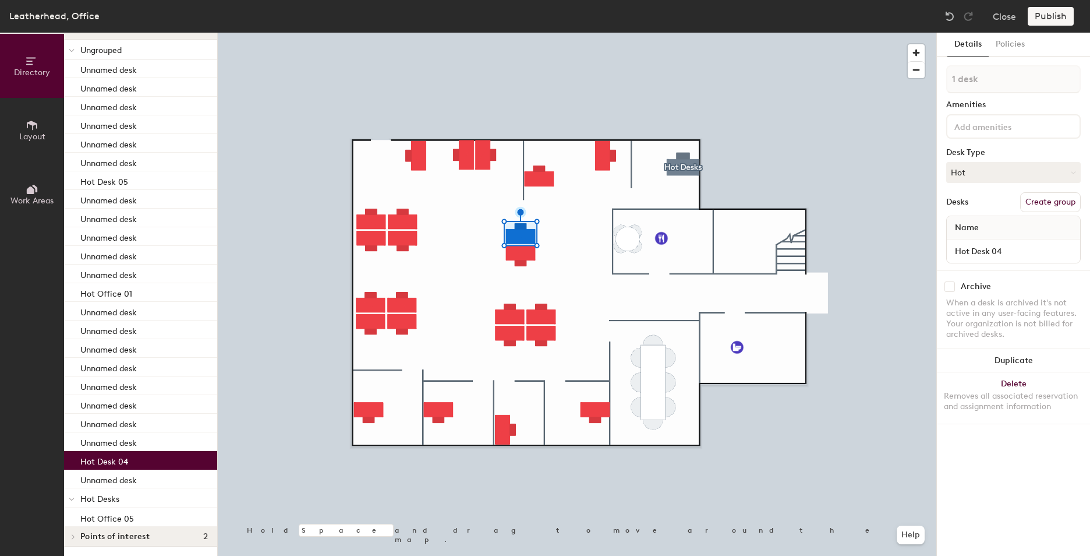
click at [969, 229] on span "Name" at bounding box center [967, 227] width 36 height 21
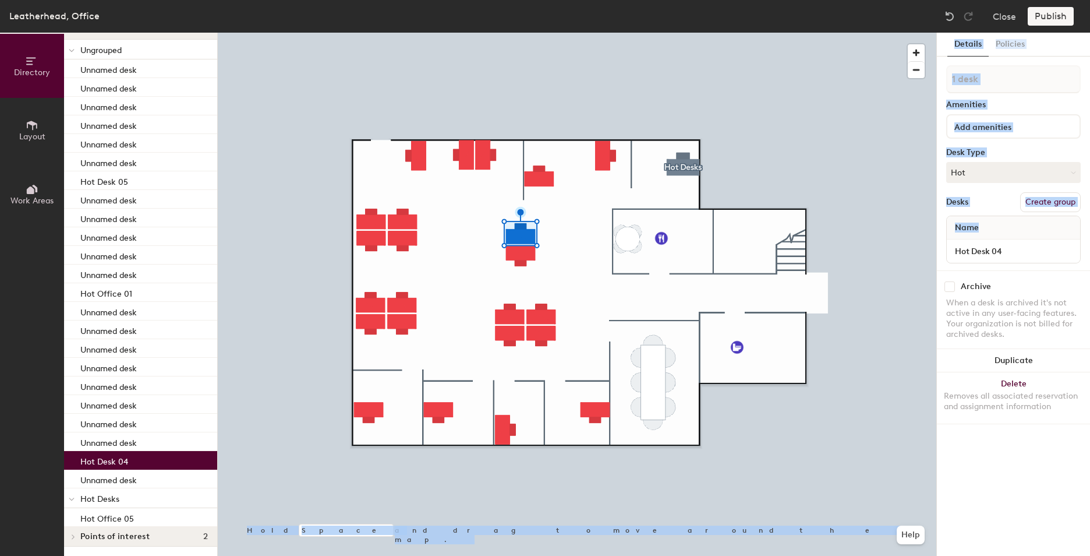
click at [930, 229] on div "Directory Layout Work Areas Directory Spaces 0 Desks 24 Ungrouped Unnamed desk …" at bounding box center [545, 294] width 1090 height 523
drag, startPoint x: 946, startPoint y: 231, endPoint x: 1007, endPoint y: 219, distance: 62.8
click at [1007, 219] on div "Name" at bounding box center [1013, 227] width 133 height 23
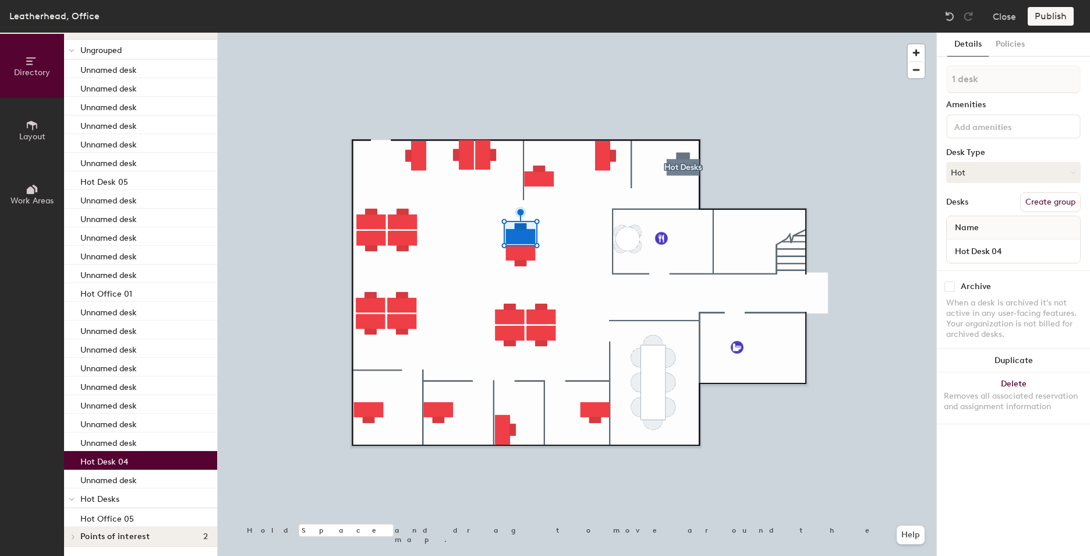
click at [976, 200] on div "Desks Create group" at bounding box center [1013, 202] width 135 height 20
click at [965, 200] on div "Desks" at bounding box center [957, 201] width 22 height 9
click at [961, 200] on div "Desks" at bounding box center [957, 201] width 22 height 9
click at [959, 201] on div "Desks" at bounding box center [957, 201] width 22 height 9
